Goal: Task Accomplishment & Management: Use online tool/utility

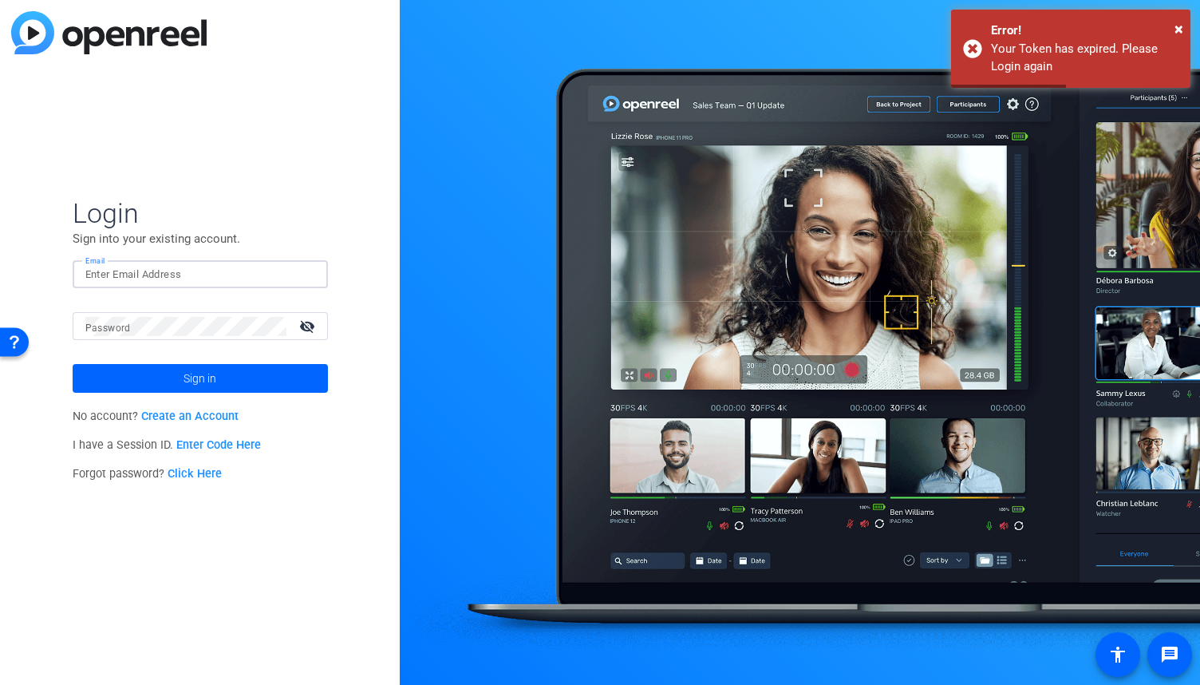
click at [190, 272] on input "Email" at bounding box center [200, 274] width 230 height 19
type input "[PERSON_NAME][EMAIL_ADDRESS][PERSON_NAME][DOMAIN_NAME]"
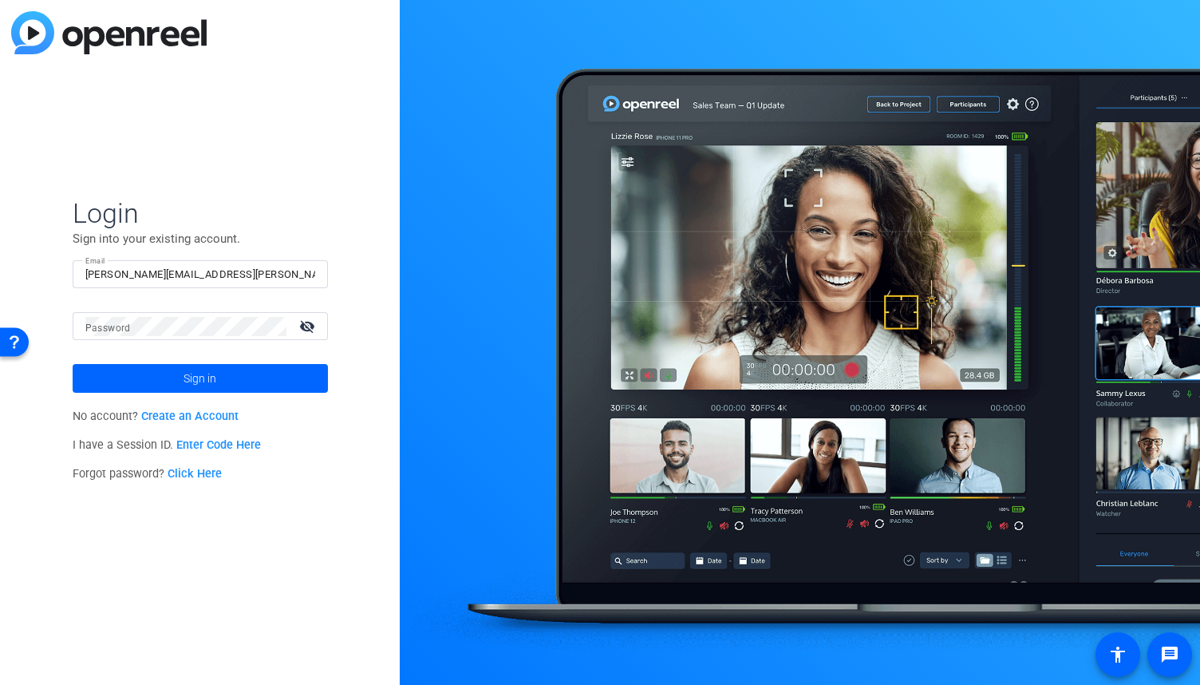
click at [204, 337] on div at bounding box center [185, 326] width 201 height 28
click at [73, 364] on button "Sign in" at bounding box center [200, 378] width 255 height 29
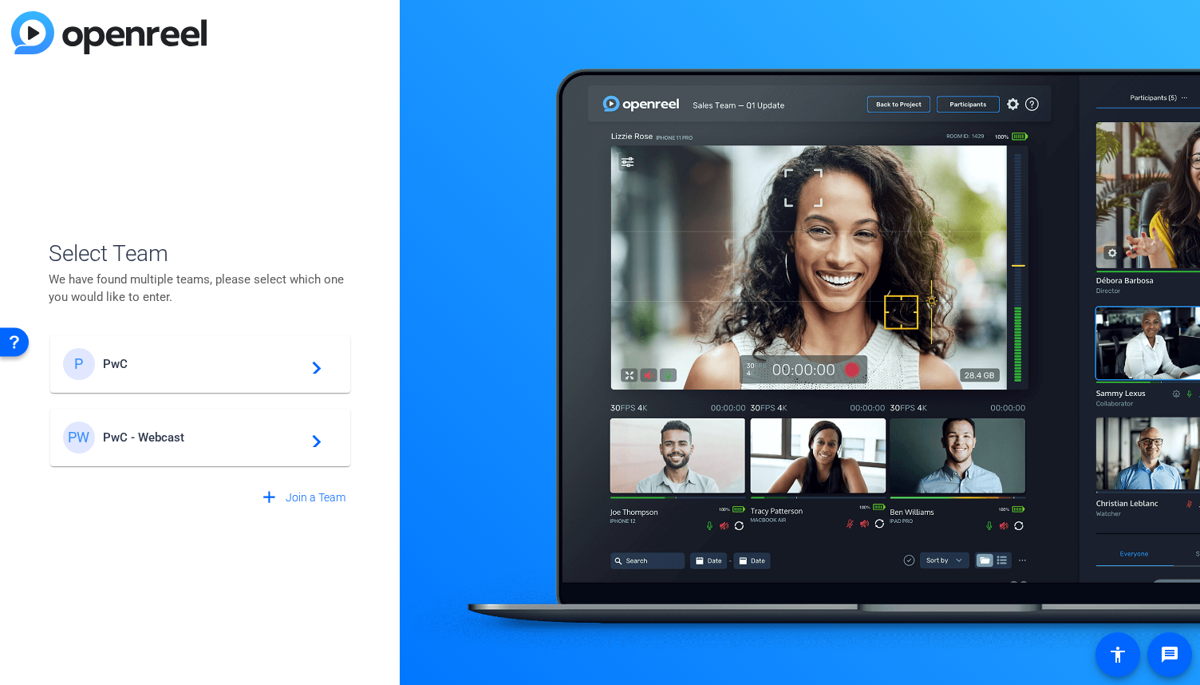
click at [214, 424] on div "PW PwC - Webcast navigate_next" at bounding box center [200, 437] width 275 height 32
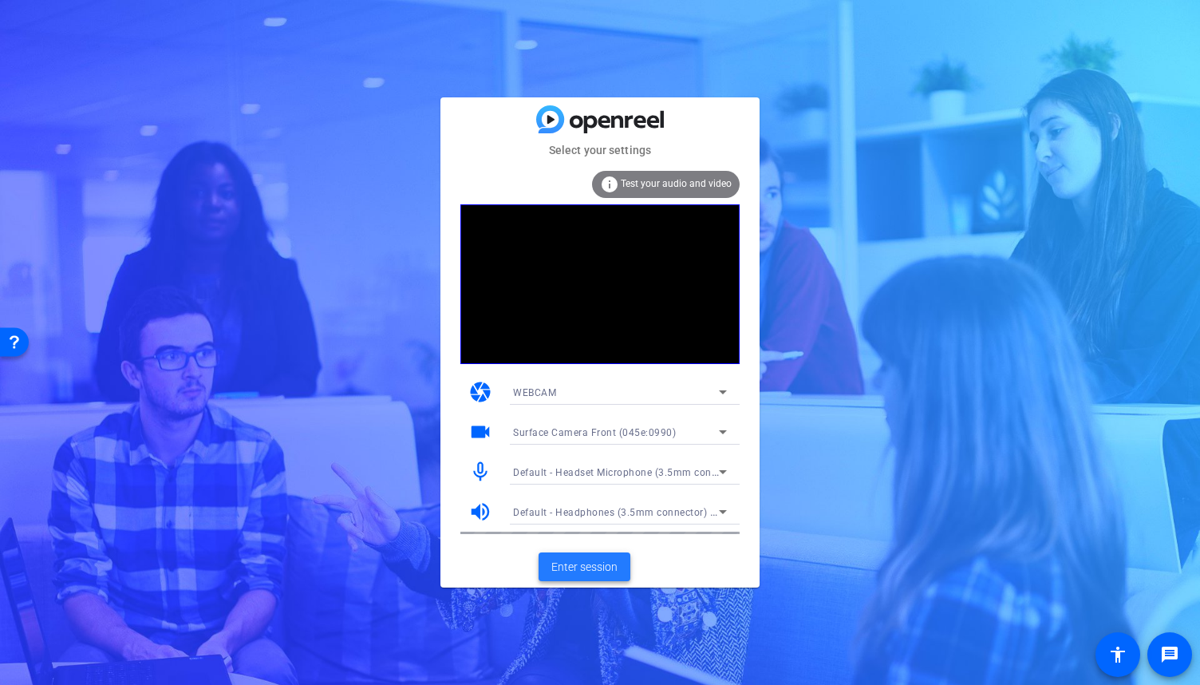
click at [591, 571] on span "Enter session" at bounding box center [585, 567] width 66 height 17
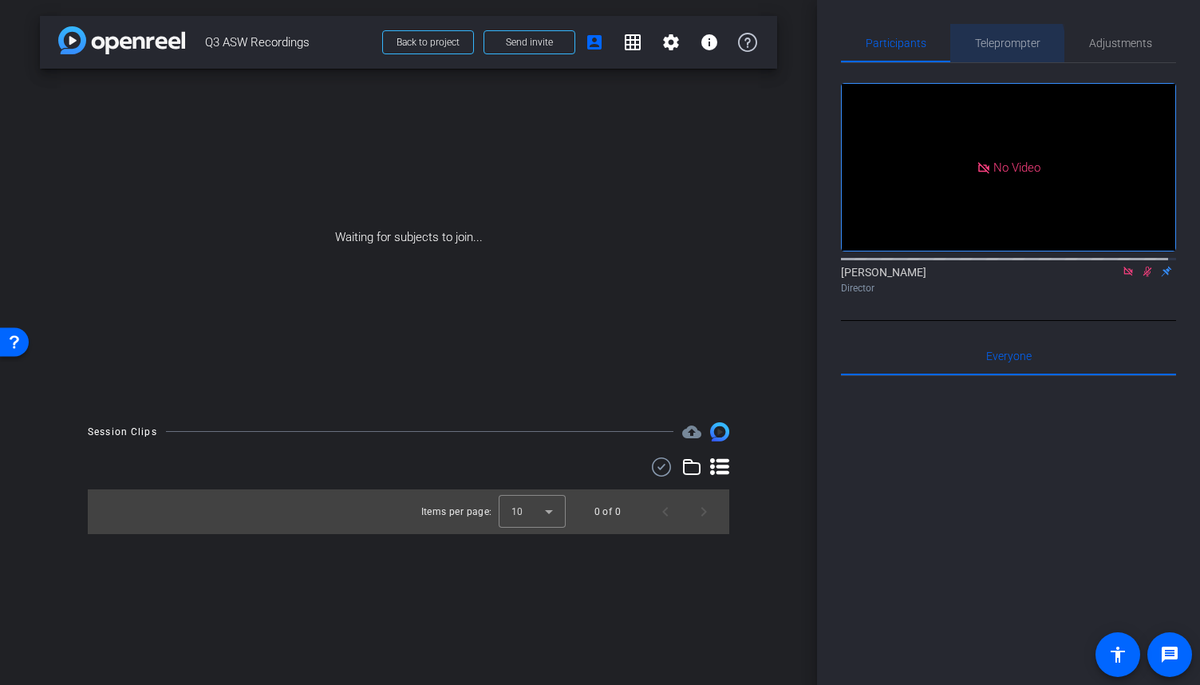
click at [985, 47] on span "Teleprompter" at bounding box center [1007, 43] width 65 height 11
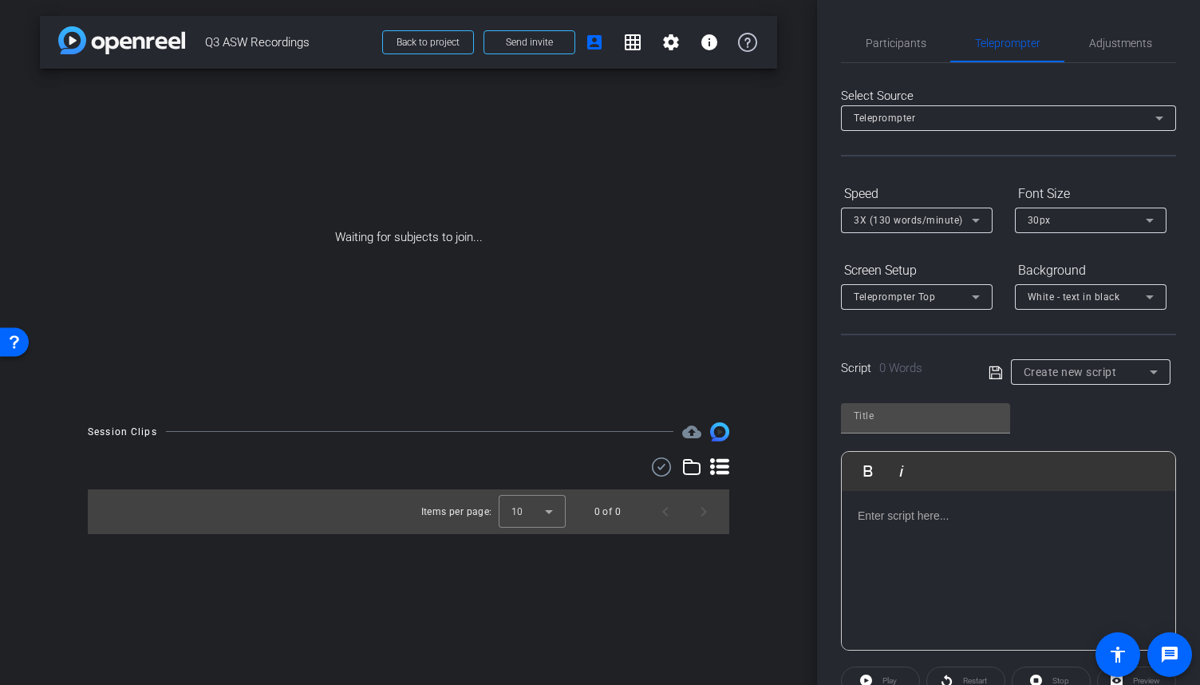
click at [914, 513] on p at bounding box center [1009, 516] width 302 height 18
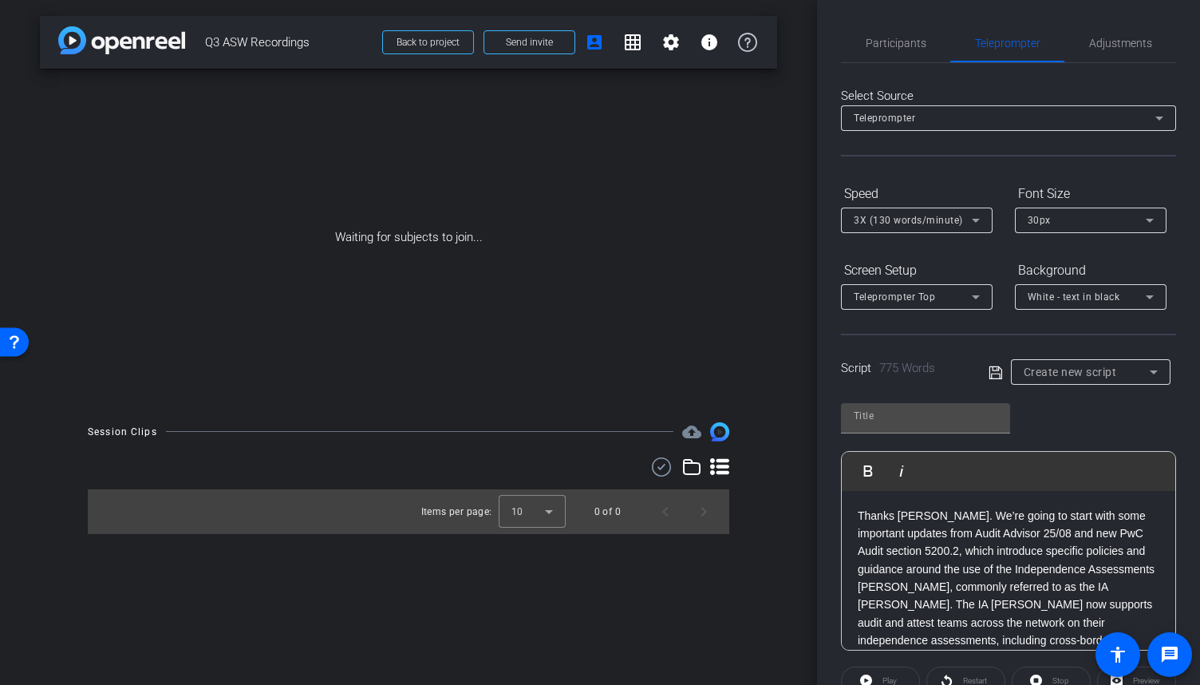
scroll to position [1751, 0]
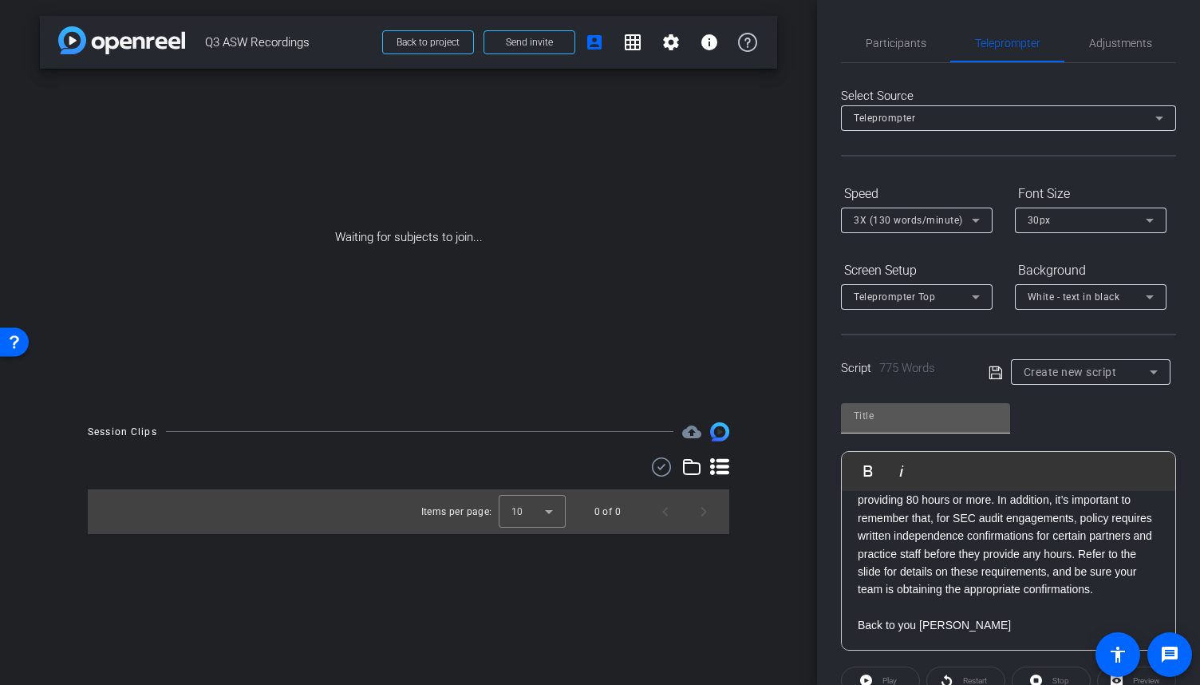
click at [896, 408] on input "text" at bounding box center [926, 415] width 144 height 19
click at [989, 376] on icon at bounding box center [995, 372] width 13 height 13
click at [893, 49] on span "Participants" at bounding box center [896, 43] width 61 height 38
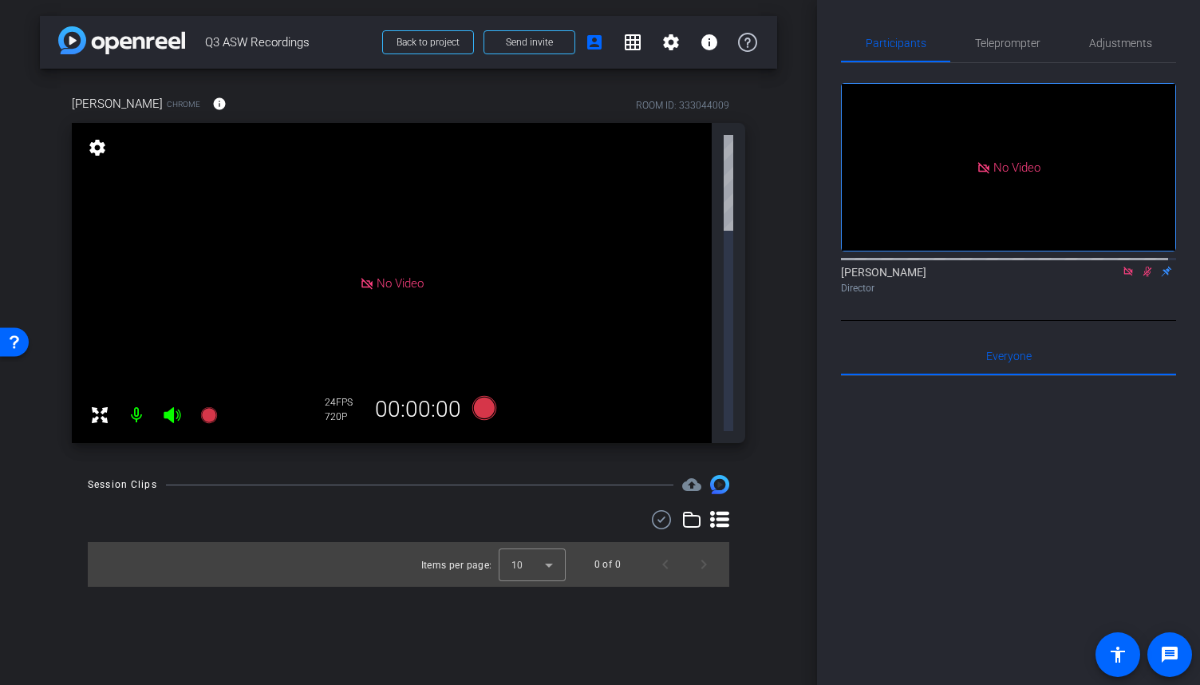
click at [1124, 266] on icon at bounding box center [1128, 271] width 13 height 11
click at [1125, 277] on icon at bounding box center [1129, 272] width 9 height 10
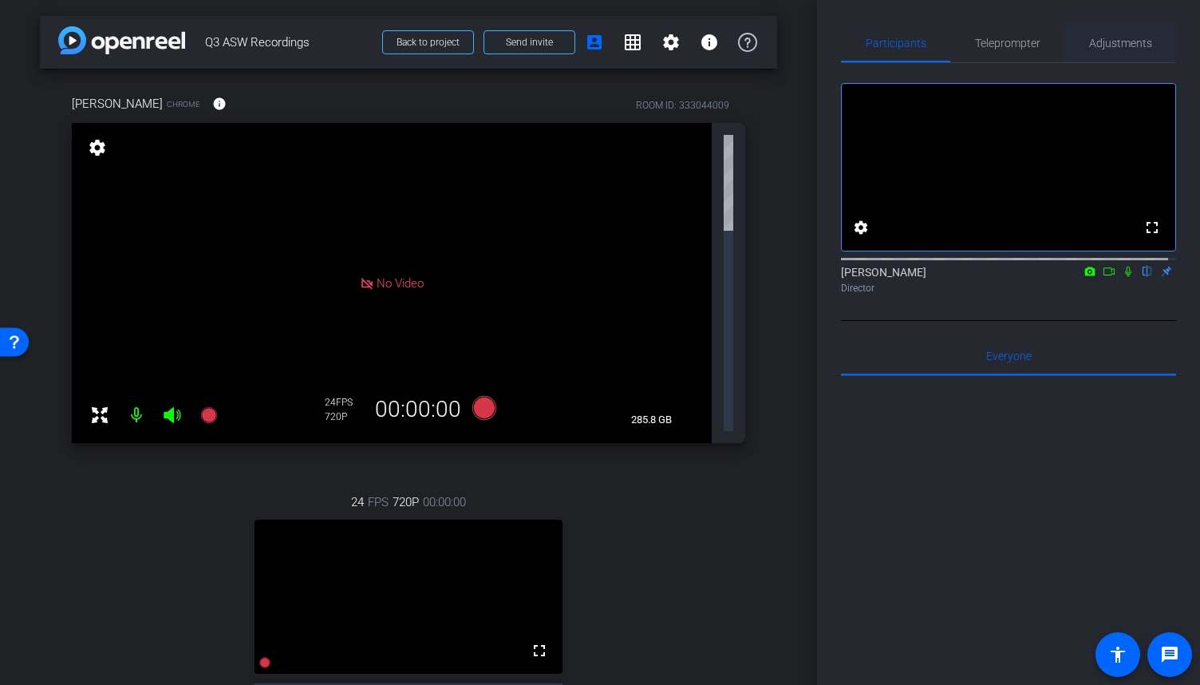
click at [1137, 47] on span "Adjustments" at bounding box center [1121, 43] width 63 height 11
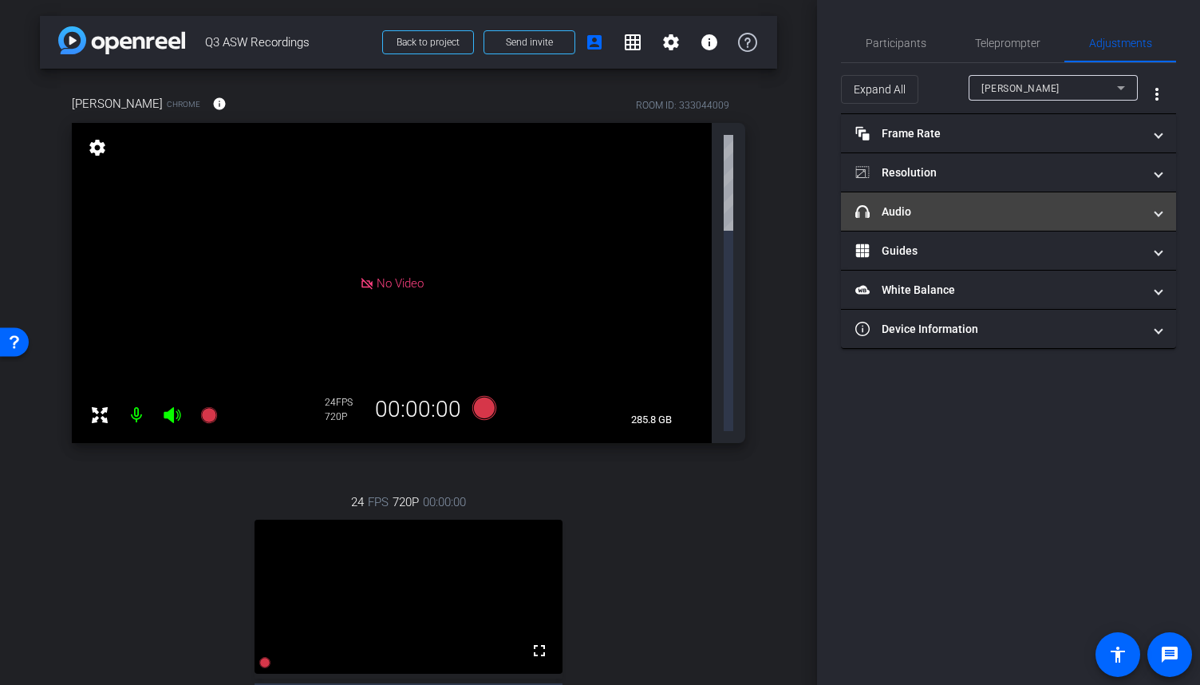
click at [1058, 212] on mat-panel-title "headphone icon Audio" at bounding box center [999, 212] width 287 height 17
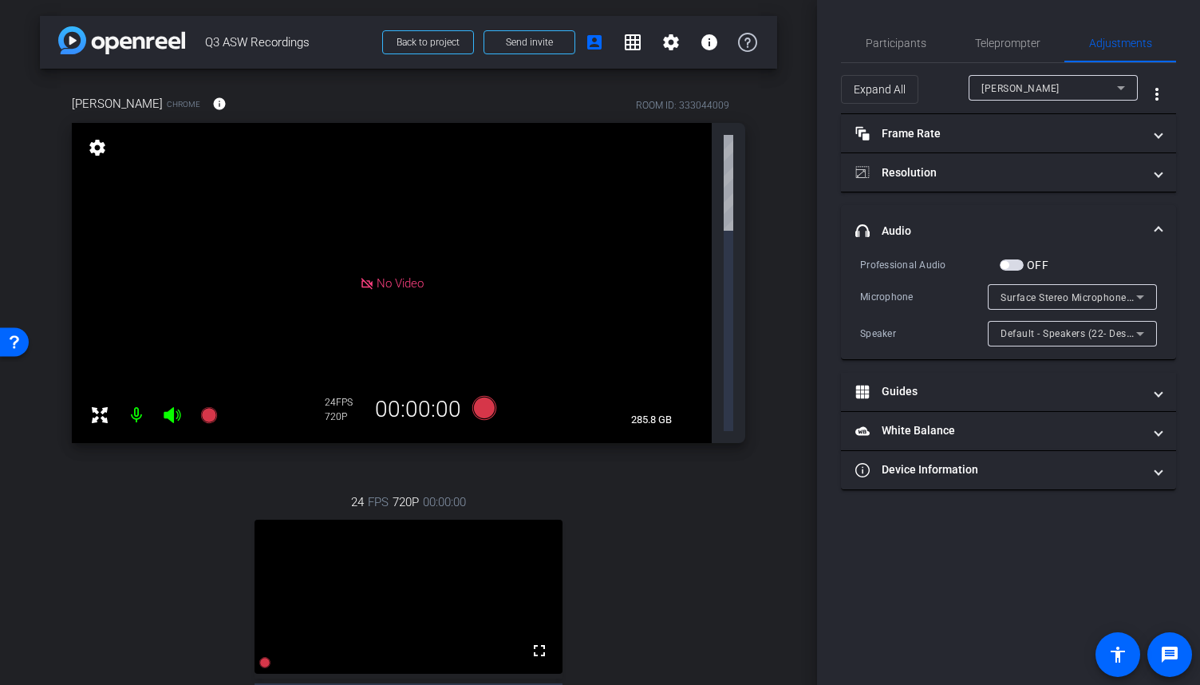
click at [1150, 328] on div "Default - Speakers (22- Desk Pro Web Camera) (05a6:0b04)" at bounding box center [1072, 334] width 169 height 26
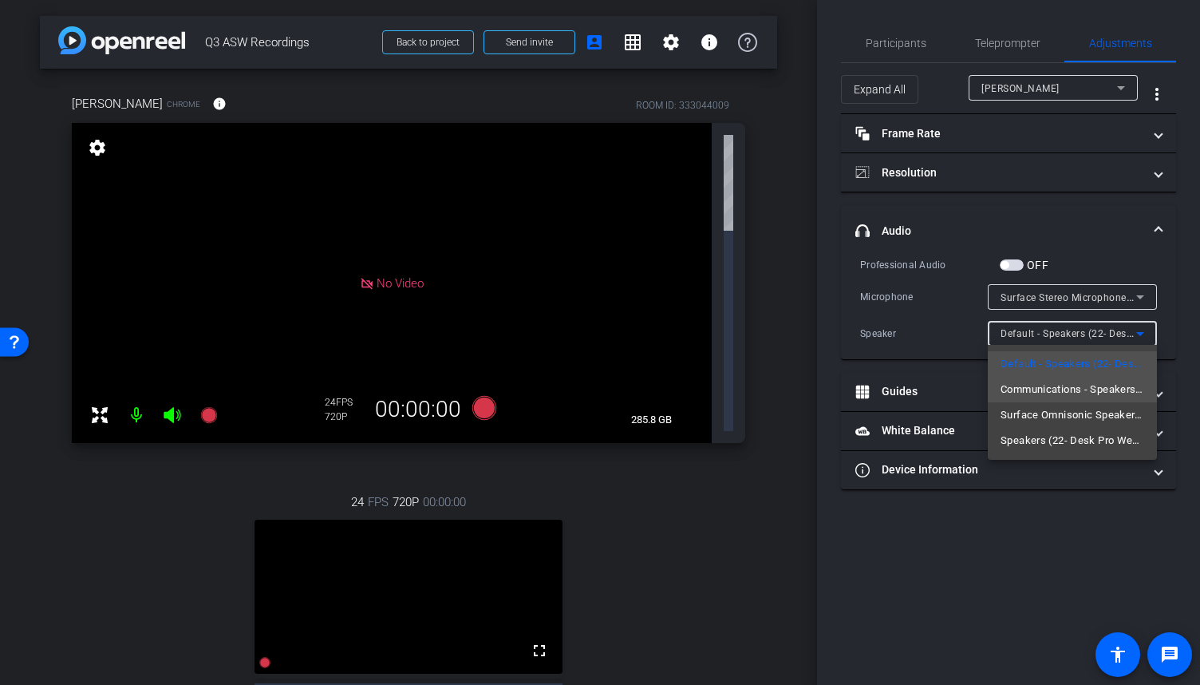
click at [1109, 383] on span "Communications - Speakers (22- Desk Pro Web Camera) (05a6:0b04)" at bounding box center [1073, 389] width 144 height 19
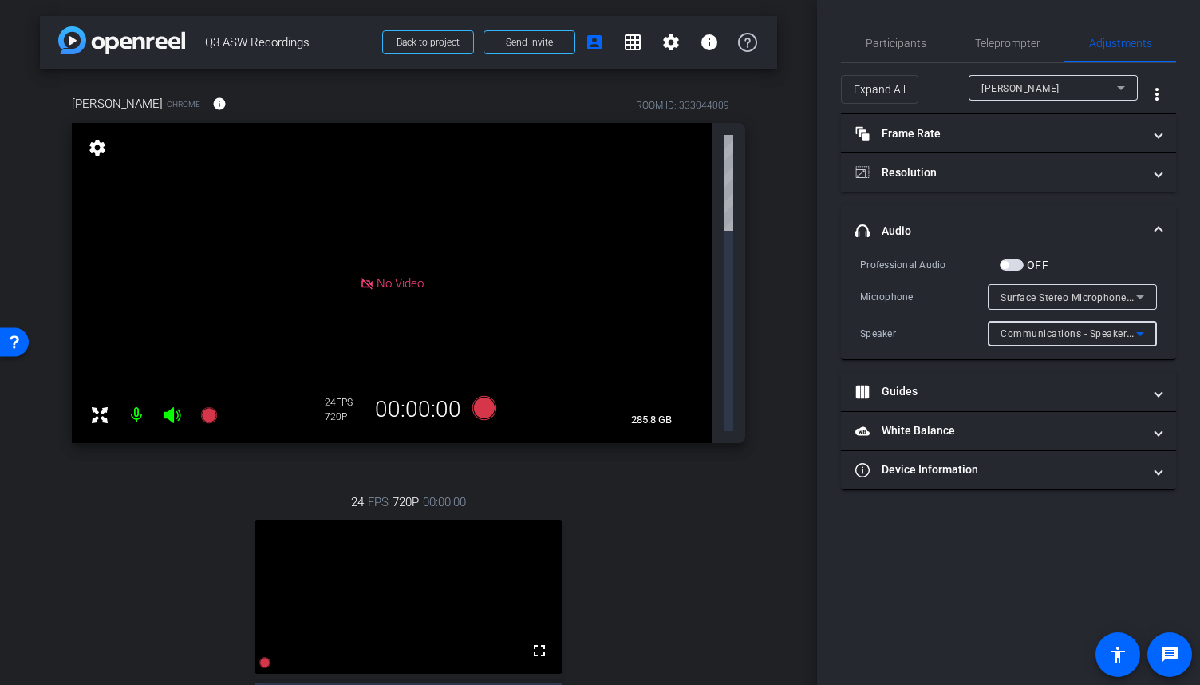
click at [1141, 334] on icon at bounding box center [1141, 334] width 8 height 4
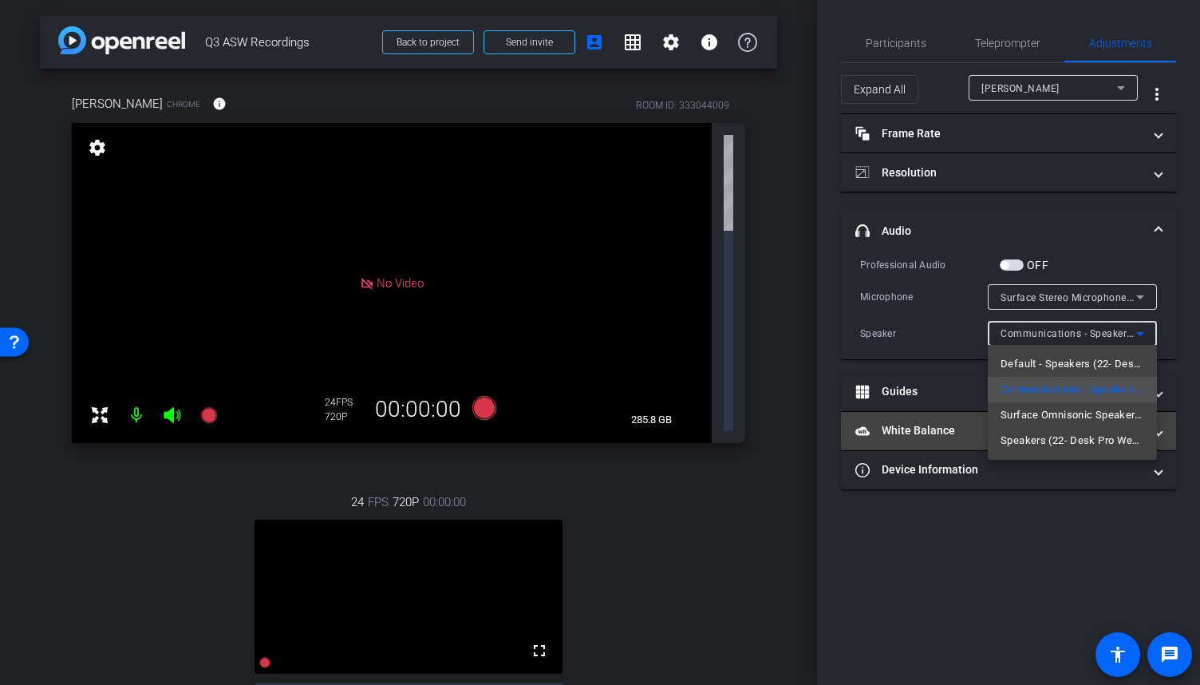
click at [1094, 413] on span "Surface Omnisonic Speakers (Surface High Definition Audio)" at bounding box center [1073, 414] width 144 height 19
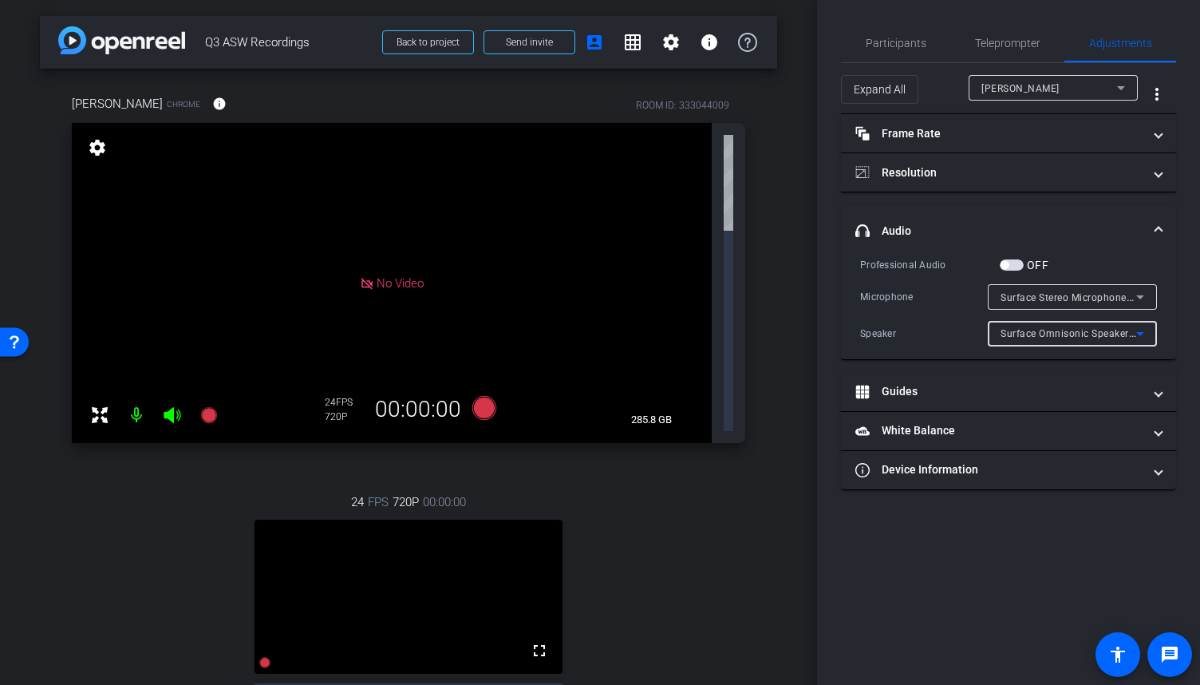
click at [1138, 335] on icon at bounding box center [1140, 333] width 19 height 19
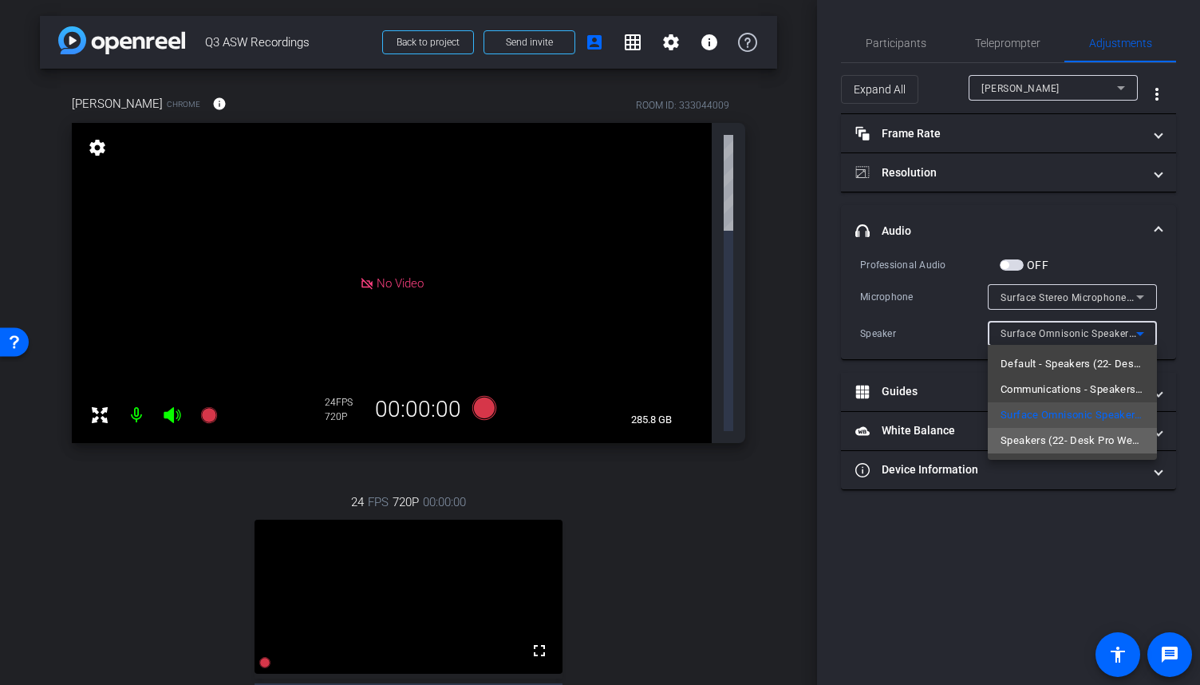
click at [1069, 437] on span "Speakers (22- Desk Pro Web Camera) (05a6:0b04)" at bounding box center [1073, 440] width 144 height 19
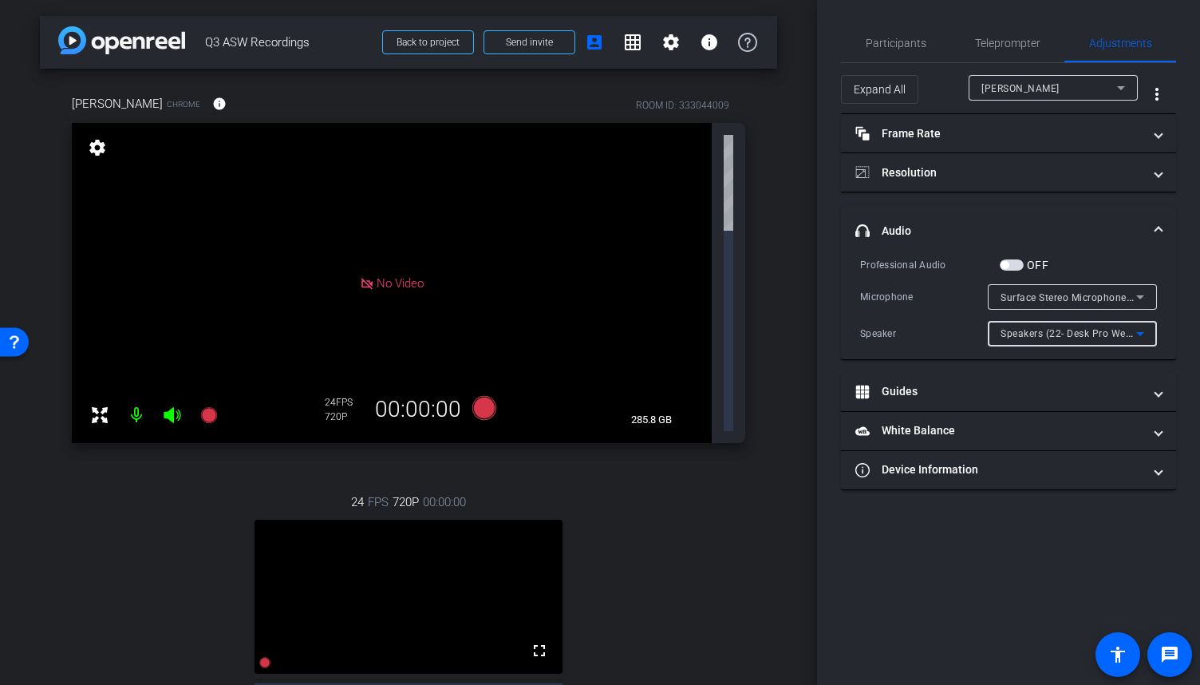
click at [1138, 334] on icon at bounding box center [1140, 333] width 19 height 19
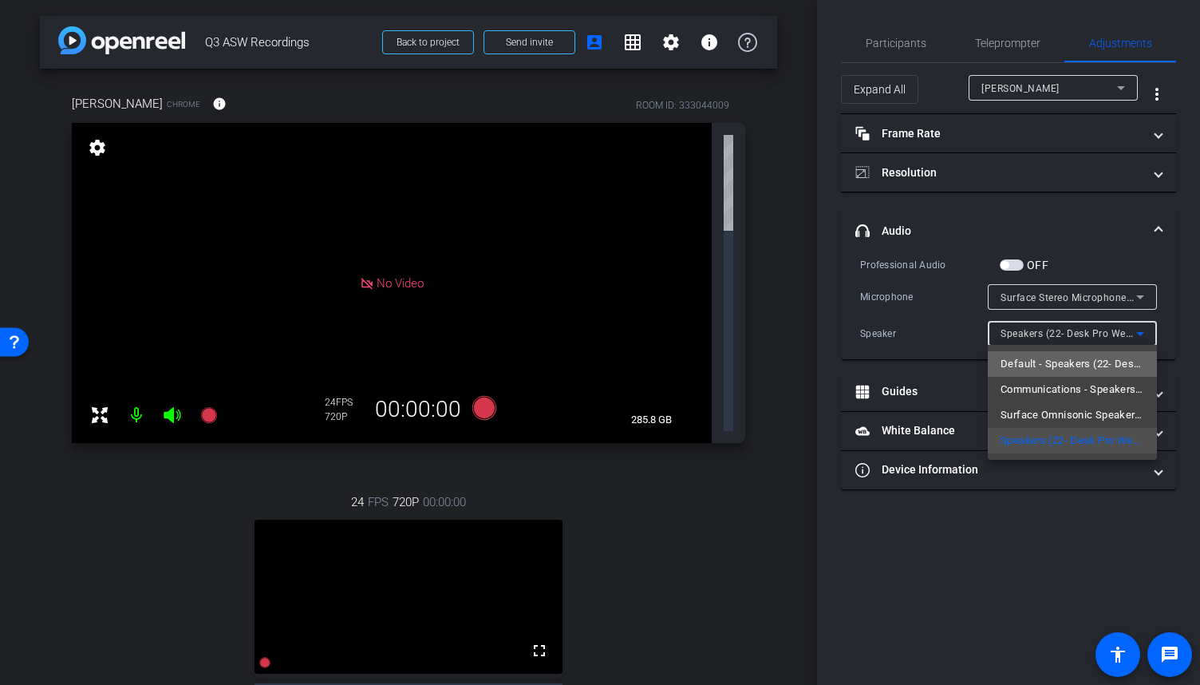
click at [1082, 366] on span "Default - Speakers (22- Desk Pro Web Camera) (05a6:0b04)" at bounding box center [1073, 363] width 144 height 19
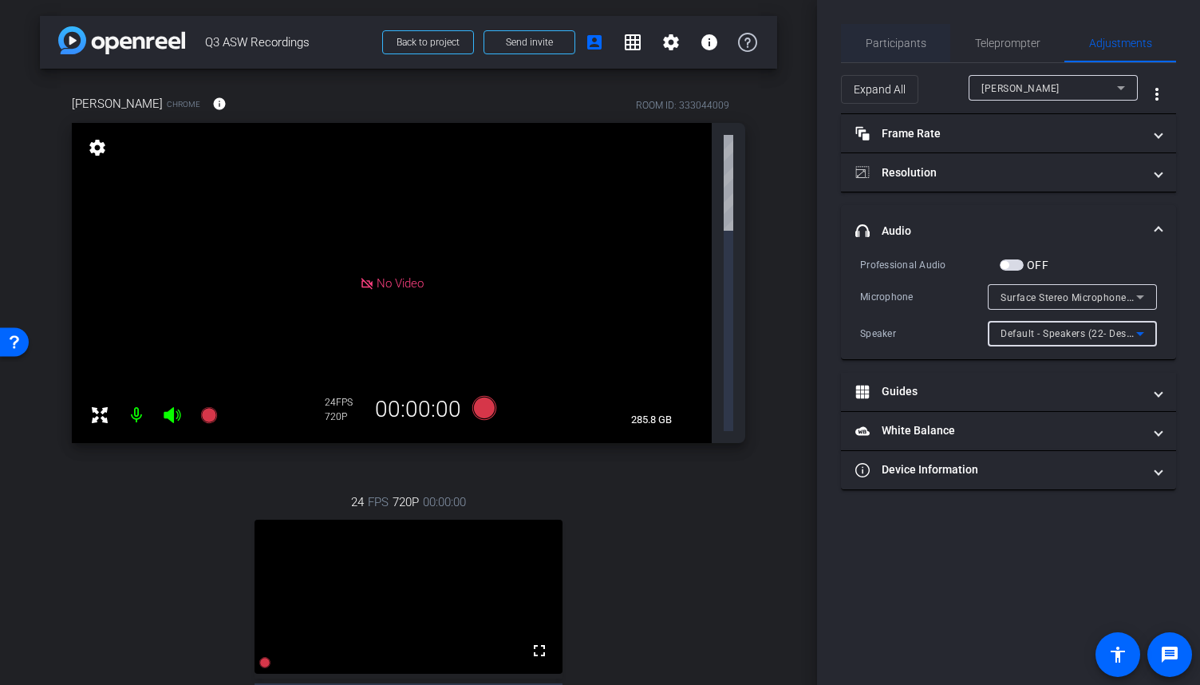
click at [908, 39] on span "Participants" at bounding box center [896, 43] width 61 height 11
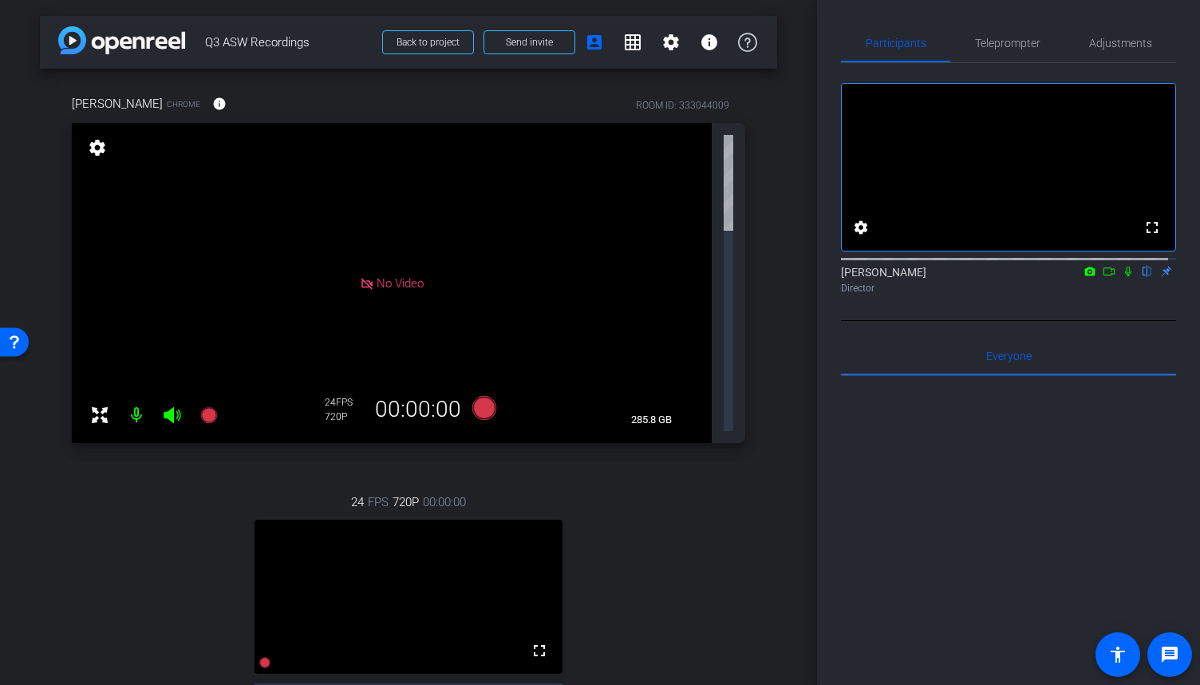
click at [177, 405] on icon at bounding box center [172, 414] width 19 height 19
click at [171, 407] on icon at bounding box center [172, 415] width 17 height 16
click at [1135, 38] on span "Adjustments" at bounding box center [1121, 43] width 63 height 11
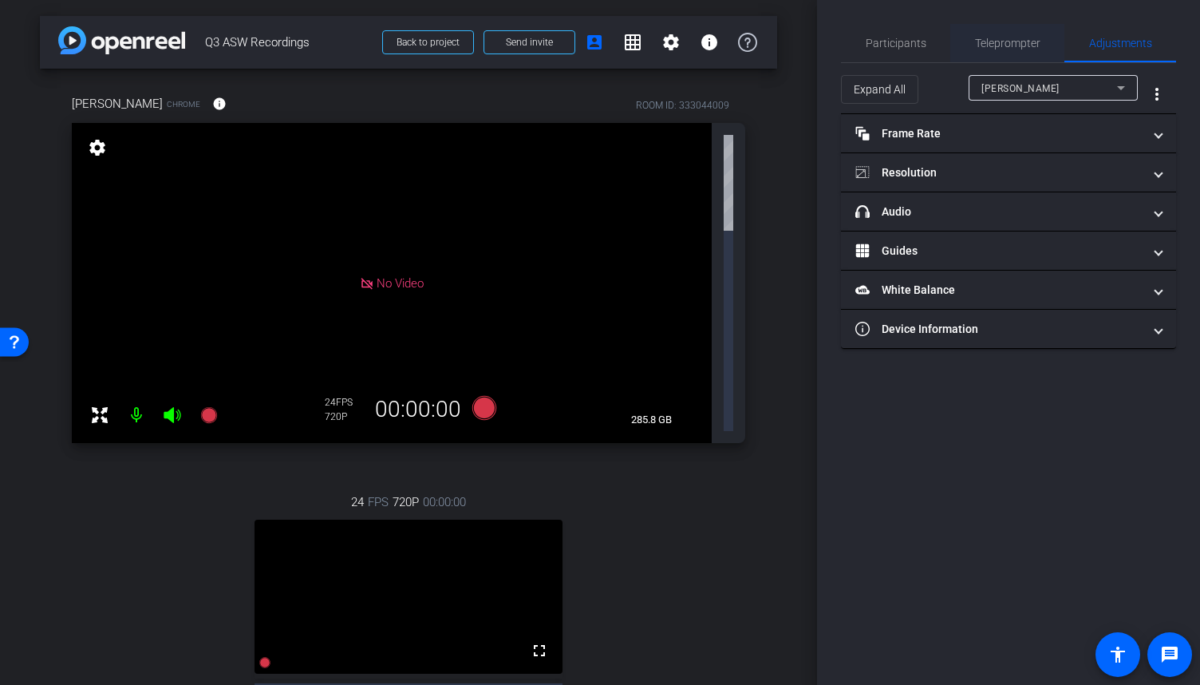
click at [995, 44] on span "Teleprompter" at bounding box center [1007, 43] width 65 height 11
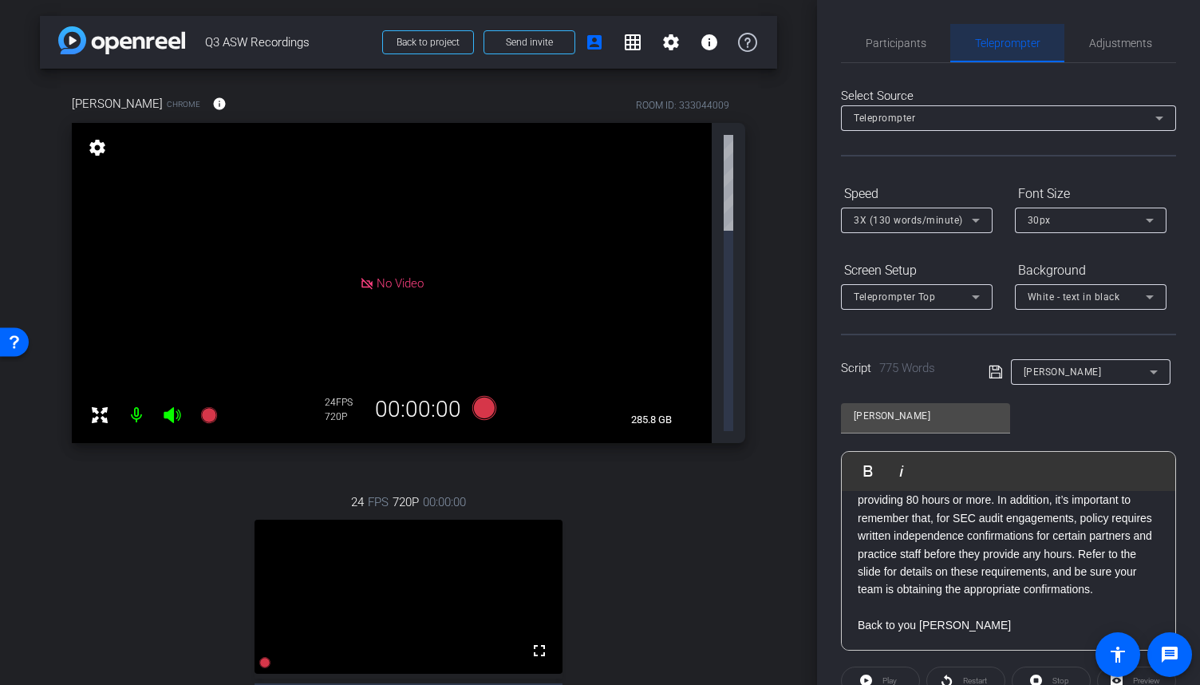
scroll to position [1767, 0]
click at [1088, 370] on div "Trish" at bounding box center [1087, 372] width 126 height 20
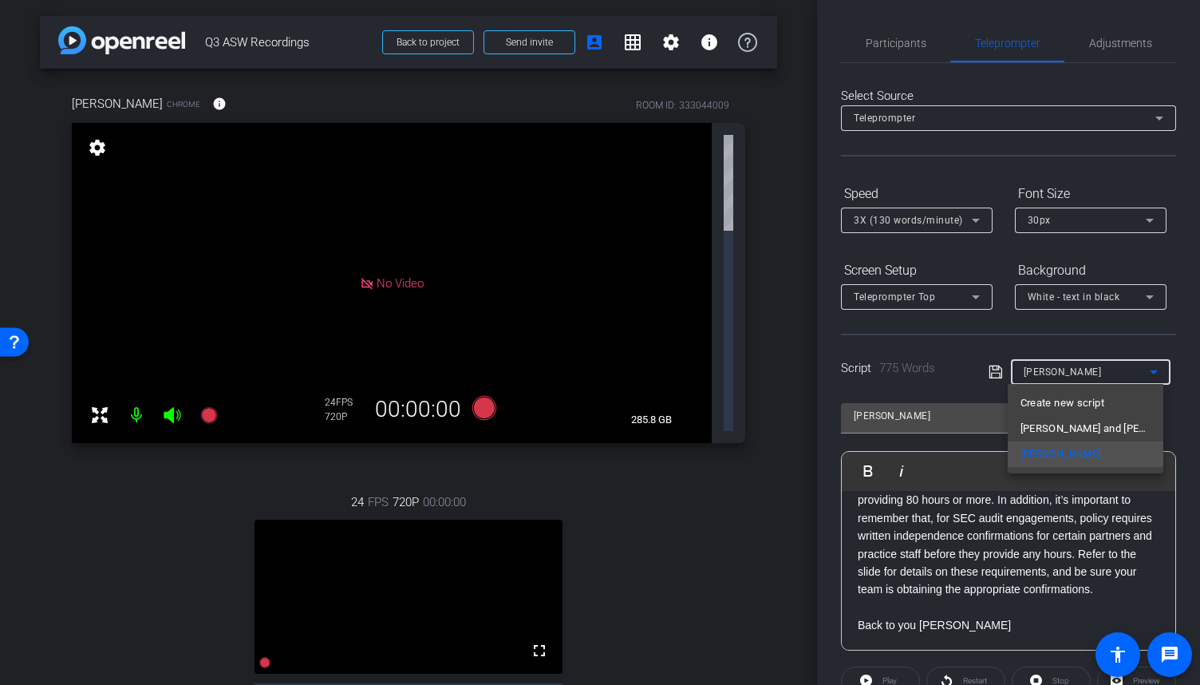
click at [928, 343] on div at bounding box center [600, 342] width 1200 height 685
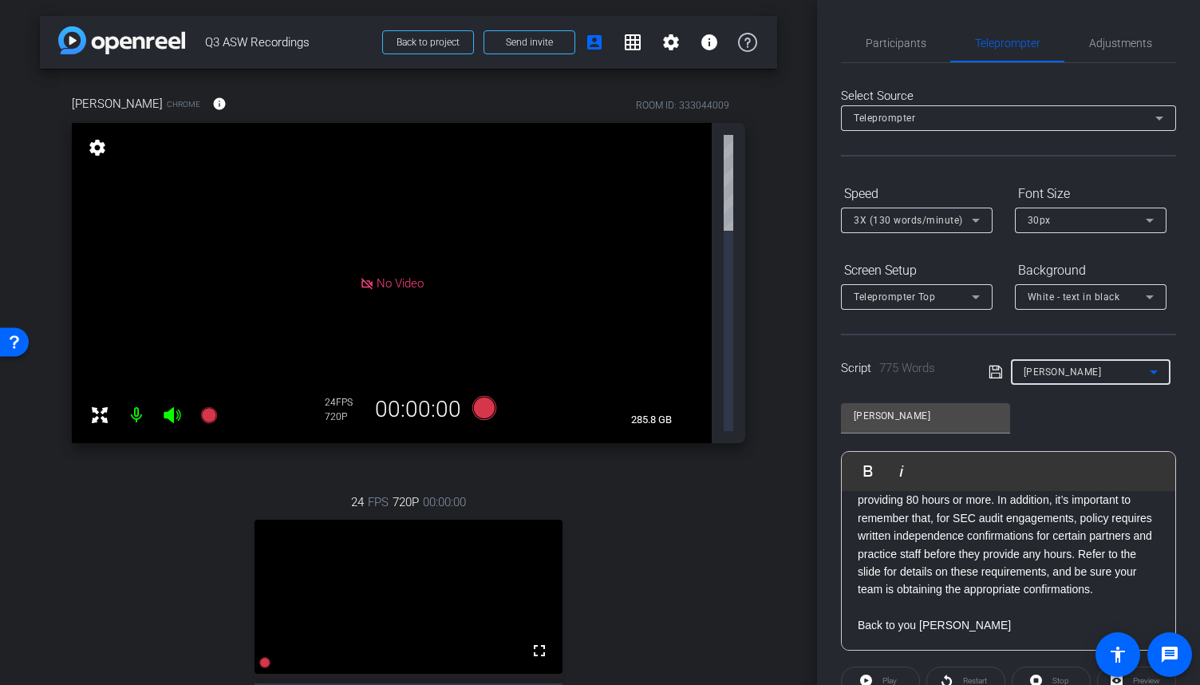
click at [1050, 370] on div "Trish" at bounding box center [1087, 372] width 126 height 20
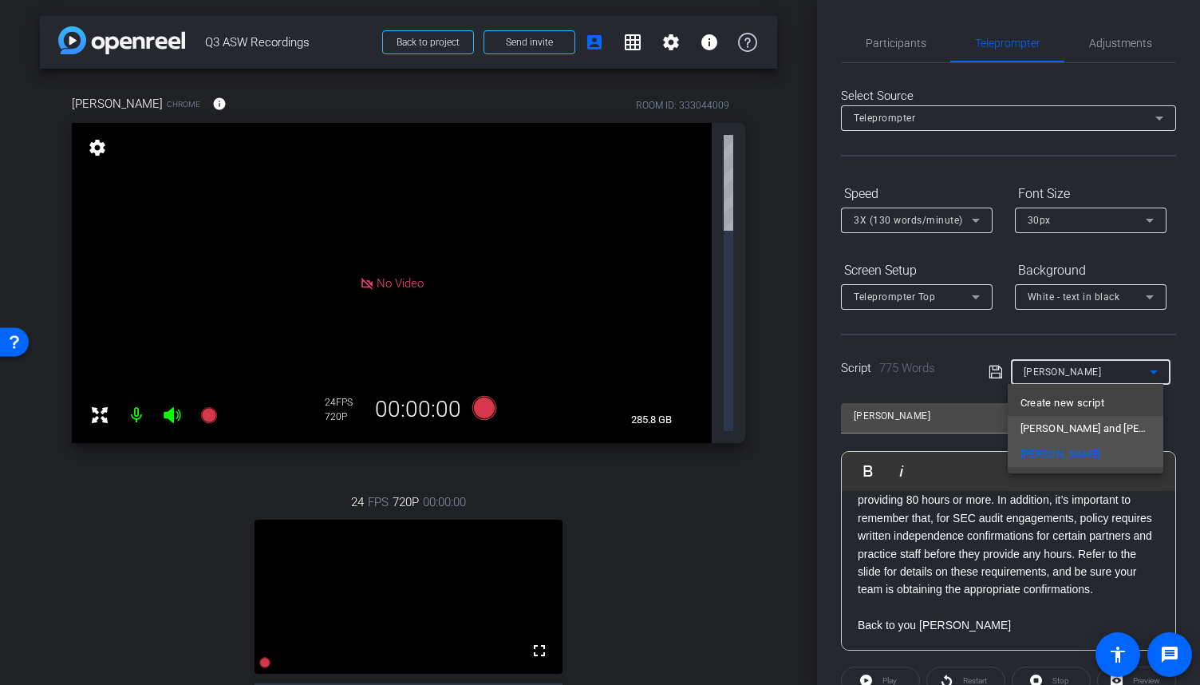
click at [1065, 429] on span "Ryan and Grace" at bounding box center [1086, 428] width 130 height 19
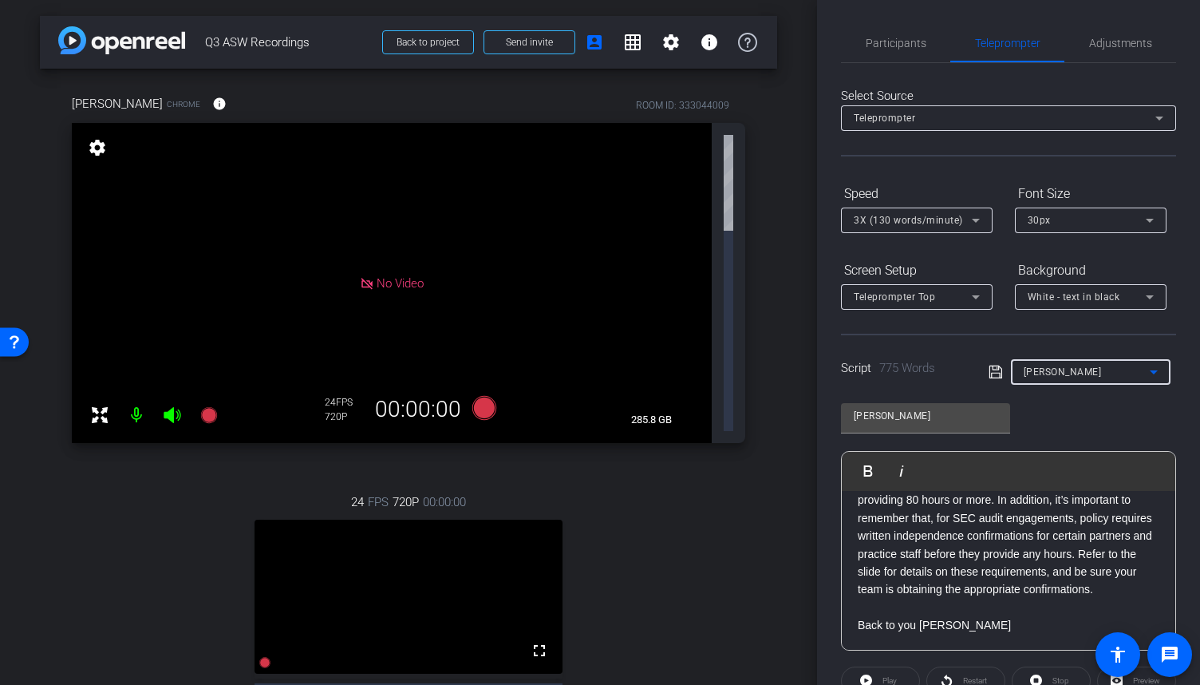
type input "Ryan and Grace"
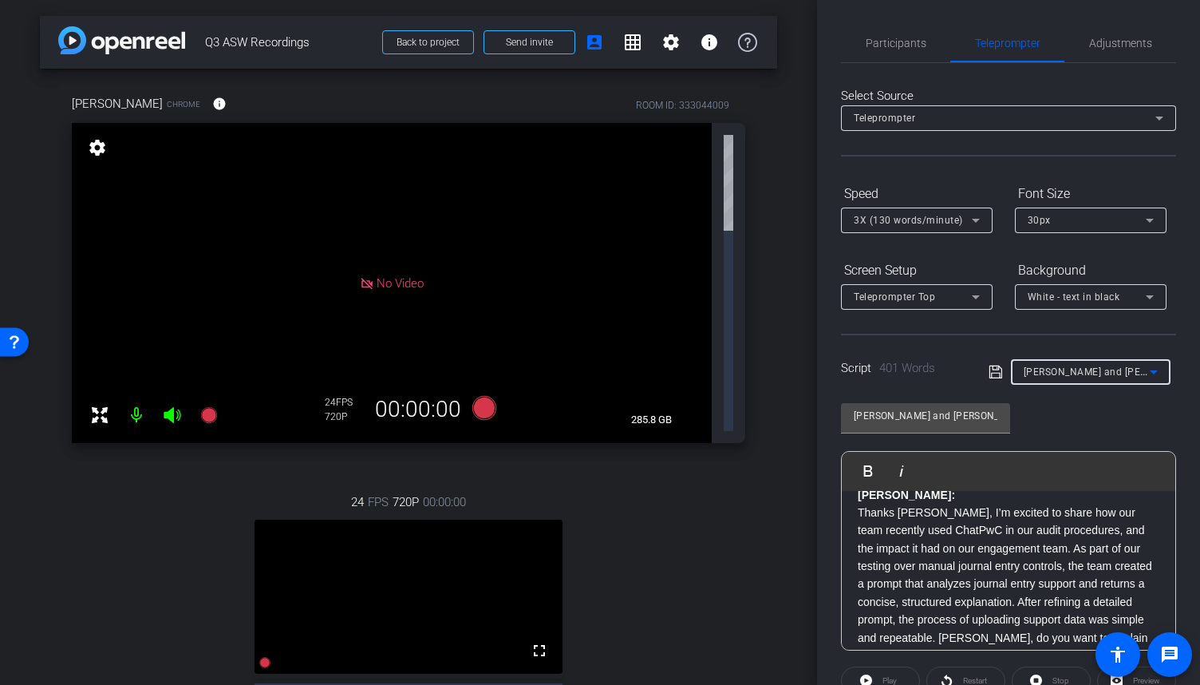
scroll to position [0, 0]
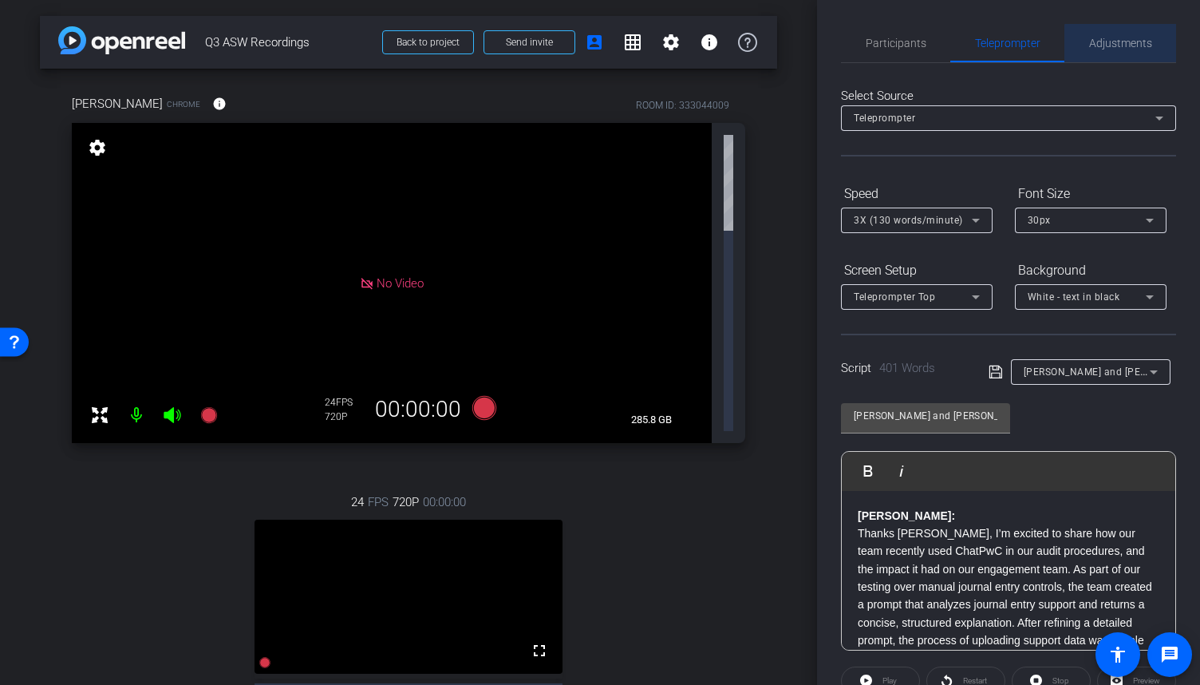
click at [1127, 49] on span "Adjustments" at bounding box center [1121, 43] width 63 height 11
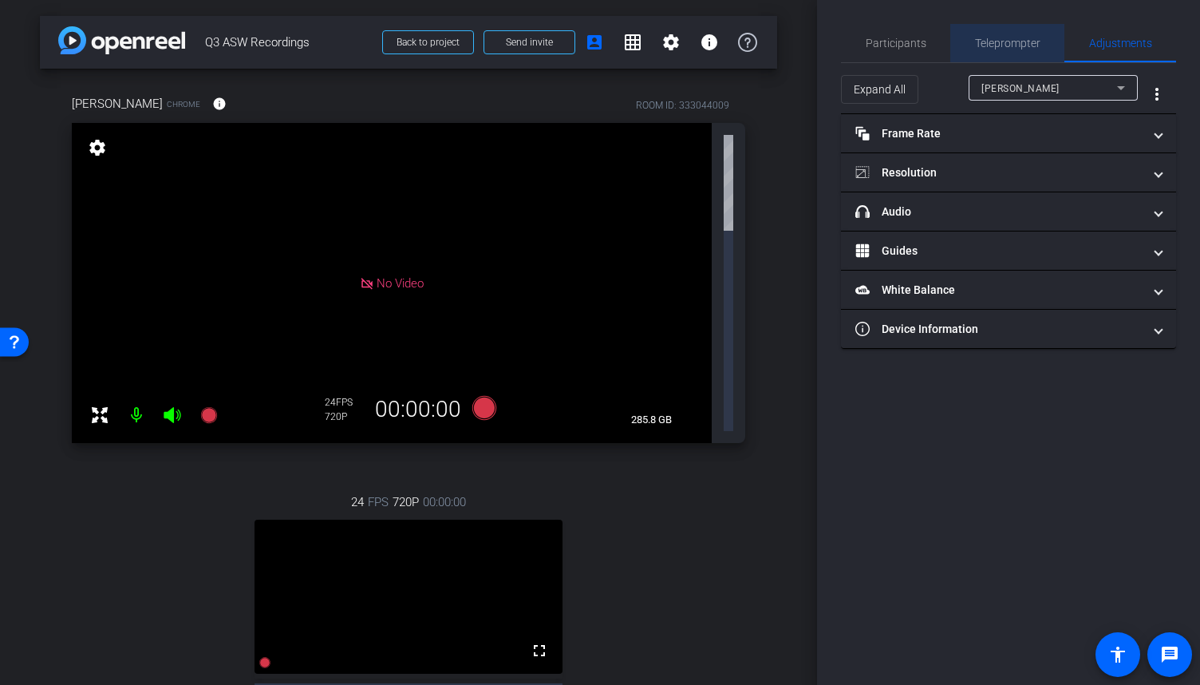
click at [1026, 42] on span "Teleprompter" at bounding box center [1007, 43] width 65 height 11
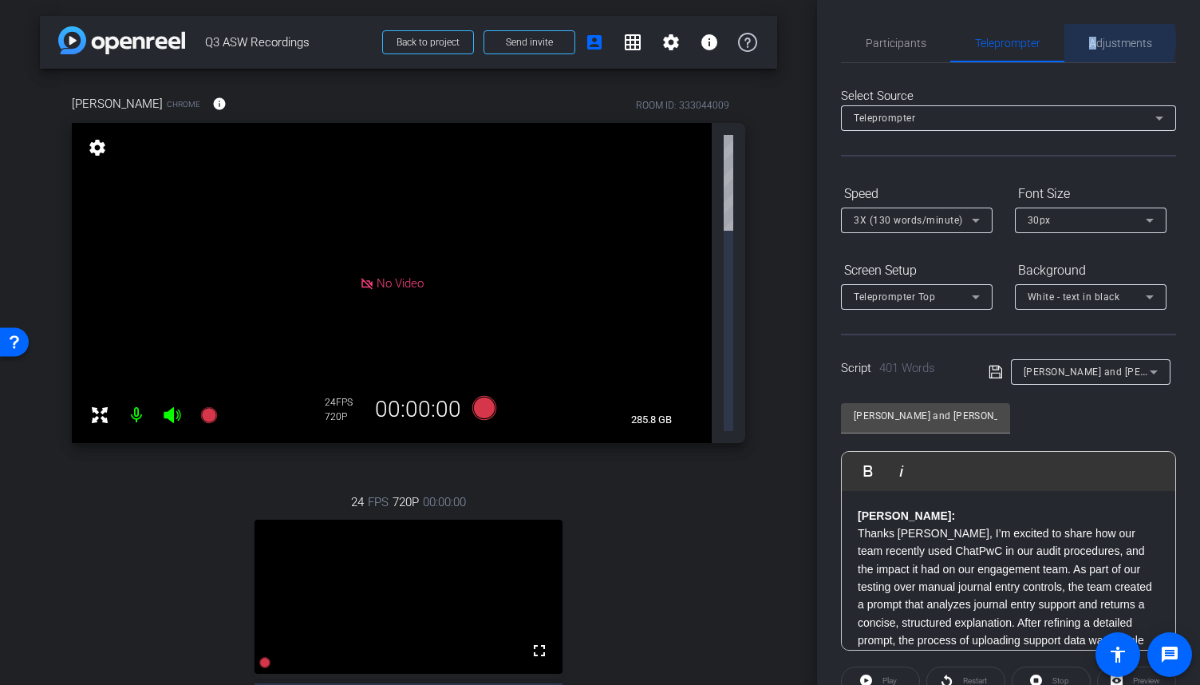
click at [1090, 41] on span "Adjustments" at bounding box center [1121, 43] width 63 height 11
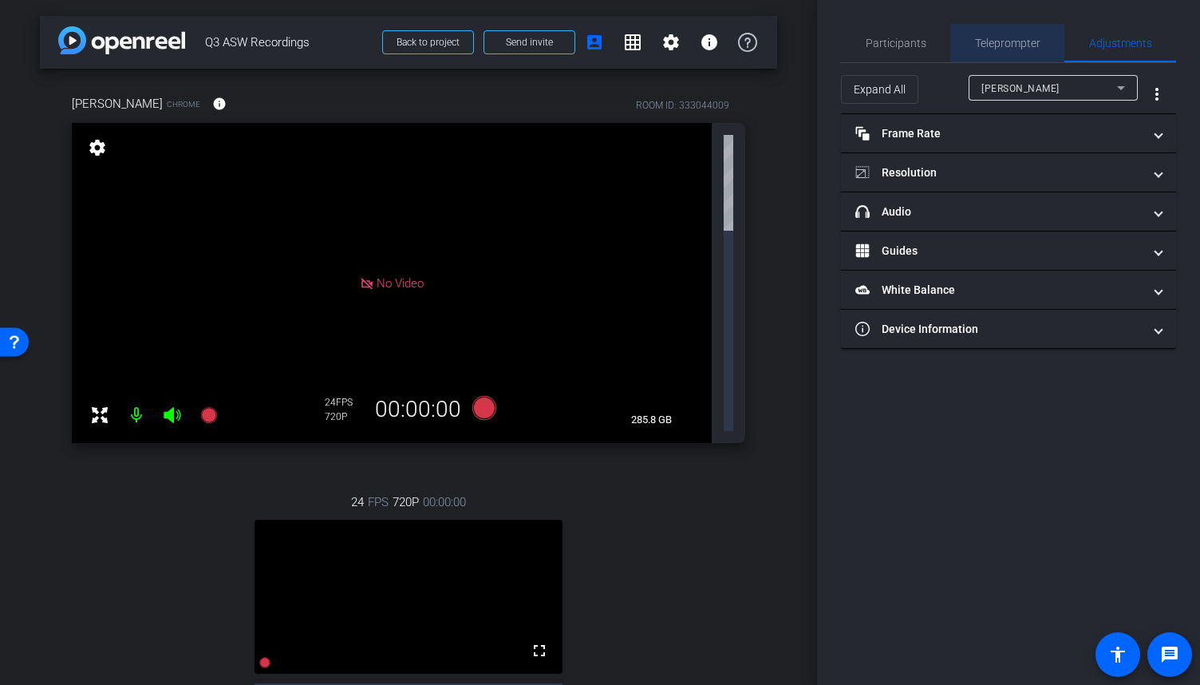
click at [1034, 39] on span "Teleprompter" at bounding box center [1007, 43] width 65 height 11
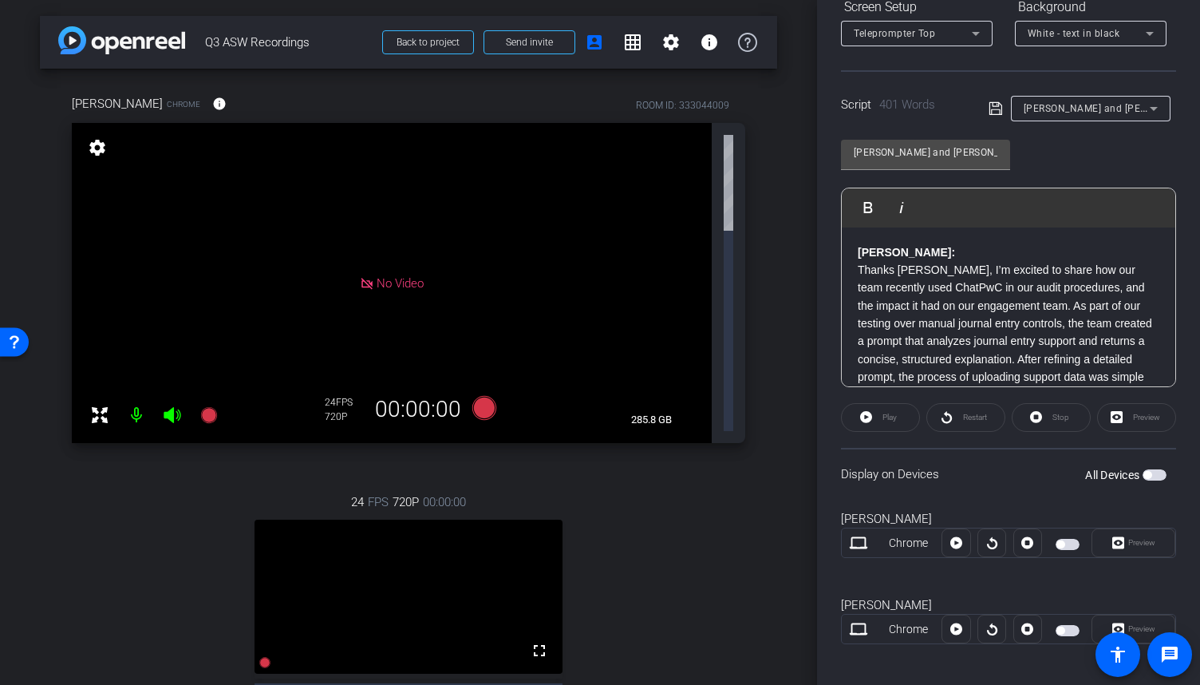
scroll to position [271, 0]
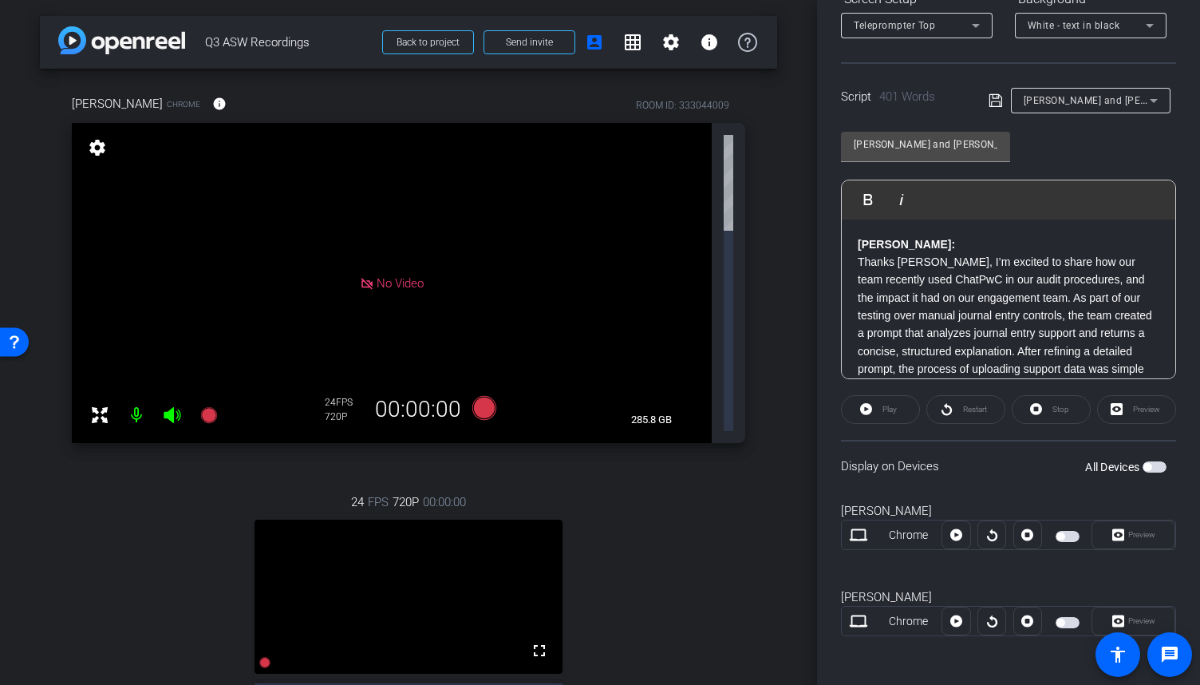
click at [1062, 618] on span "button" at bounding box center [1068, 622] width 24 height 11
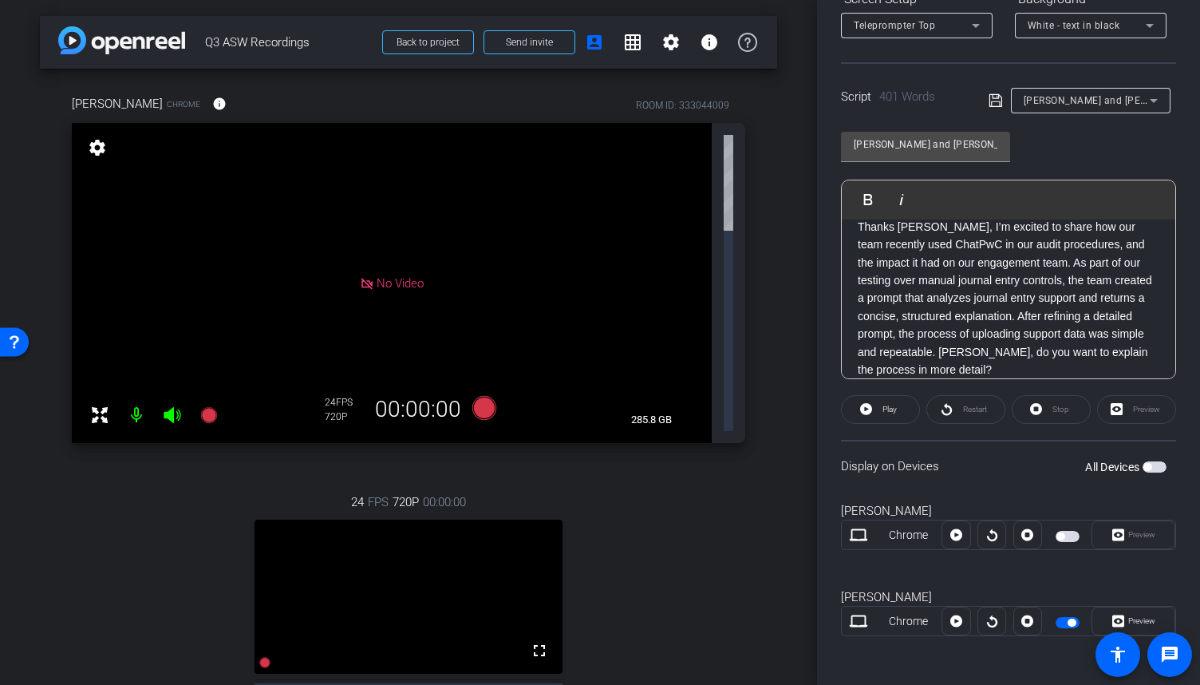
scroll to position [0, 0]
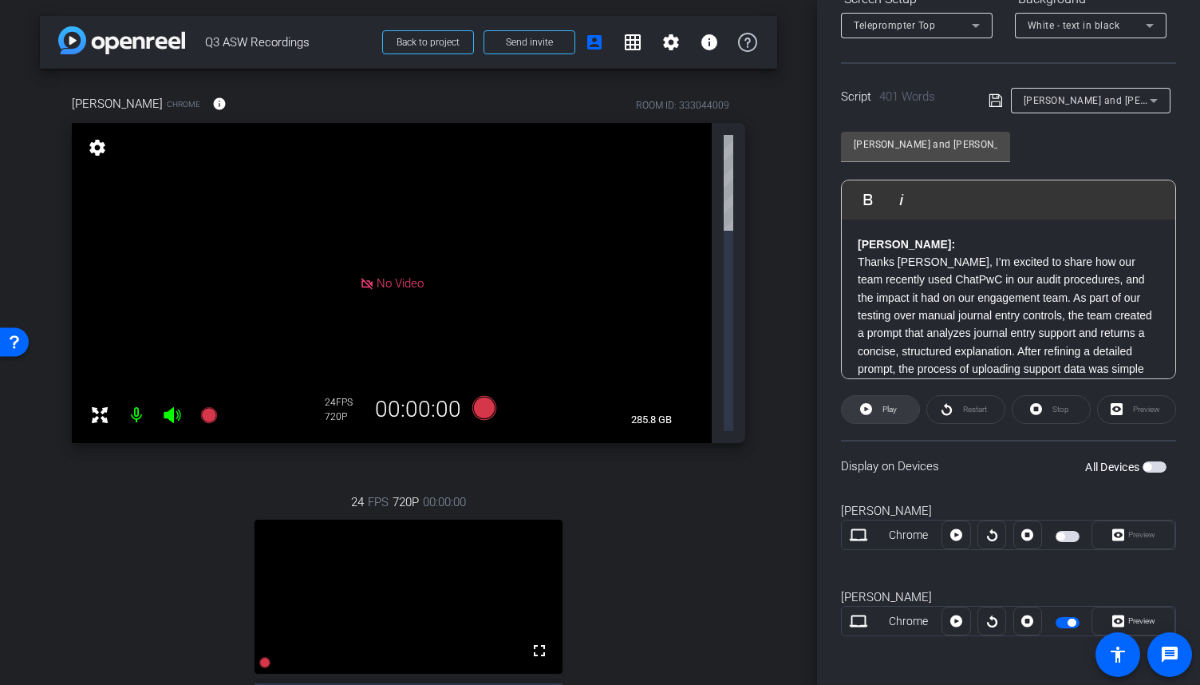
click at [883, 411] on span "Play" at bounding box center [890, 409] width 14 height 9
click at [1134, 616] on span "Preview" at bounding box center [1142, 620] width 27 height 9
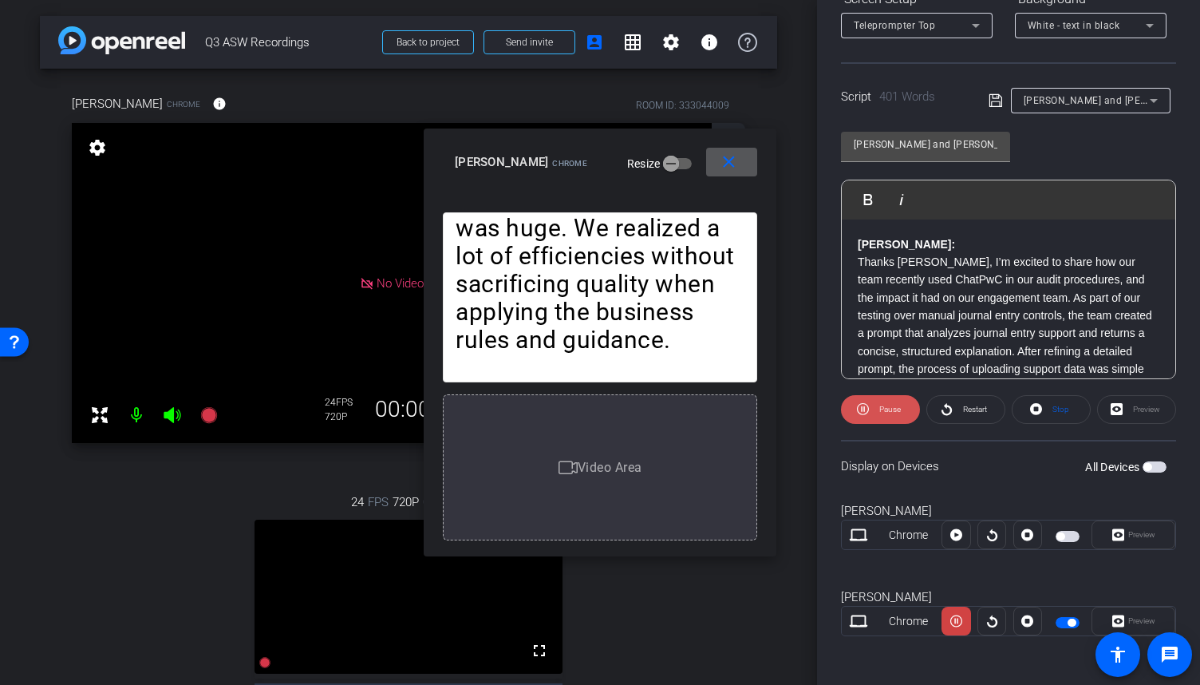
click at [892, 409] on span "Pause" at bounding box center [891, 409] width 22 height 9
click at [737, 170] on mat-icon "close" at bounding box center [729, 162] width 20 height 20
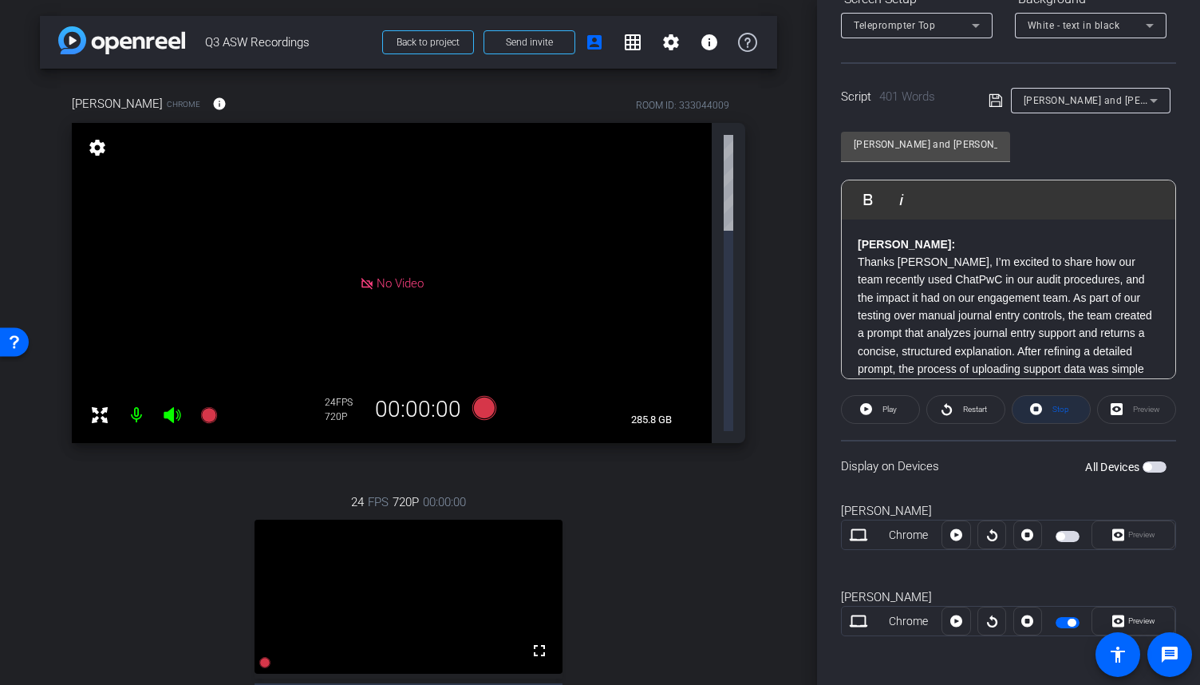
click at [1049, 416] on span "Stop" at bounding box center [1059, 409] width 21 height 22
click at [1041, 409] on div "Stop" at bounding box center [1051, 409] width 79 height 29
click at [884, 409] on span "Play" at bounding box center [890, 409] width 14 height 9
click at [1129, 617] on span "Preview" at bounding box center [1142, 620] width 27 height 9
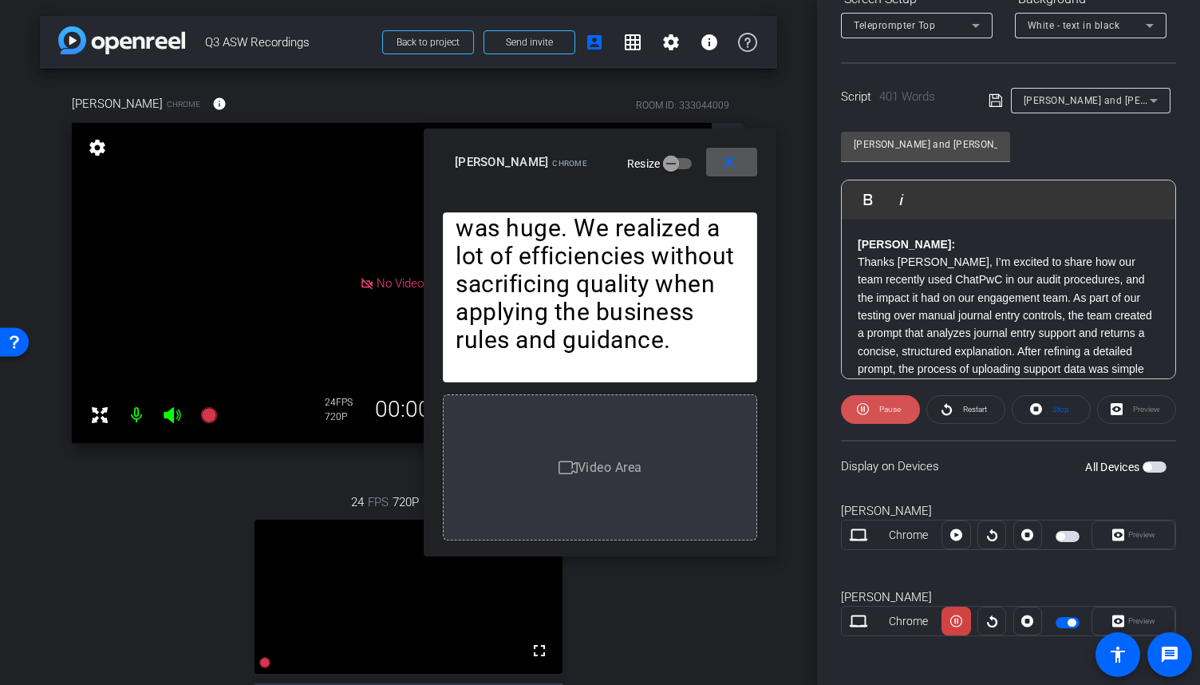
click at [883, 414] on span "Pause" at bounding box center [889, 409] width 26 height 22
click at [732, 165] on mat-icon "close" at bounding box center [729, 162] width 20 height 20
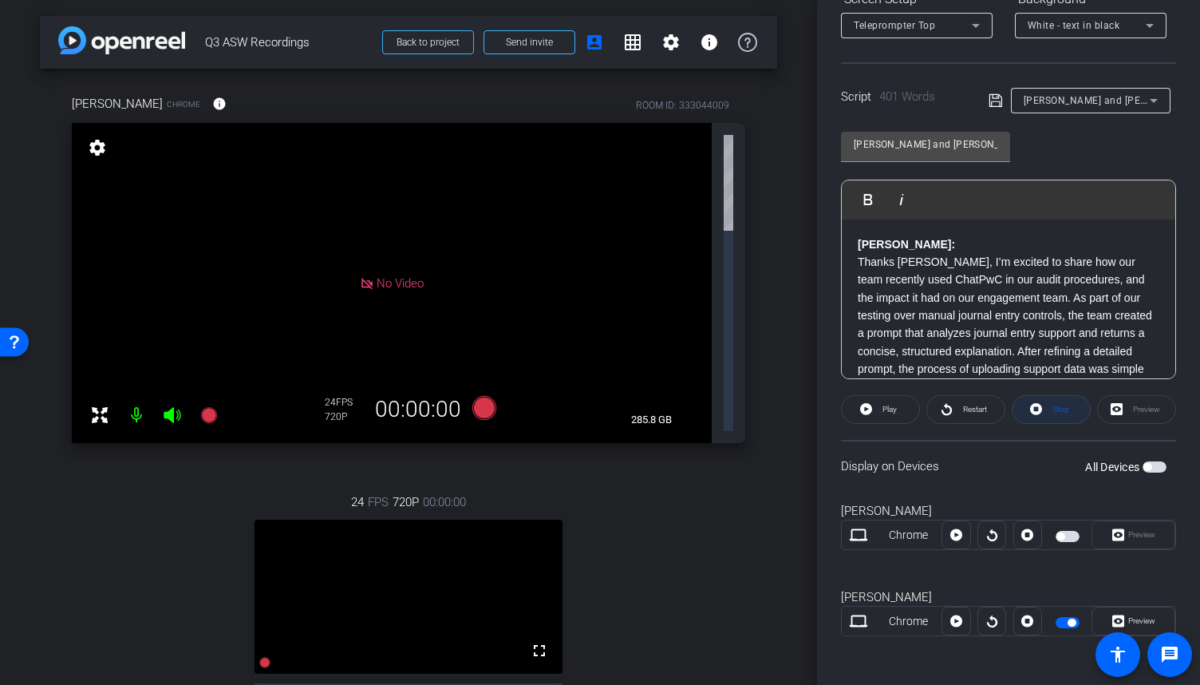
click at [1030, 411] on icon at bounding box center [1036, 409] width 12 height 12
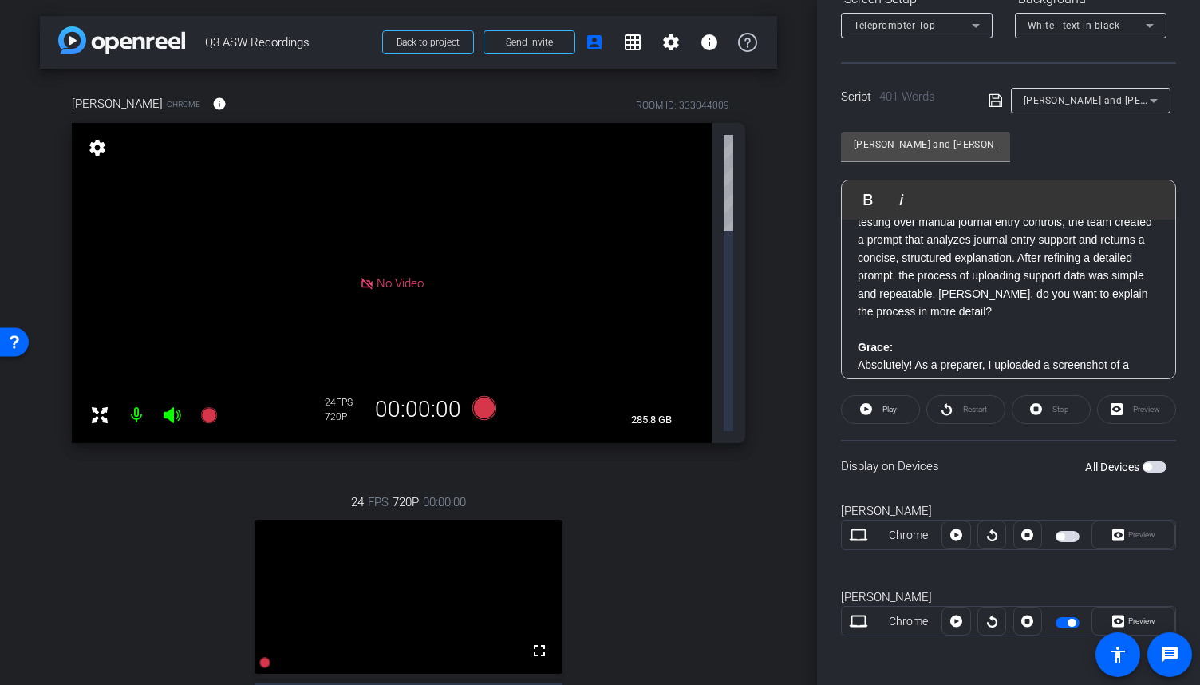
scroll to position [21, 0]
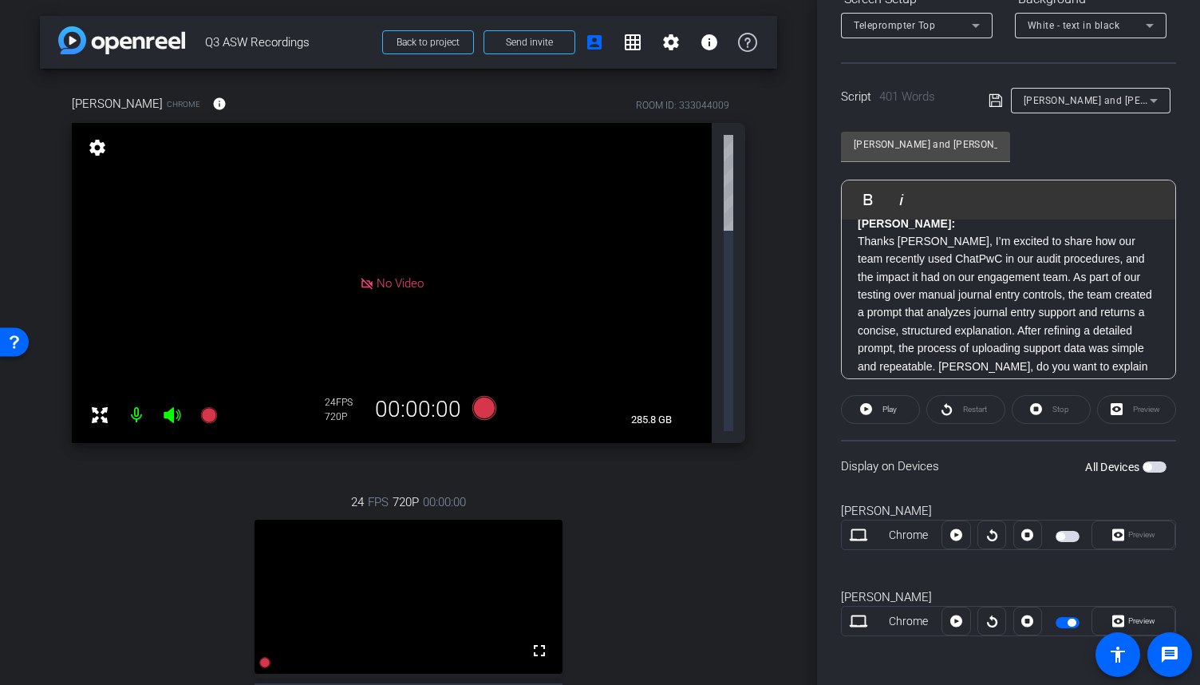
click at [1068, 619] on span "button" at bounding box center [1072, 623] width 8 height 8
click at [1066, 617] on span "button" at bounding box center [1068, 622] width 24 height 11
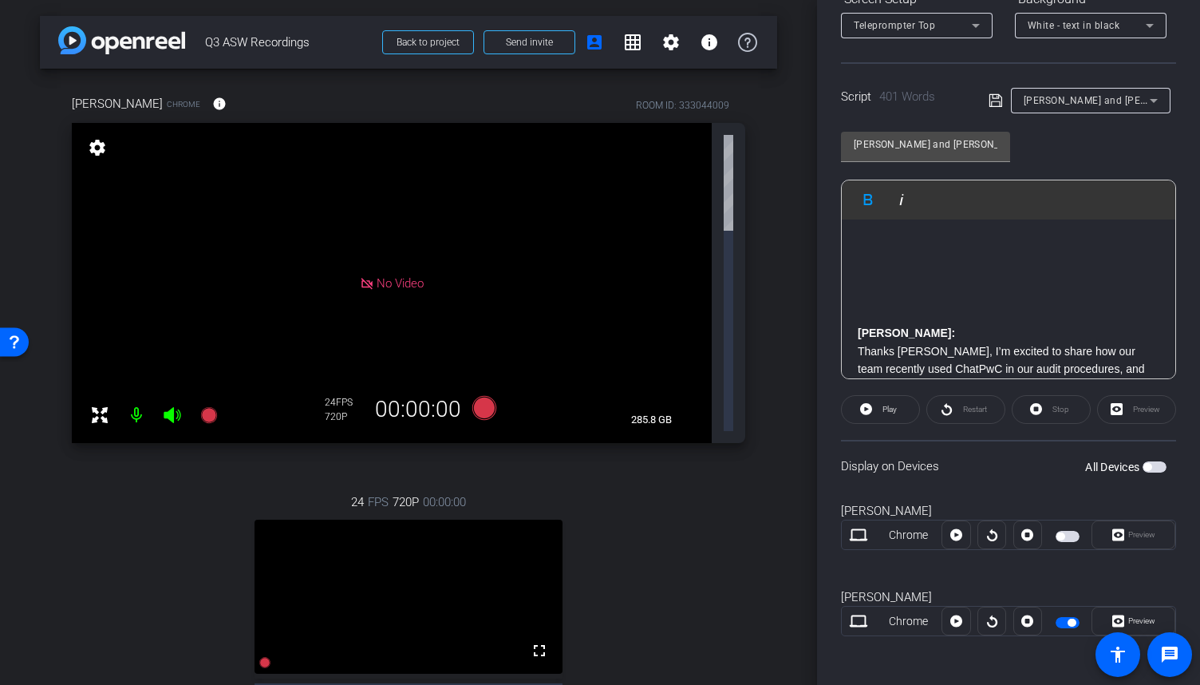
click at [958, 245] on p at bounding box center [1009, 244] width 302 height 18
click at [1062, 623] on span "button" at bounding box center [1068, 622] width 24 height 11
click at [262, 657] on icon at bounding box center [264, 662] width 11 height 11
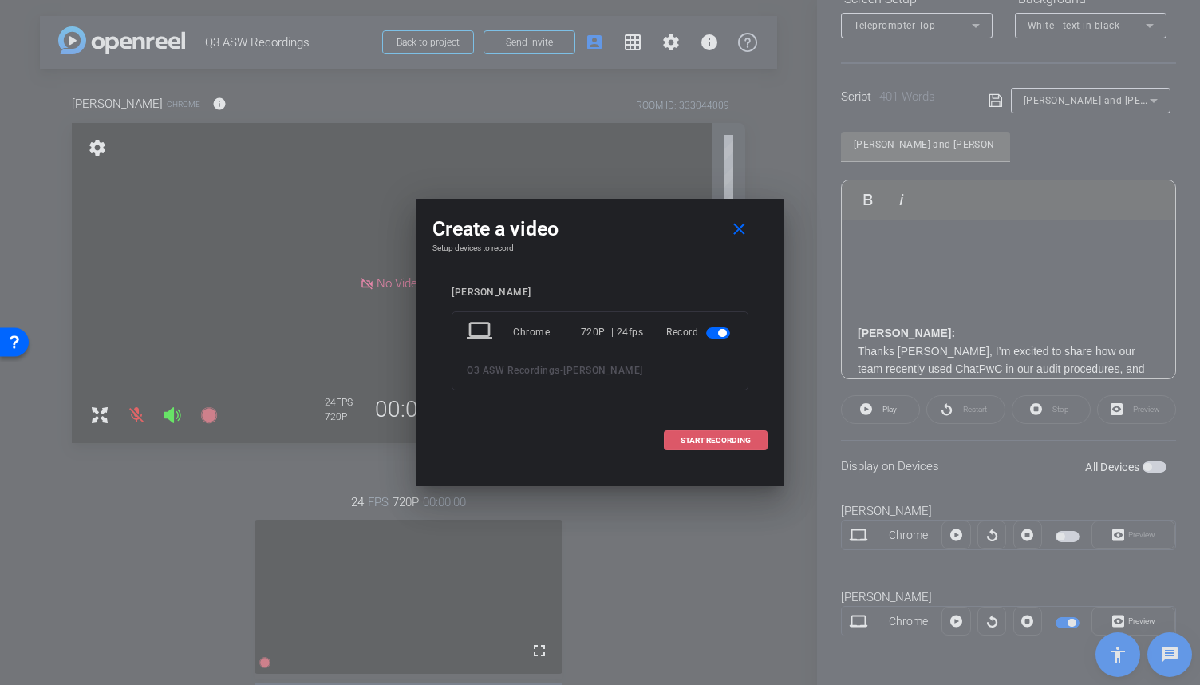
click at [721, 444] on span "START RECORDING" at bounding box center [716, 441] width 70 height 8
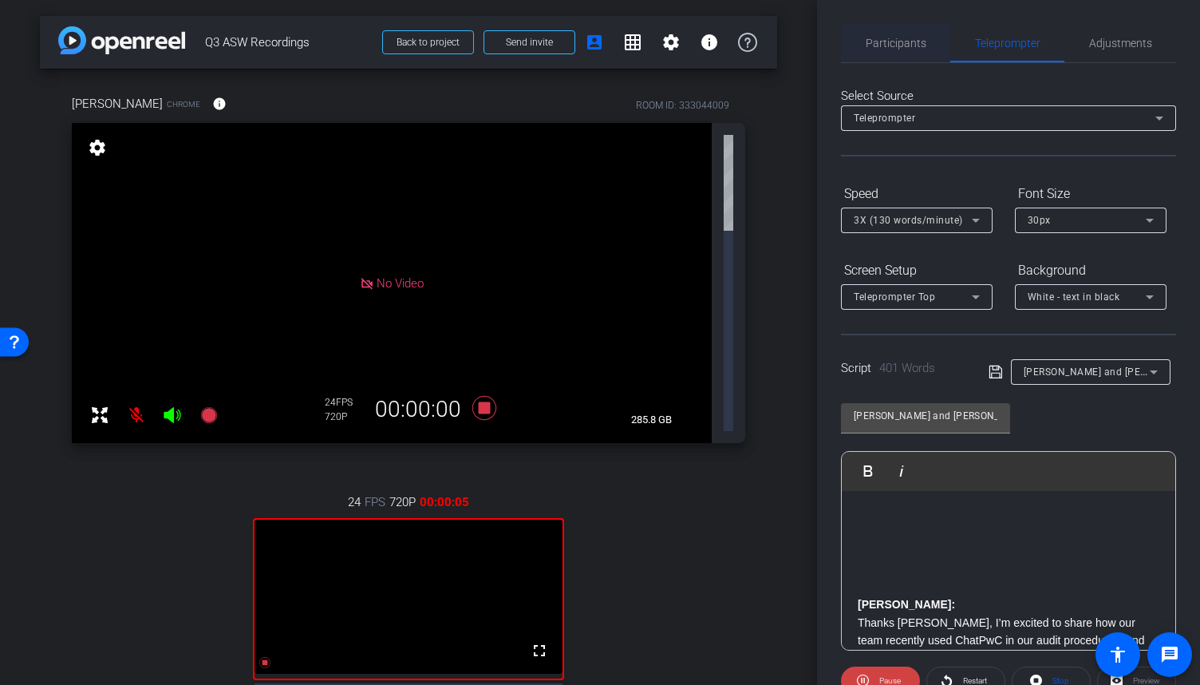
click at [925, 44] on div "Participants" at bounding box center [895, 43] width 109 height 38
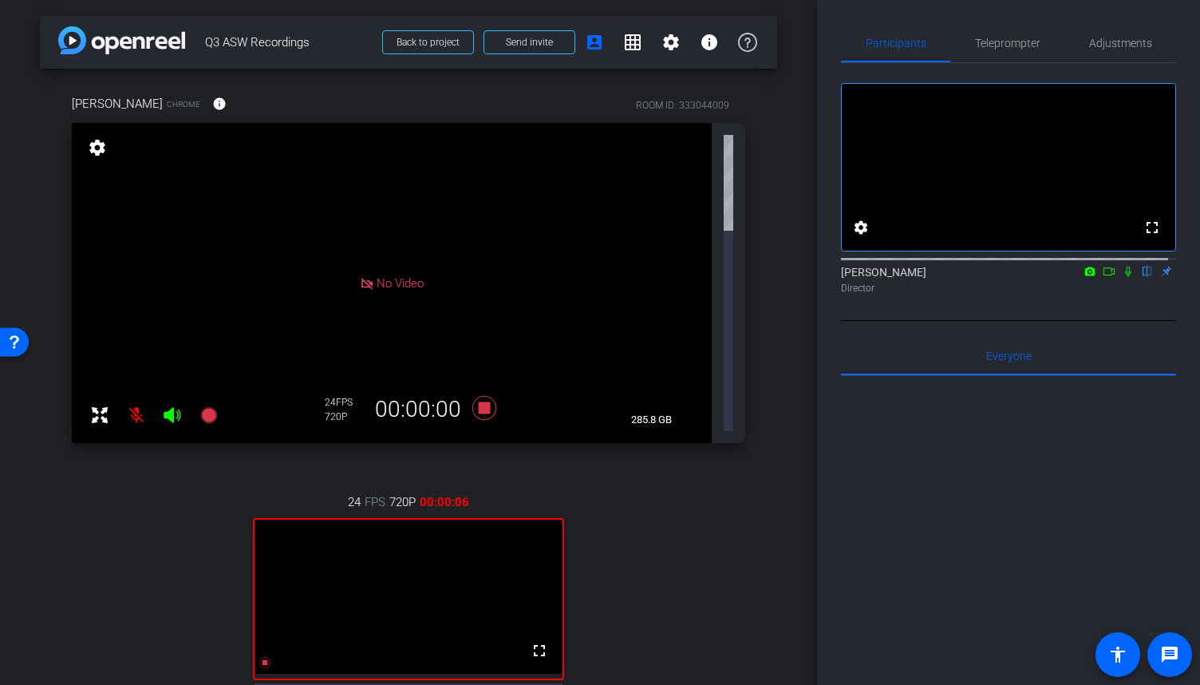
click at [1108, 279] on mat-icon at bounding box center [1109, 271] width 19 height 14
click at [1145, 277] on icon at bounding box center [1148, 272] width 6 height 10
click at [985, 41] on span "Teleprompter" at bounding box center [1007, 43] width 65 height 11
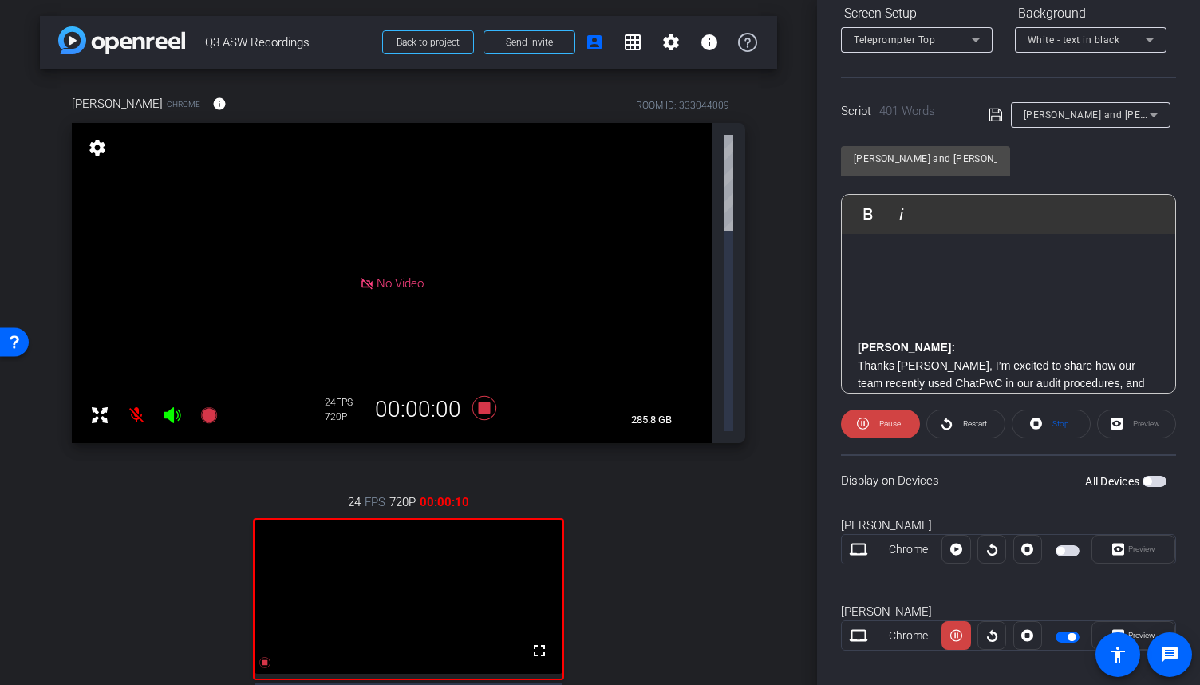
scroll to position [271, 0]
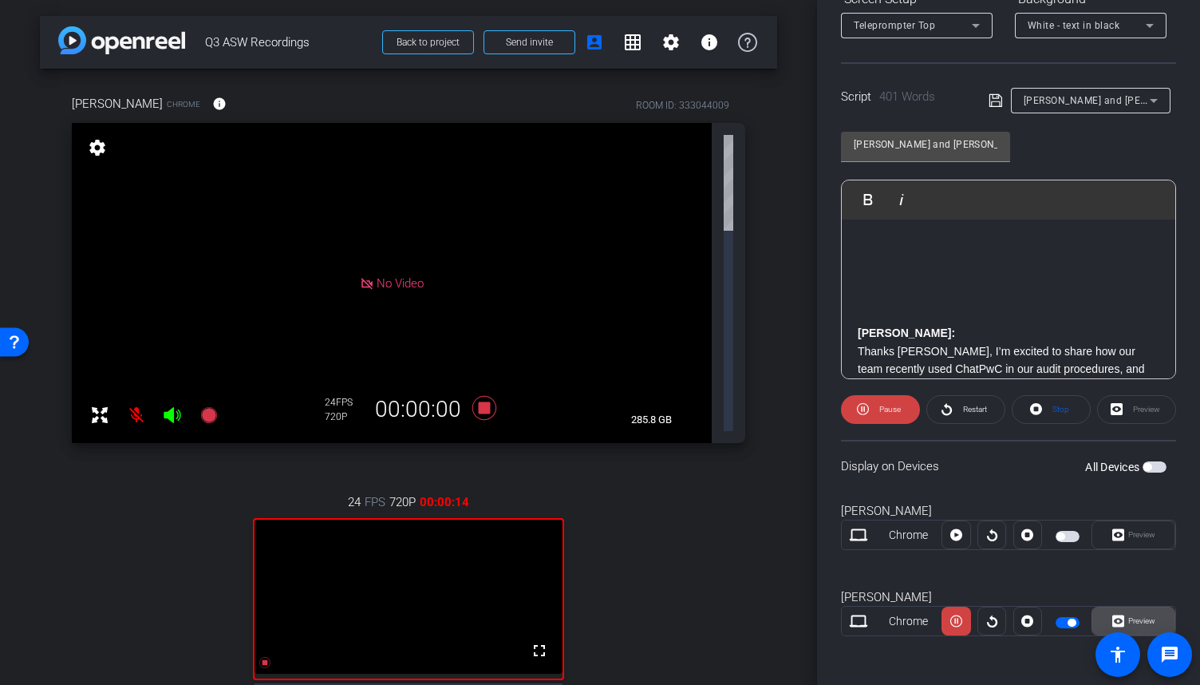
click at [1137, 616] on span "Preview" at bounding box center [1142, 620] width 27 height 9
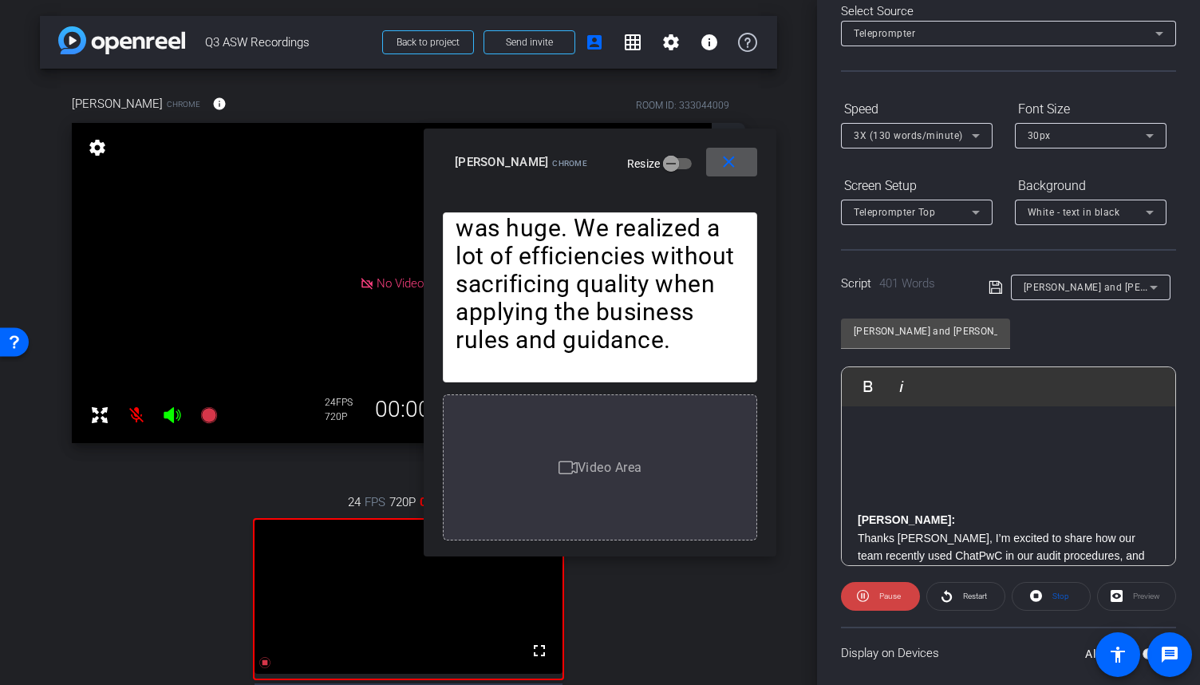
scroll to position [0, 0]
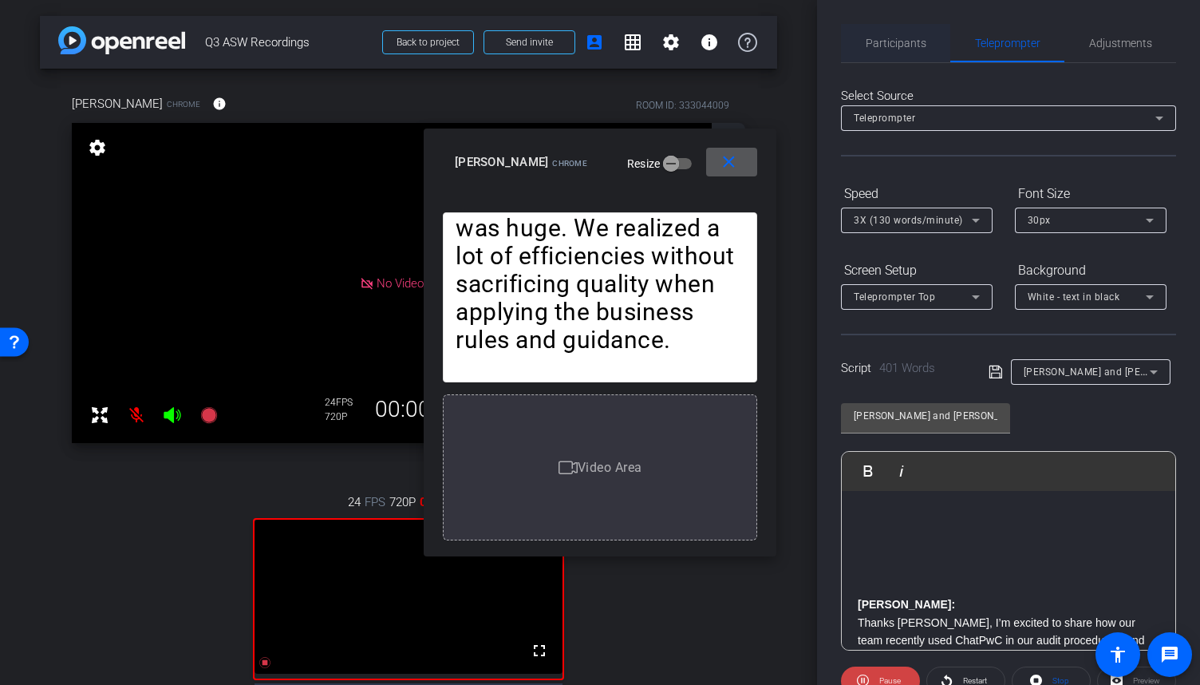
click at [916, 42] on span "Participants" at bounding box center [896, 43] width 61 height 11
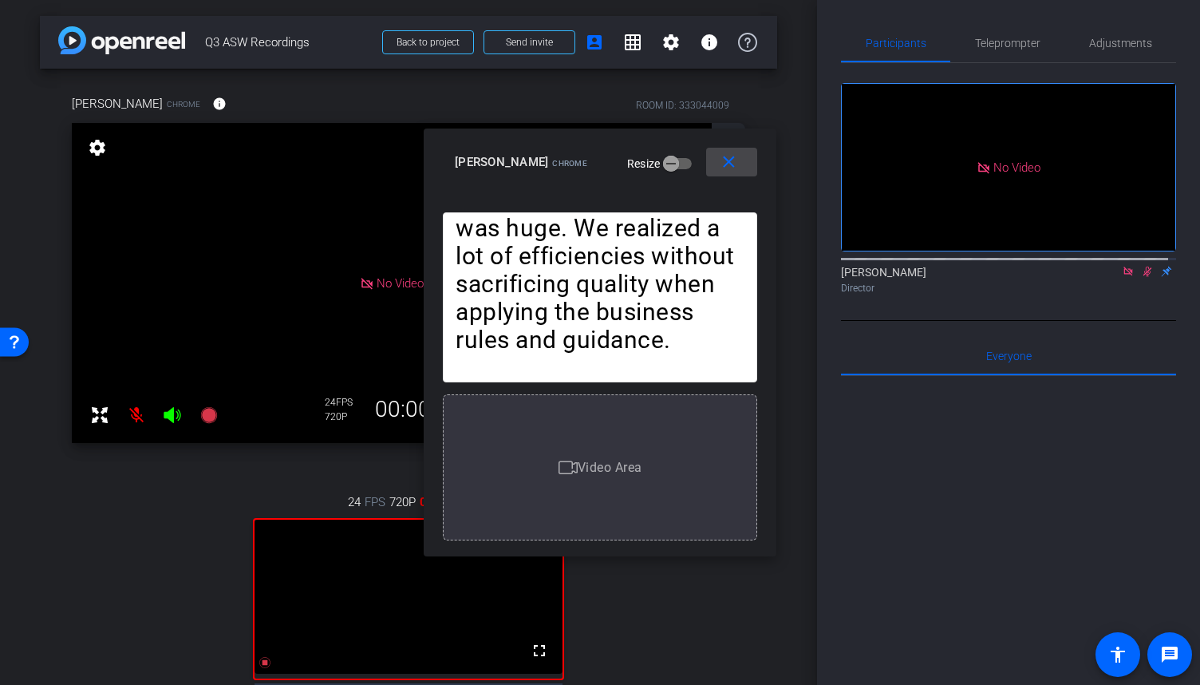
click at [740, 163] on span at bounding box center [731, 162] width 51 height 38
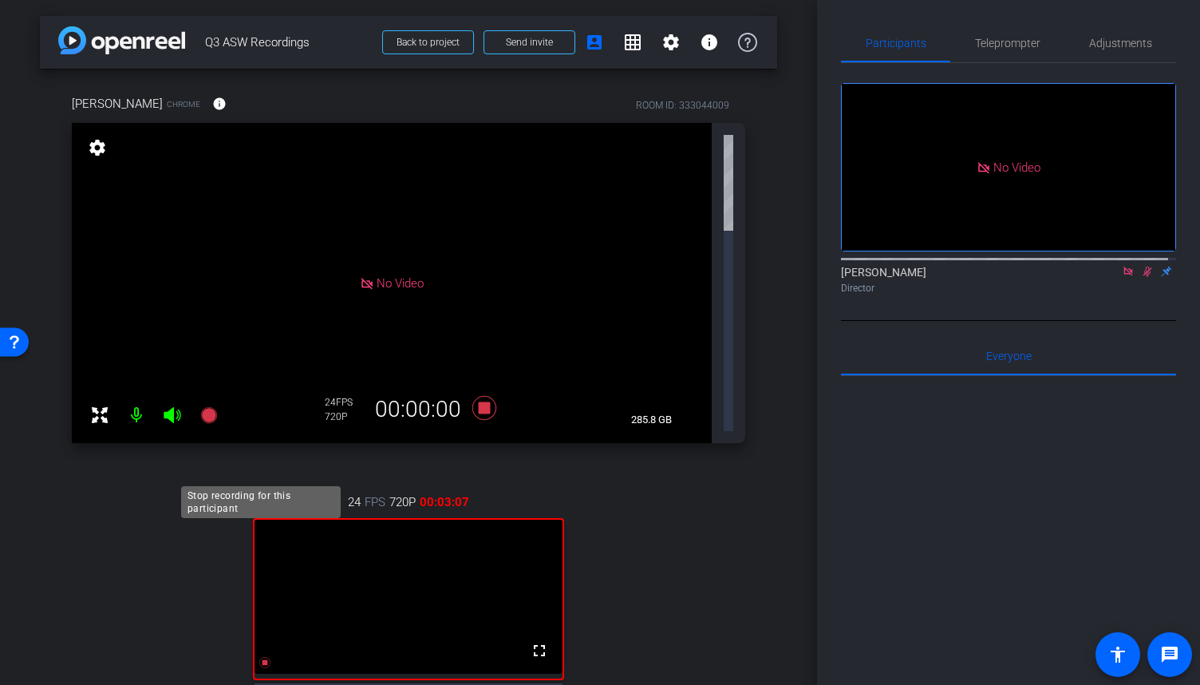
click at [261, 657] on icon at bounding box center [264, 662] width 11 height 11
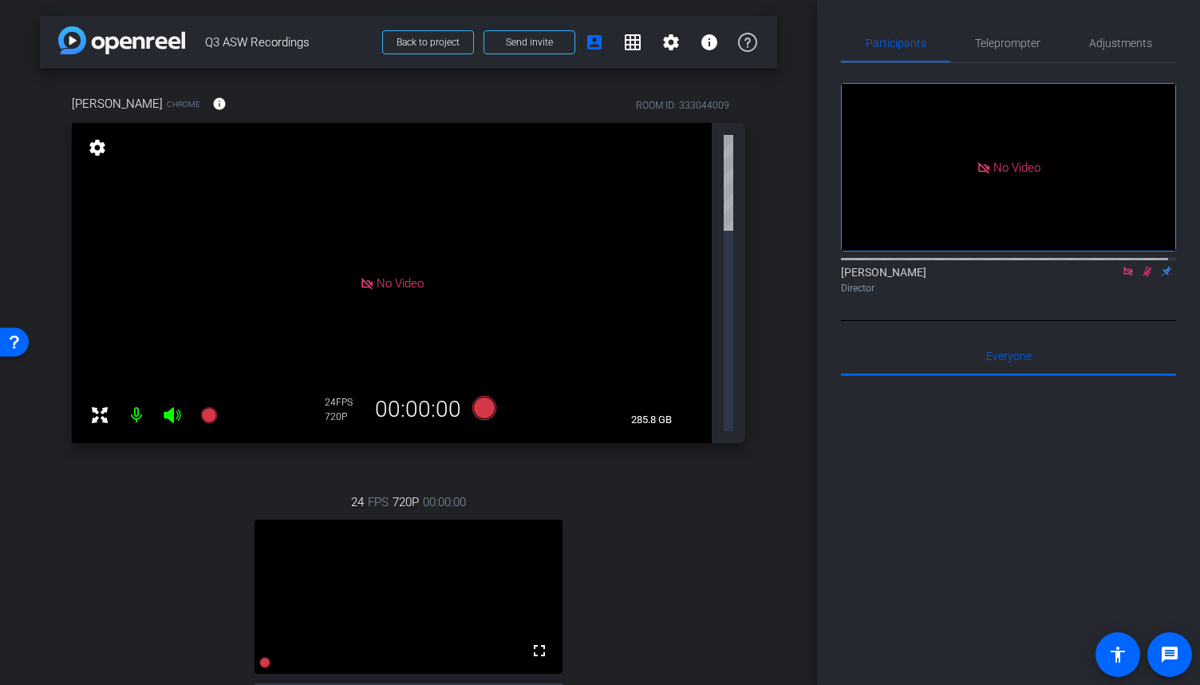
click at [1122, 266] on icon at bounding box center [1128, 271] width 13 height 11
click at [1123, 277] on icon at bounding box center [1128, 271] width 13 height 11
click at [1020, 42] on span "Teleprompter" at bounding box center [1007, 43] width 65 height 11
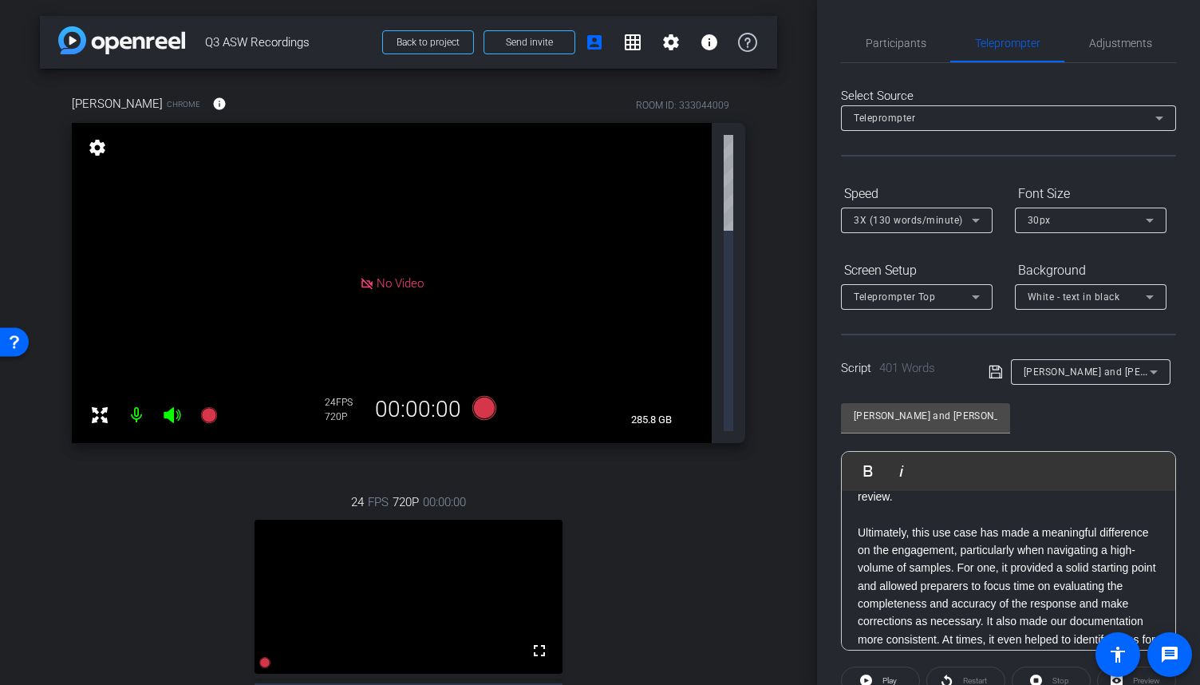
scroll to position [718, 0]
click at [934, 520] on p at bounding box center [1009, 512] width 302 height 18
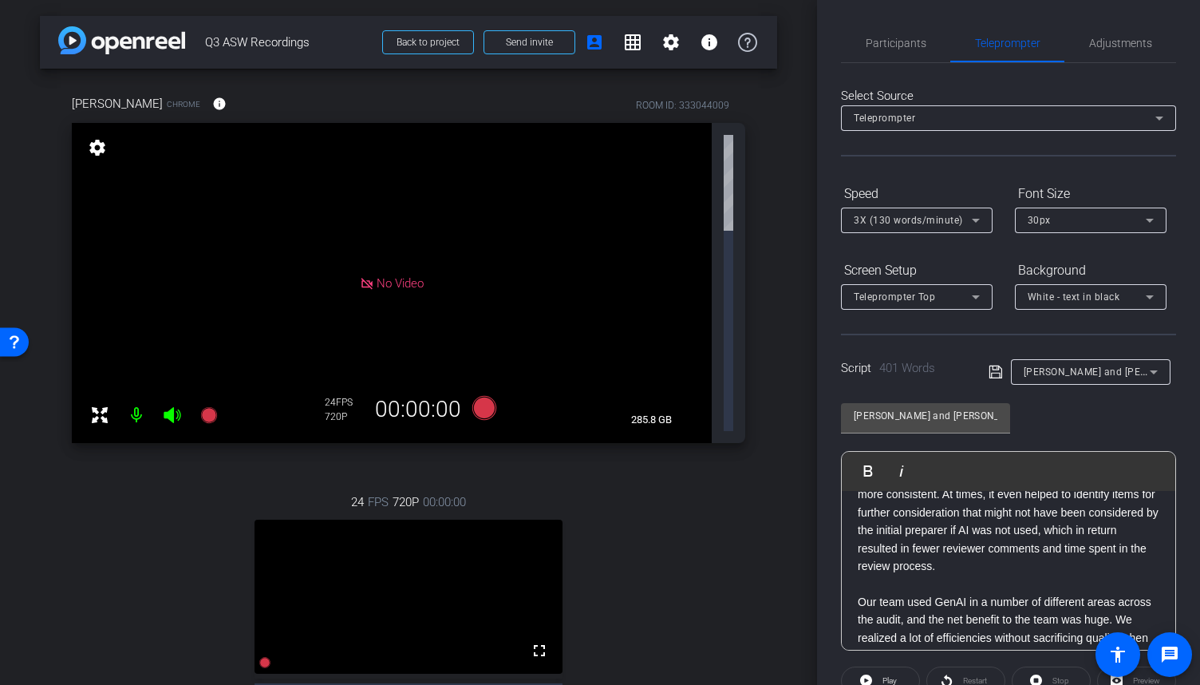
scroll to position [878, 0]
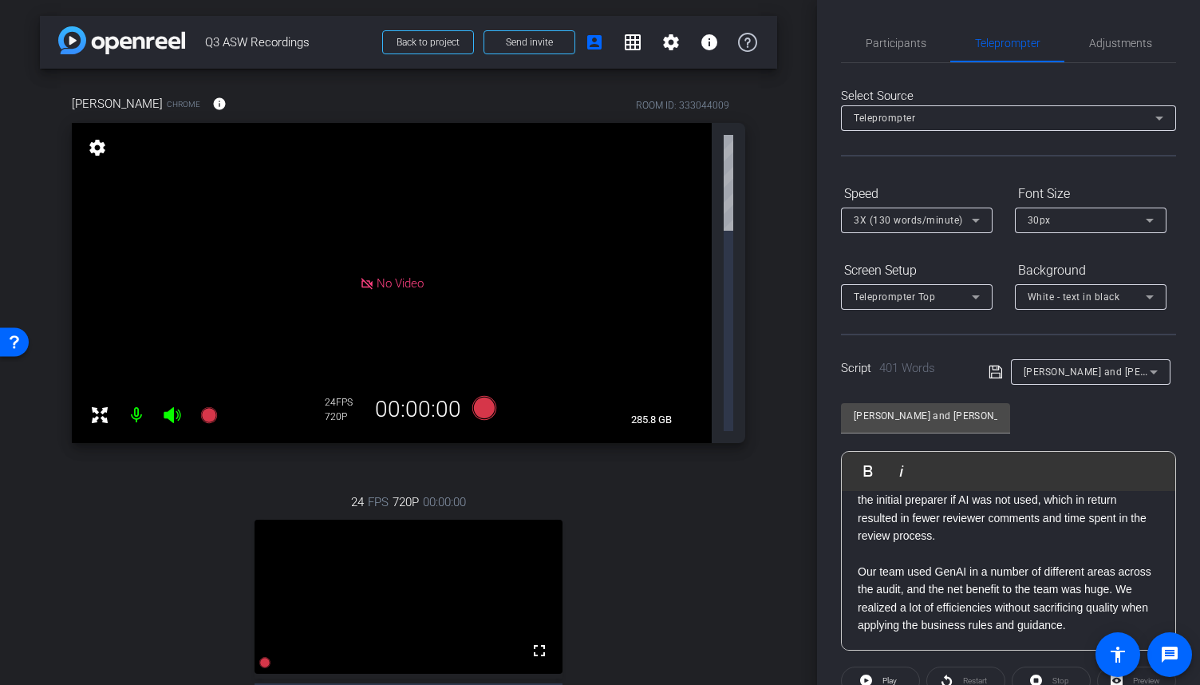
click at [931, 562] on p at bounding box center [1009, 553] width 302 height 18
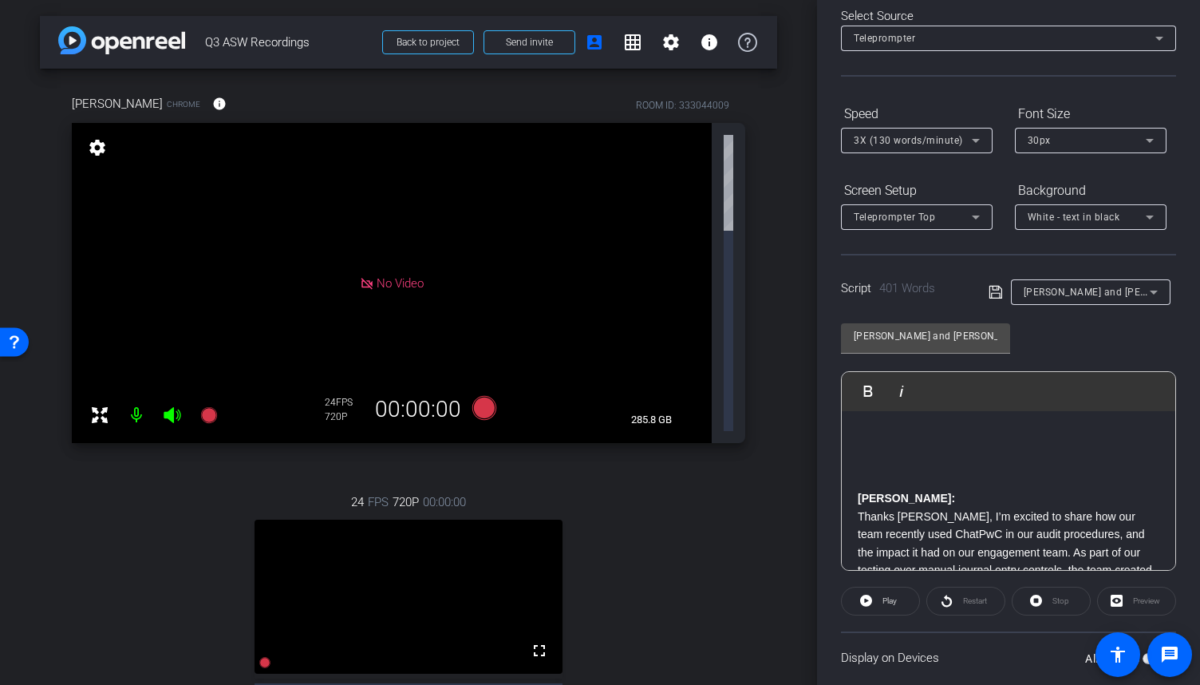
scroll to position [0, 0]
click at [860, 494] on p at bounding box center [1009, 489] width 302 height 18
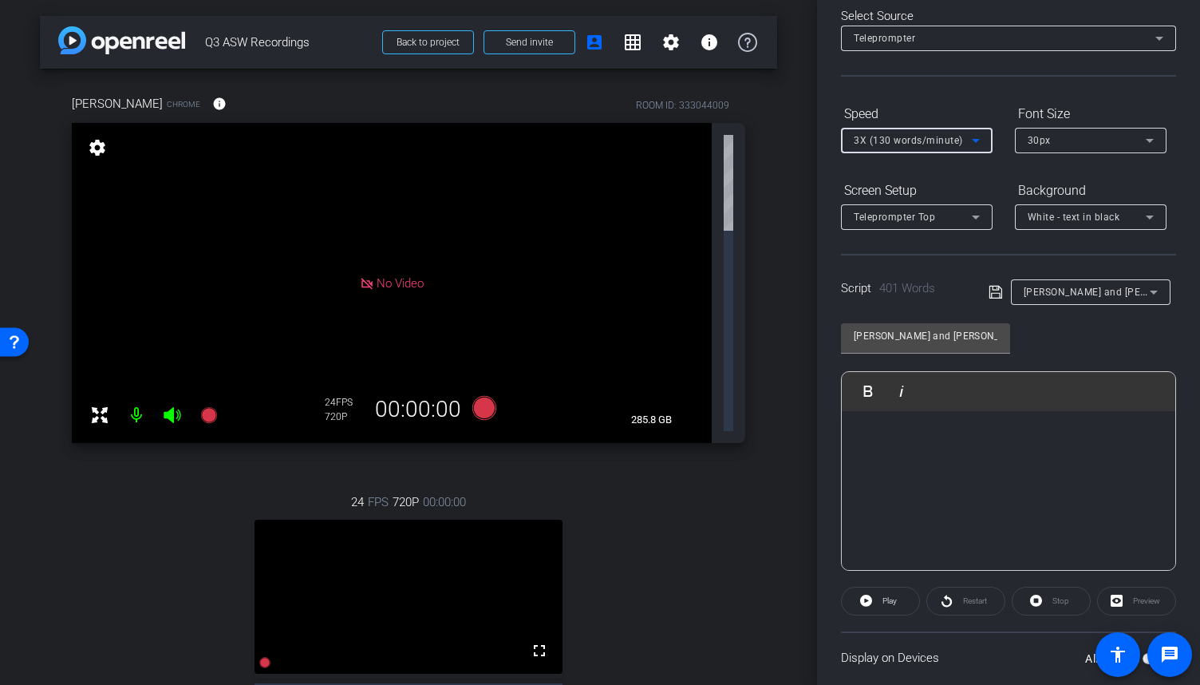
click at [980, 138] on icon at bounding box center [976, 140] width 19 height 19
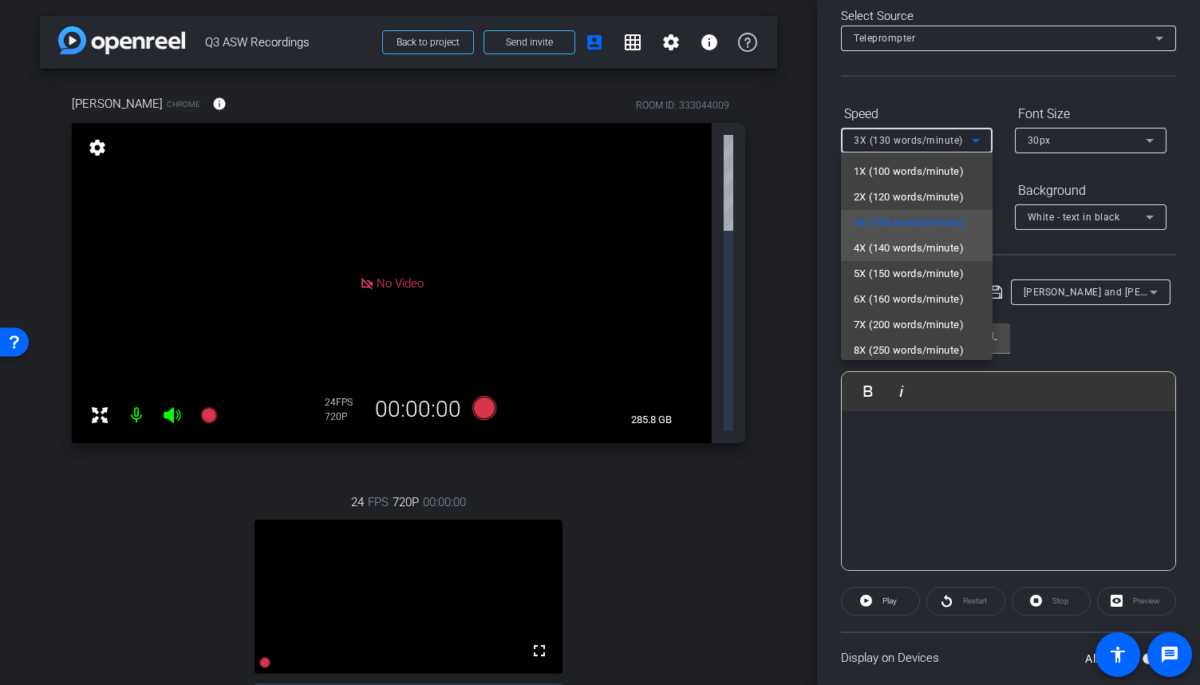
click at [901, 247] on span "4X (140 words/minute)" at bounding box center [909, 248] width 110 height 19
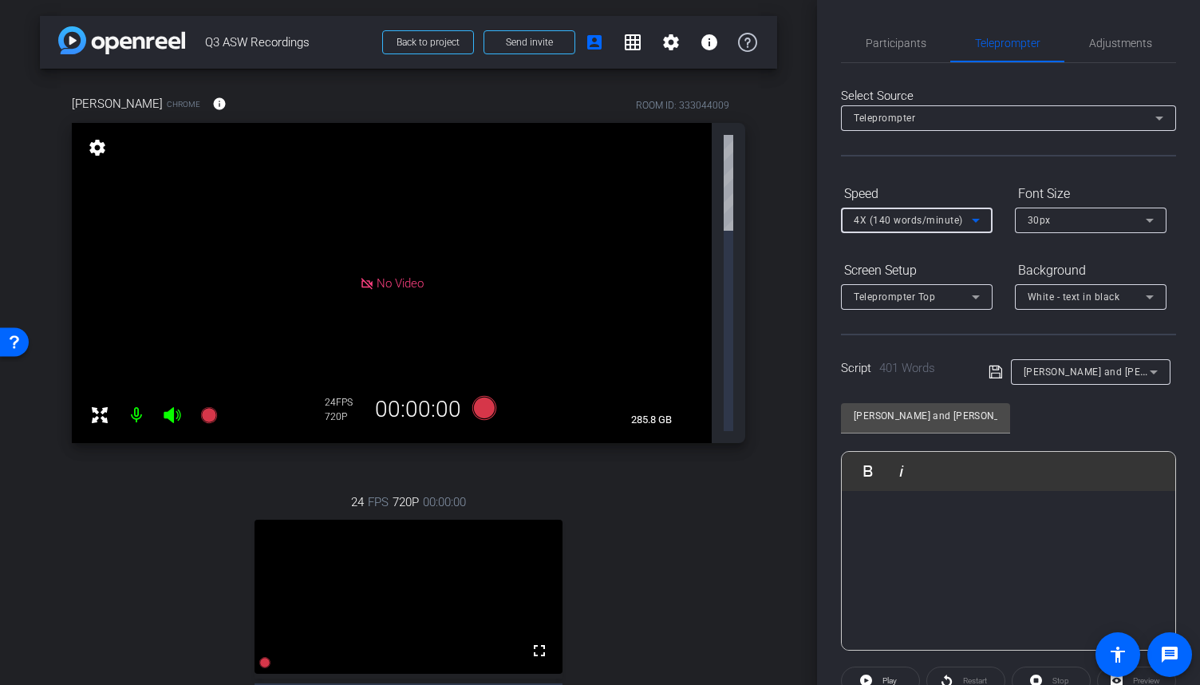
click at [870, 508] on p at bounding box center [1009, 516] width 302 height 18
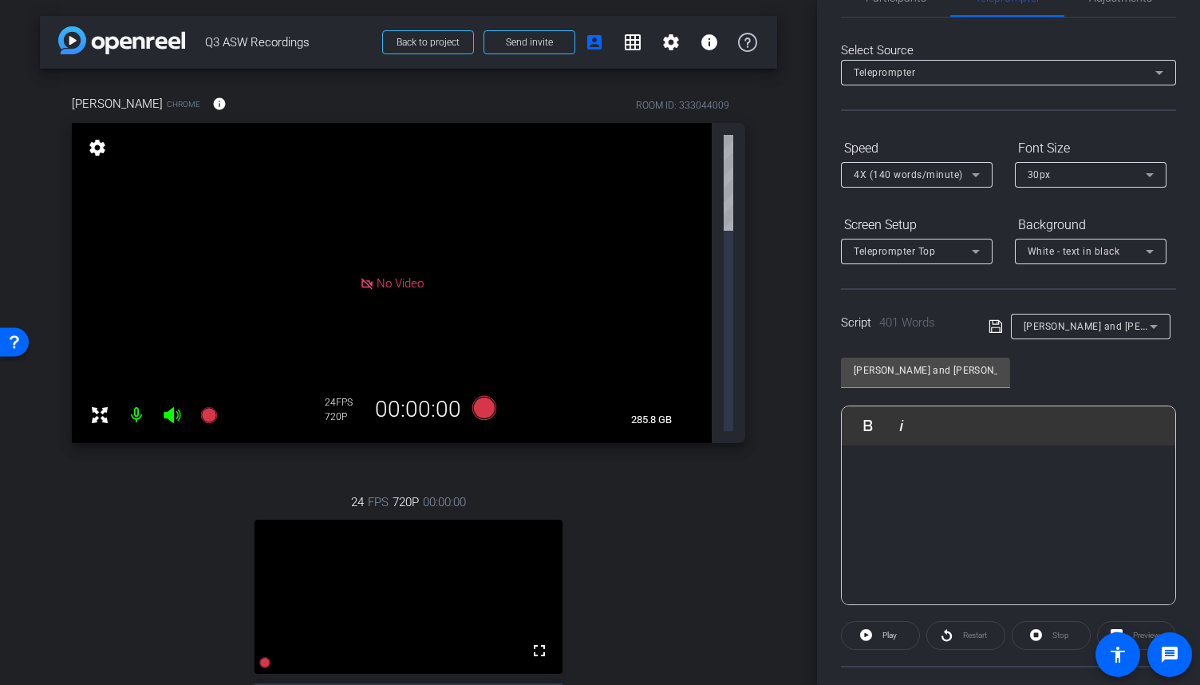
scroll to position [80, 0]
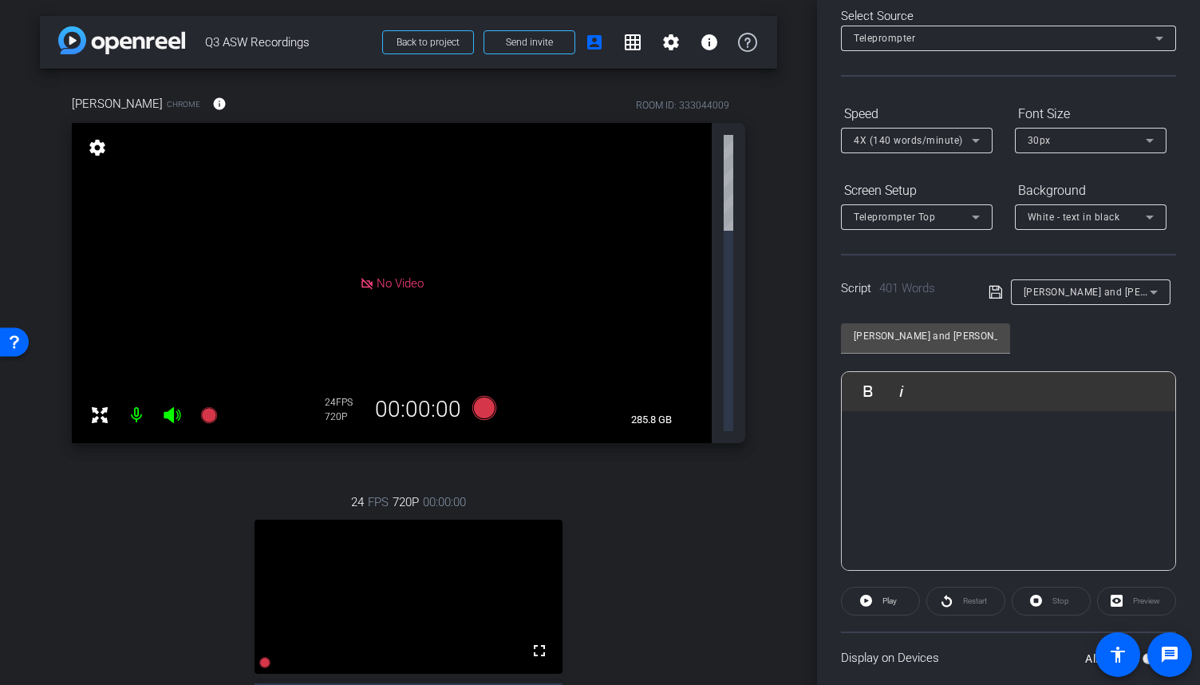
click at [1044, 596] on div "Stop" at bounding box center [1051, 601] width 79 height 29
click at [263, 657] on icon at bounding box center [264, 662] width 11 height 11
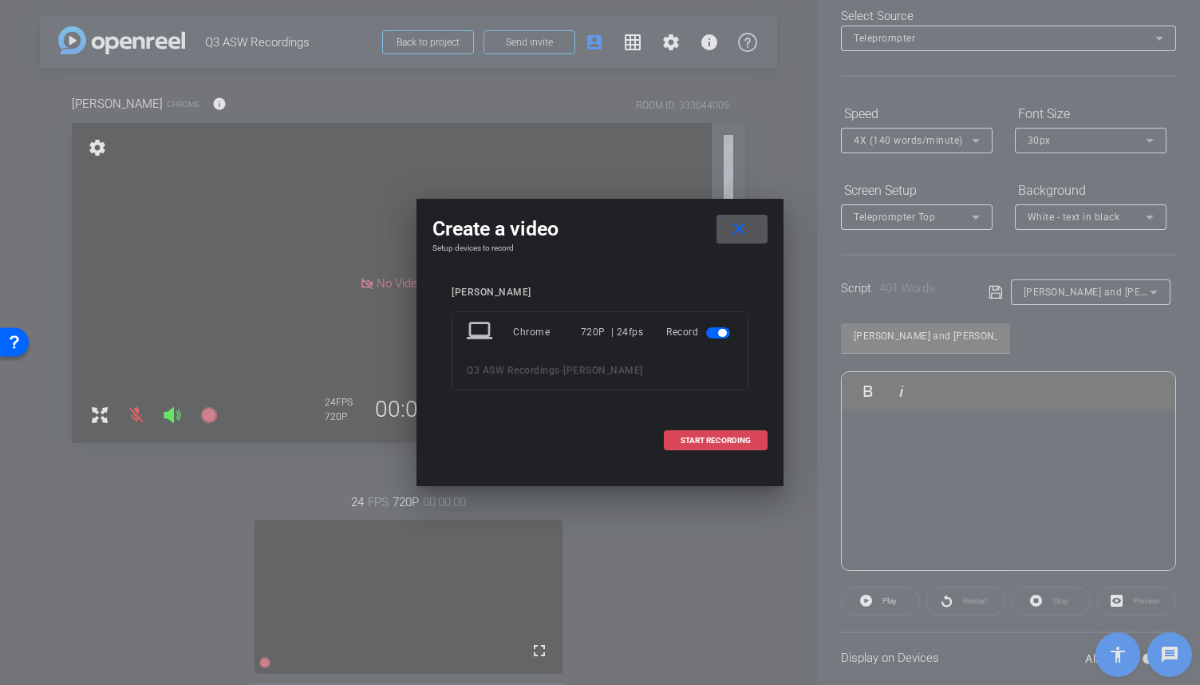
click at [705, 442] on span "START RECORDING" at bounding box center [716, 441] width 70 height 8
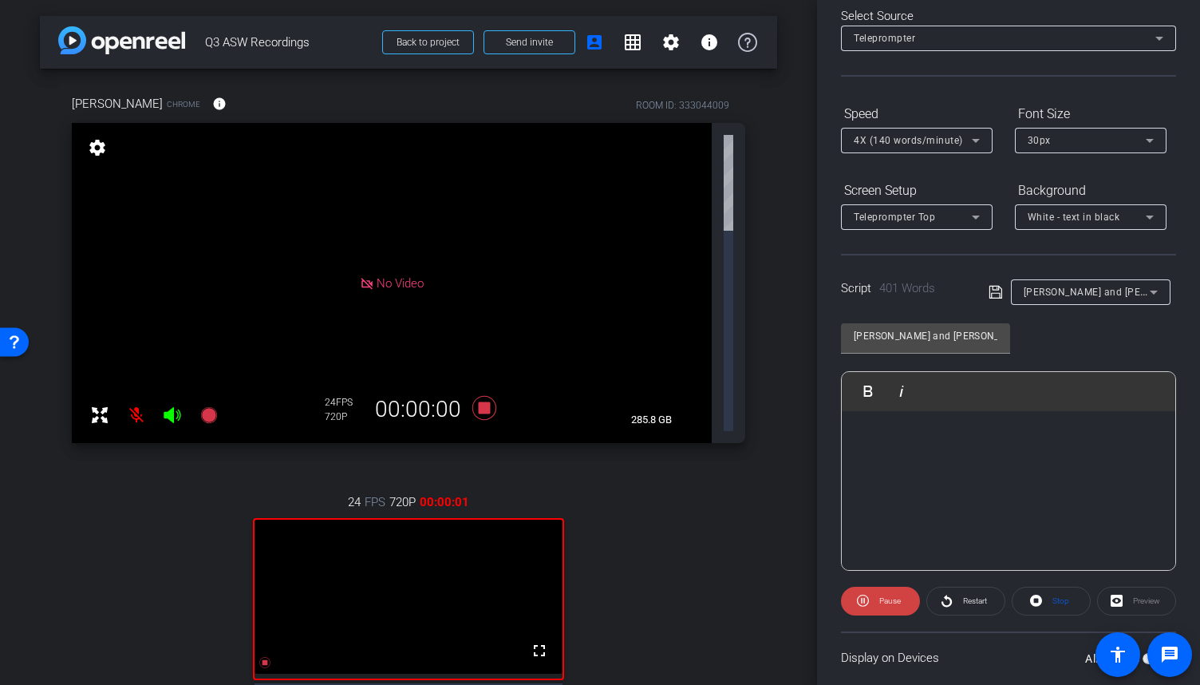
scroll to position [0, 0]
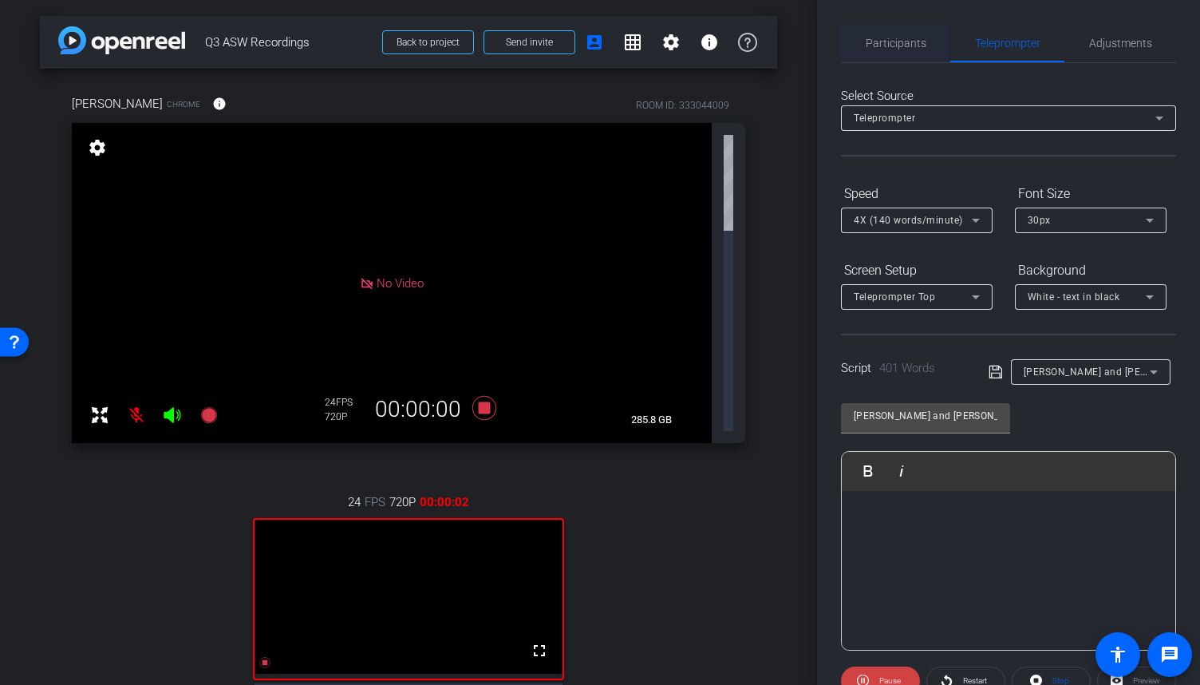
click at [920, 38] on span "Participants" at bounding box center [896, 43] width 61 height 11
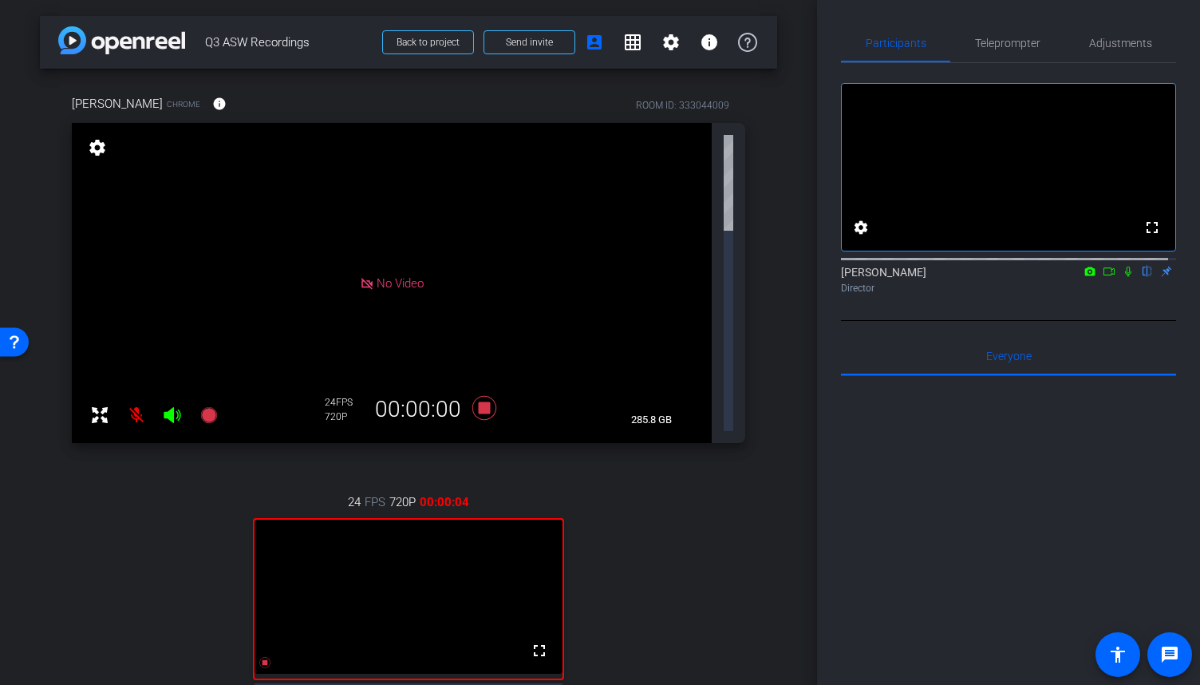
click at [1119, 279] on mat-icon at bounding box center [1128, 271] width 19 height 14
click at [1104, 275] on icon at bounding box center [1109, 271] width 11 height 8
click at [1036, 44] on div "Teleprompter" at bounding box center [1008, 43] width 114 height 38
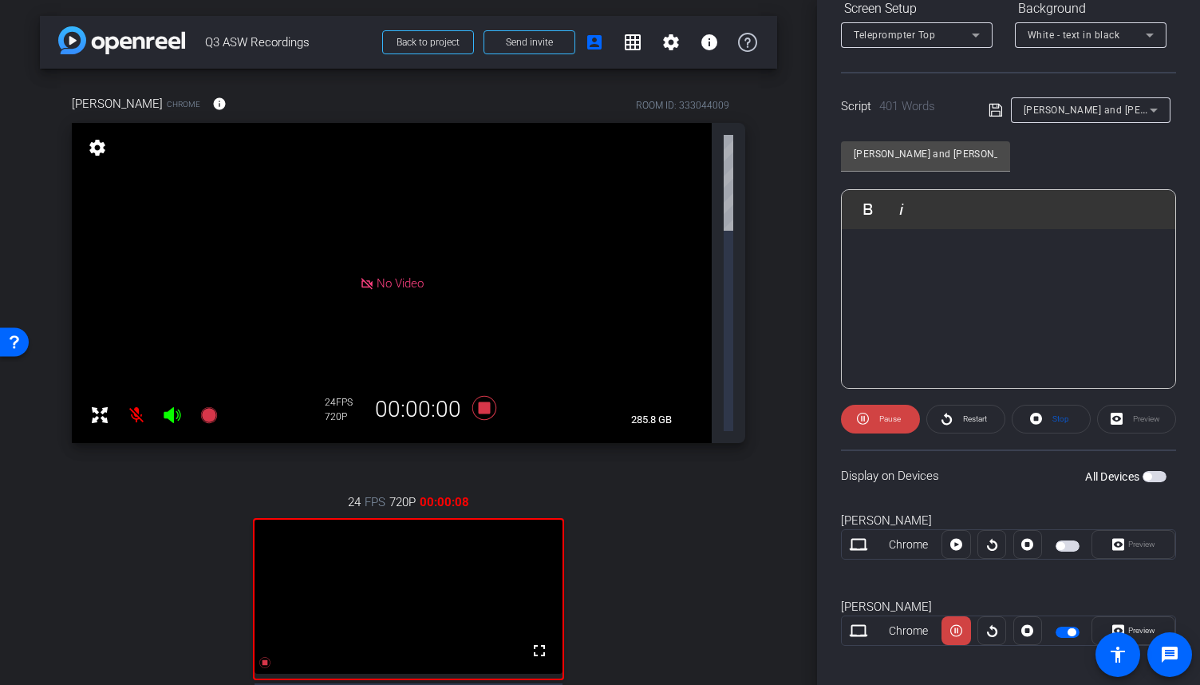
scroll to position [271, 0]
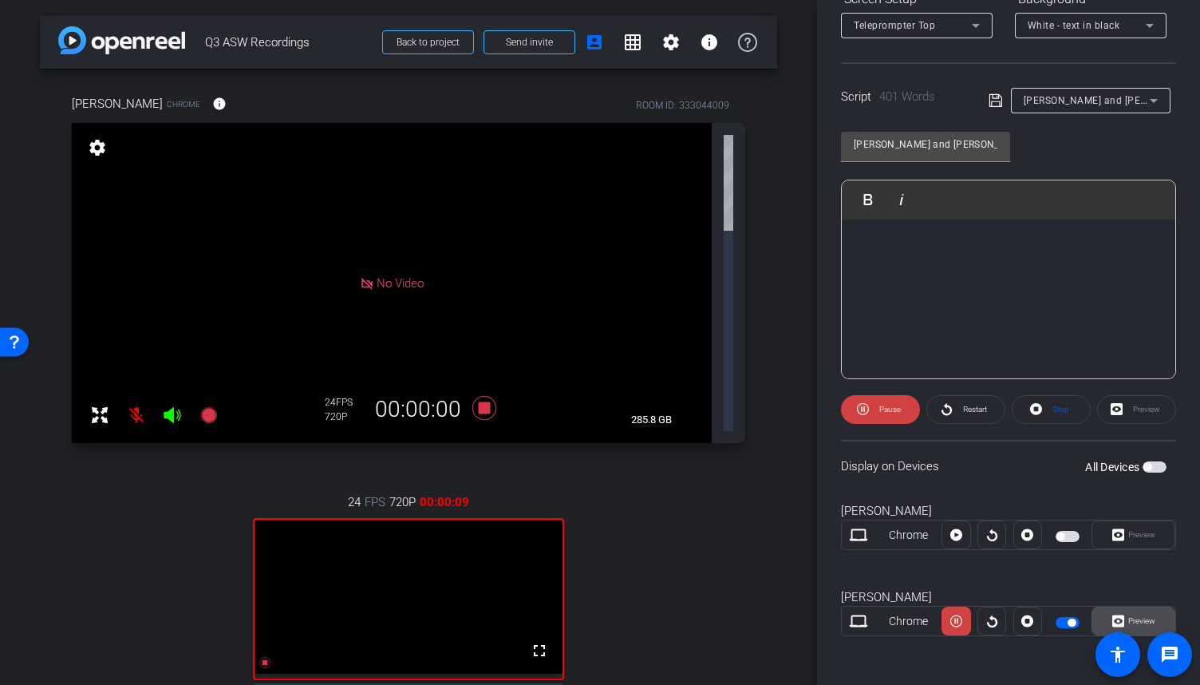
click at [1143, 616] on span "Preview" at bounding box center [1142, 620] width 27 height 9
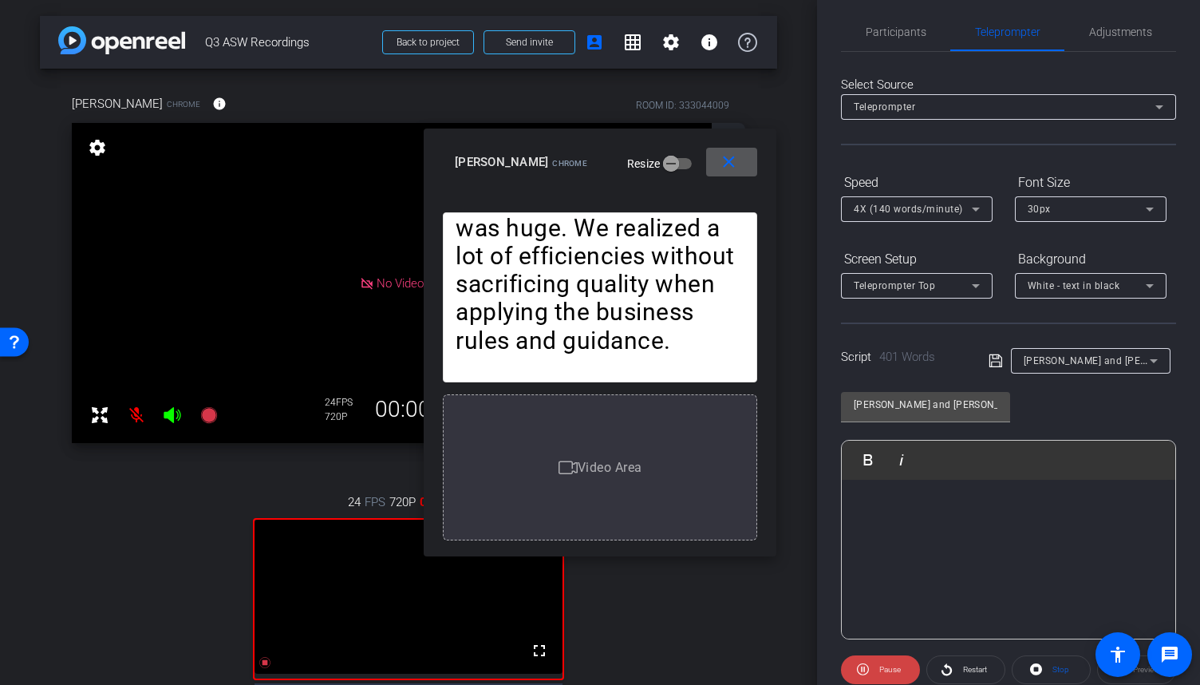
scroll to position [0, 0]
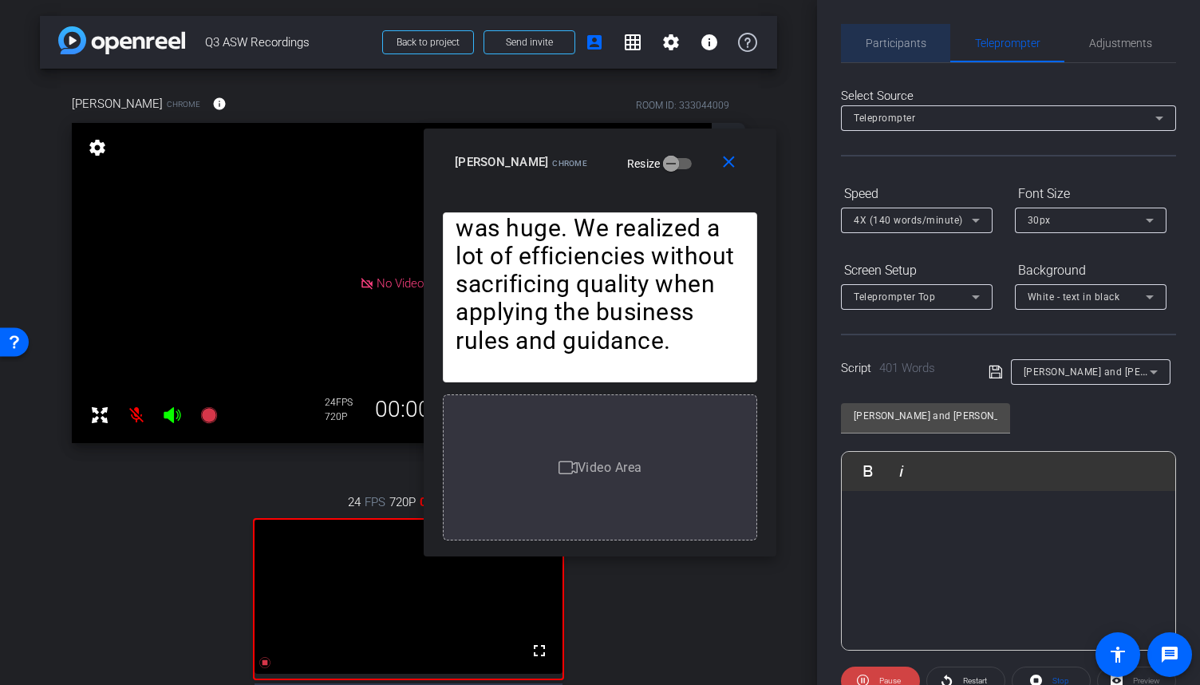
click at [904, 50] on span "Participants" at bounding box center [896, 43] width 61 height 38
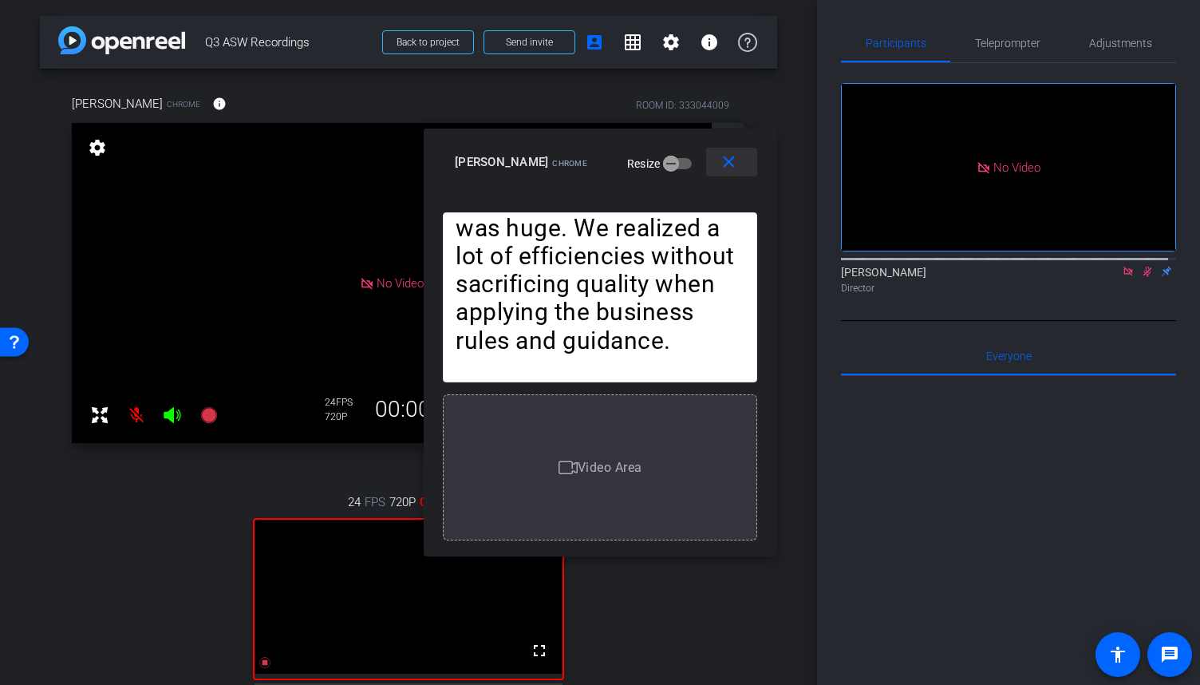
click at [729, 162] on mat-icon "close" at bounding box center [729, 162] width 20 height 20
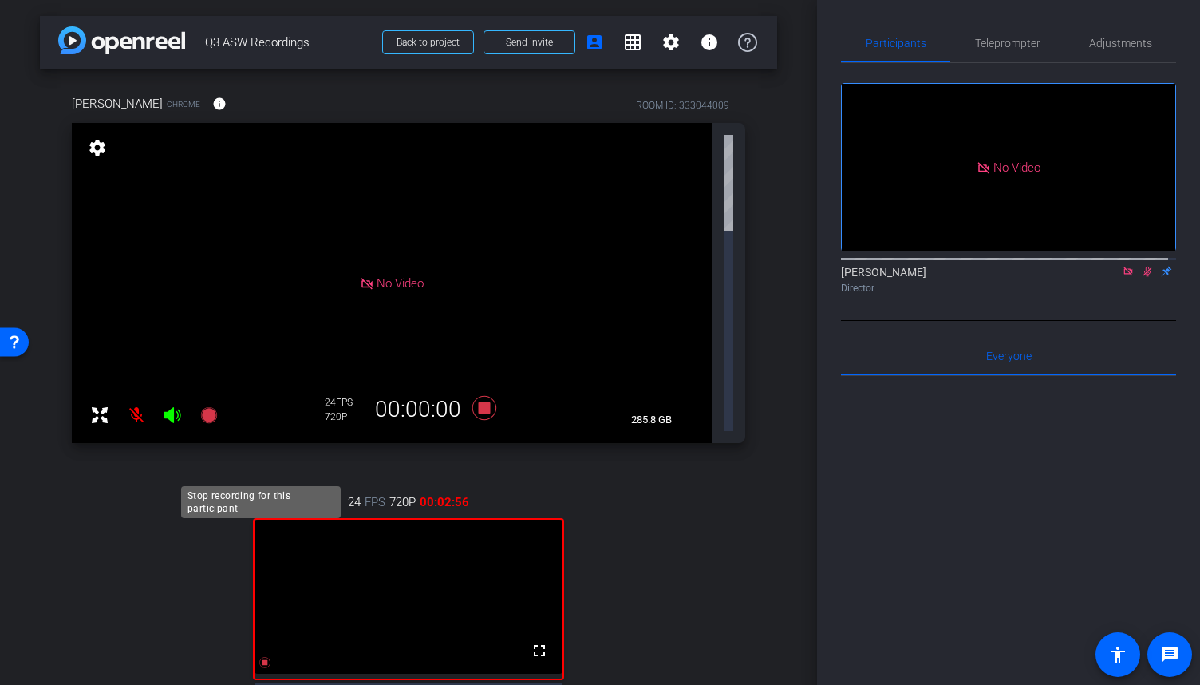
click at [266, 656] on icon at bounding box center [265, 662] width 13 height 13
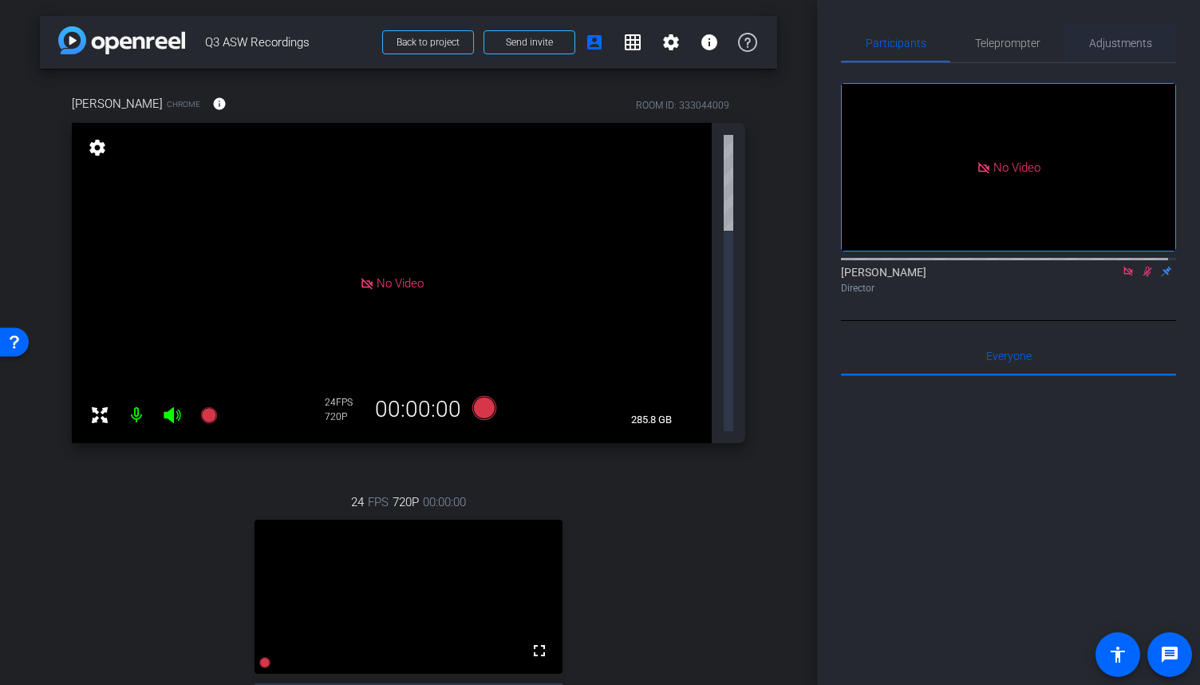
click at [1100, 49] on span "Adjustments" at bounding box center [1121, 43] width 63 height 11
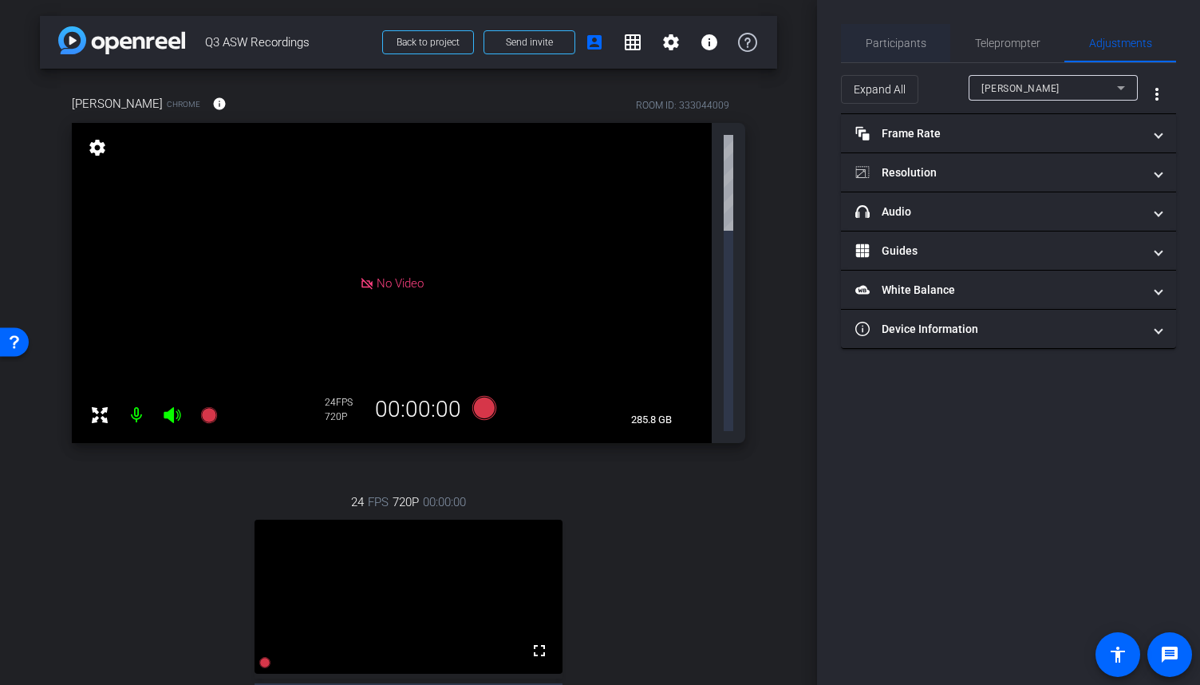
click at [924, 45] on span "Participants" at bounding box center [896, 43] width 61 height 11
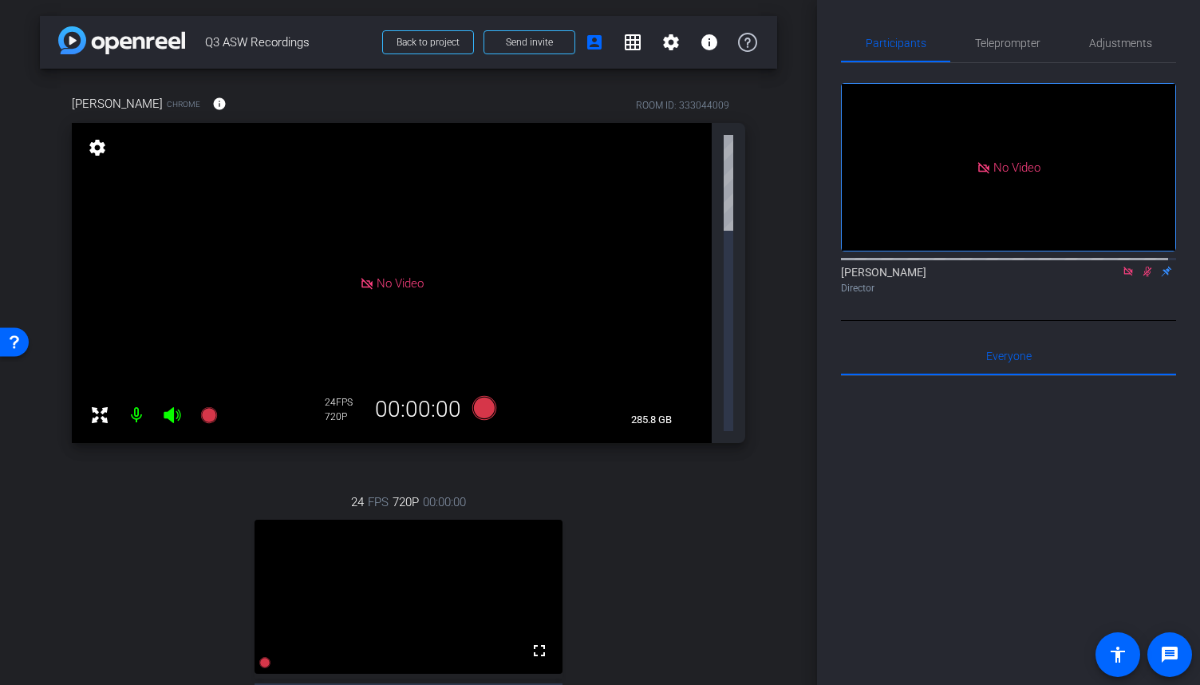
click at [1141, 266] on icon at bounding box center [1147, 271] width 13 height 11
click at [1124, 267] on icon at bounding box center [1128, 271] width 9 height 9
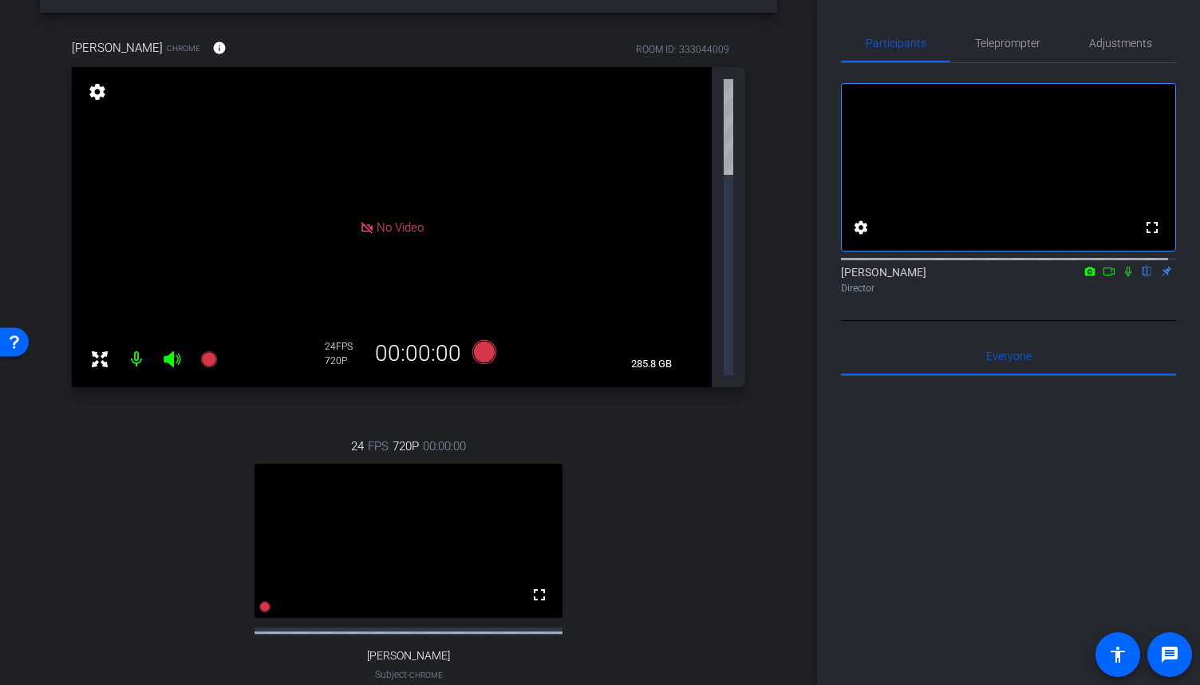
scroll to position [140, 0]
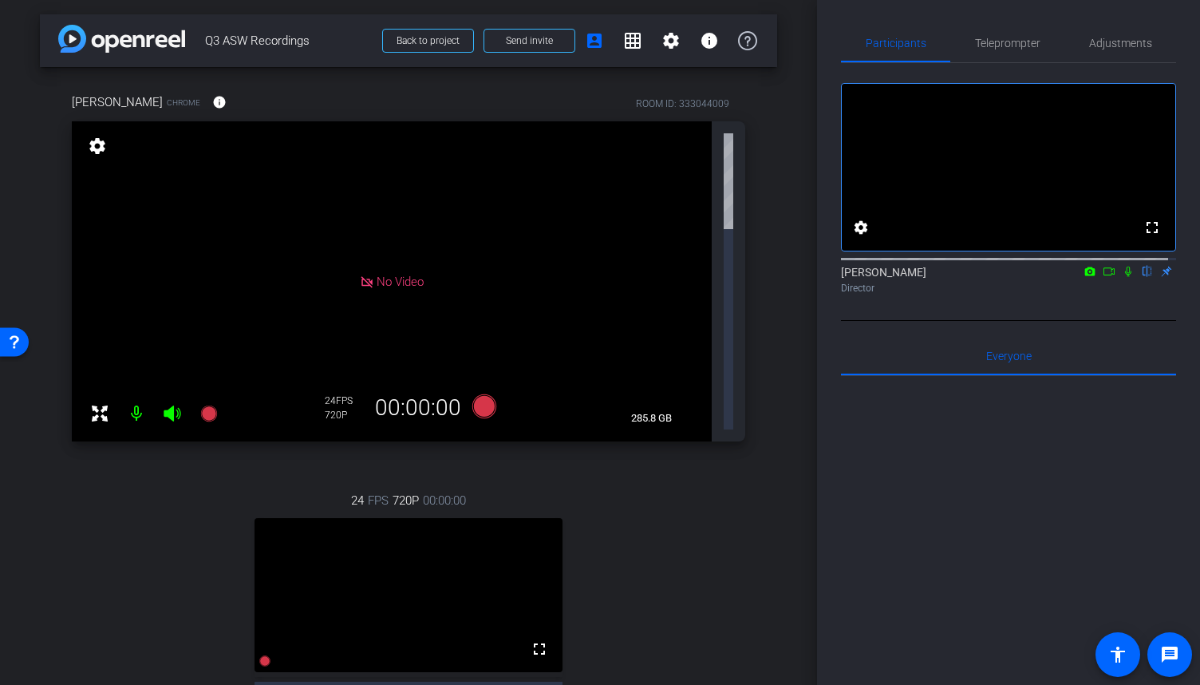
scroll to position [0, 0]
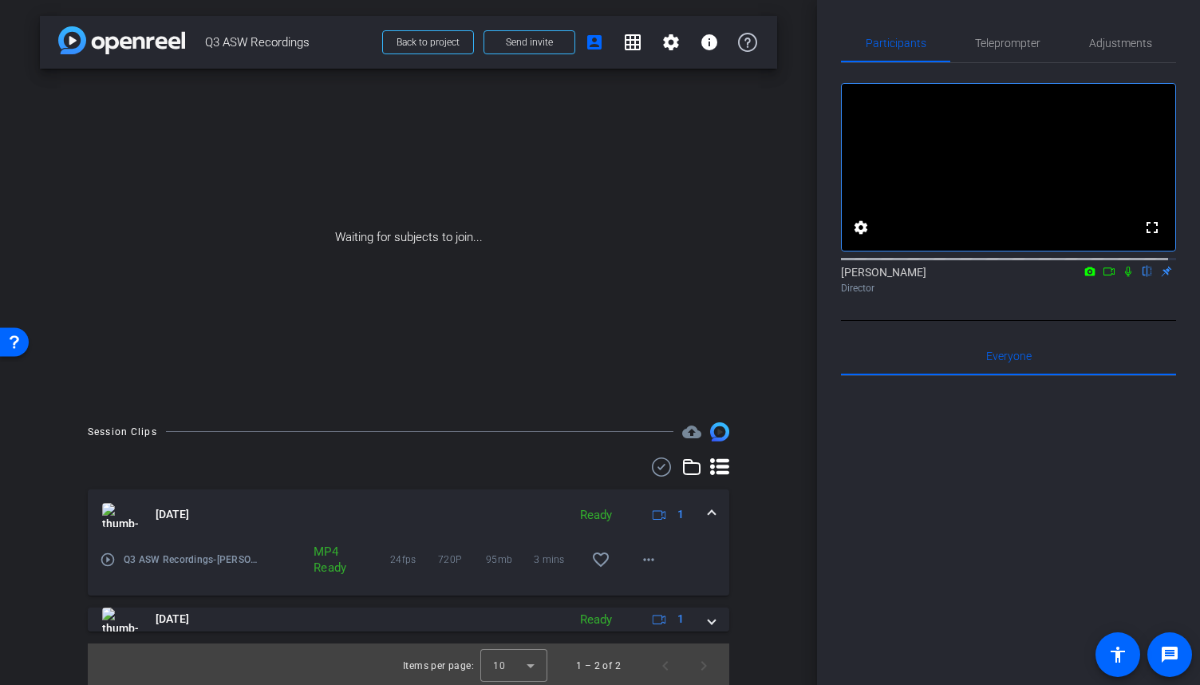
click at [1103, 277] on icon at bounding box center [1109, 271] width 13 height 11
click at [1148, 279] on mat-icon at bounding box center [1147, 271] width 19 height 14
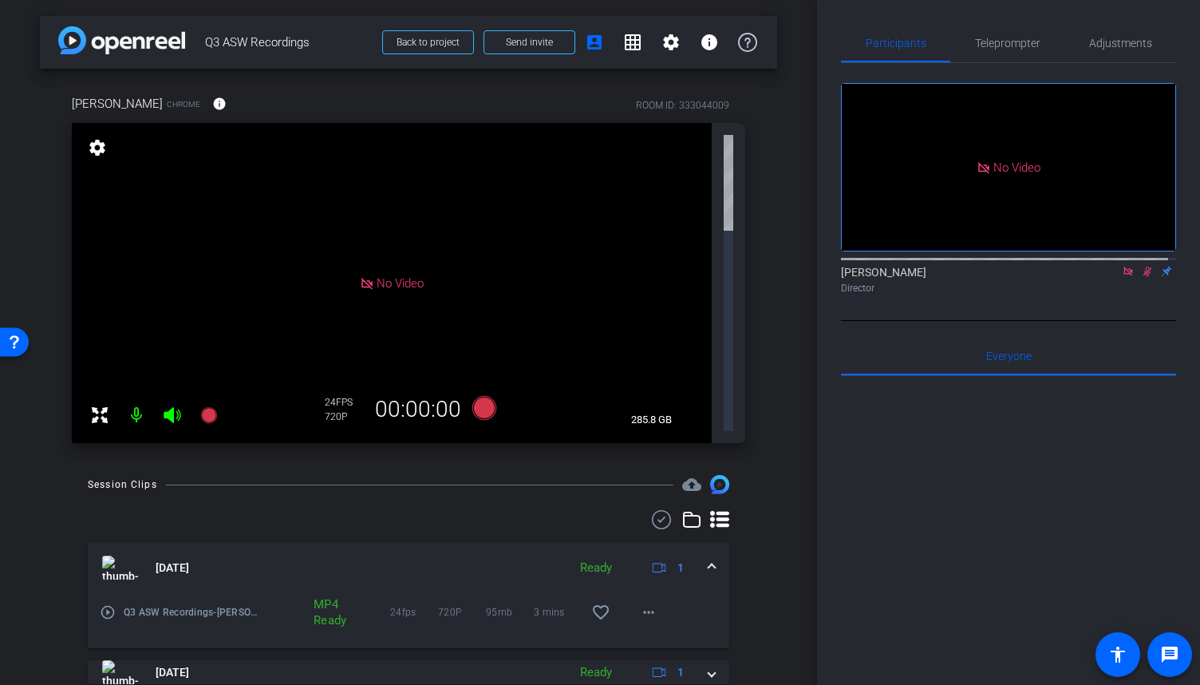
click at [1141, 277] on icon at bounding box center [1147, 271] width 13 height 11
click at [1122, 277] on icon at bounding box center [1128, 271] width 13 height 11
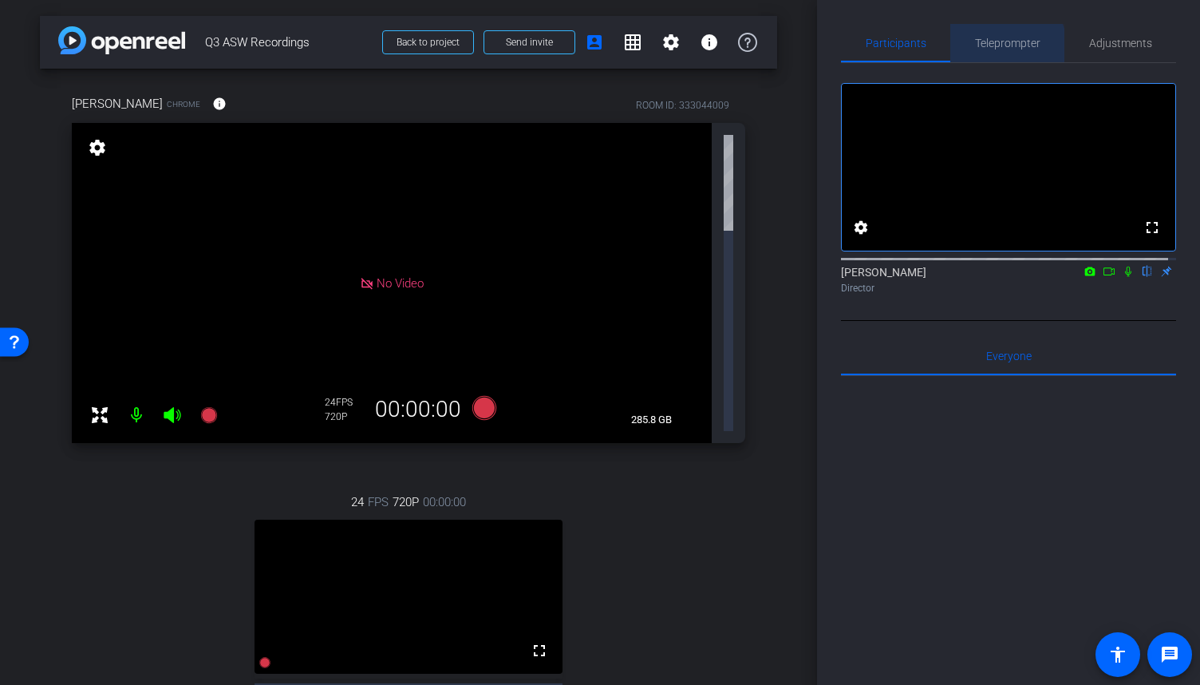
click at [1003, 45] on span "Teleprompter" at bounding box center [1007, 43] width 65 height 11
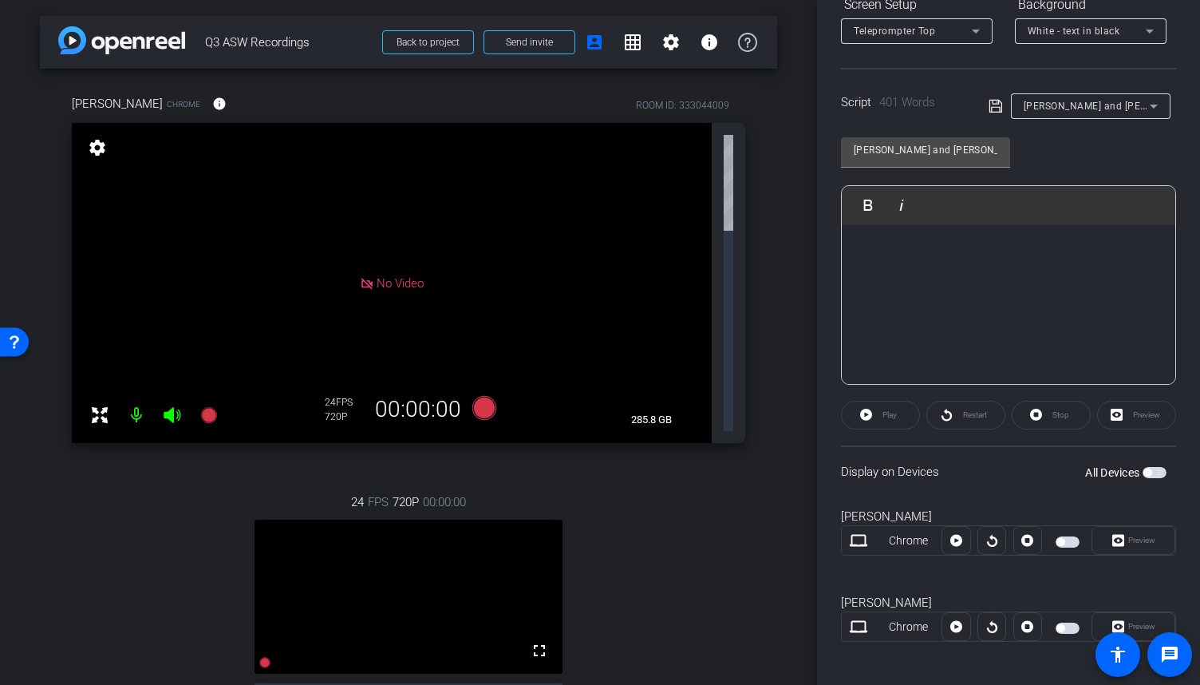
scroll to position [271, 0]
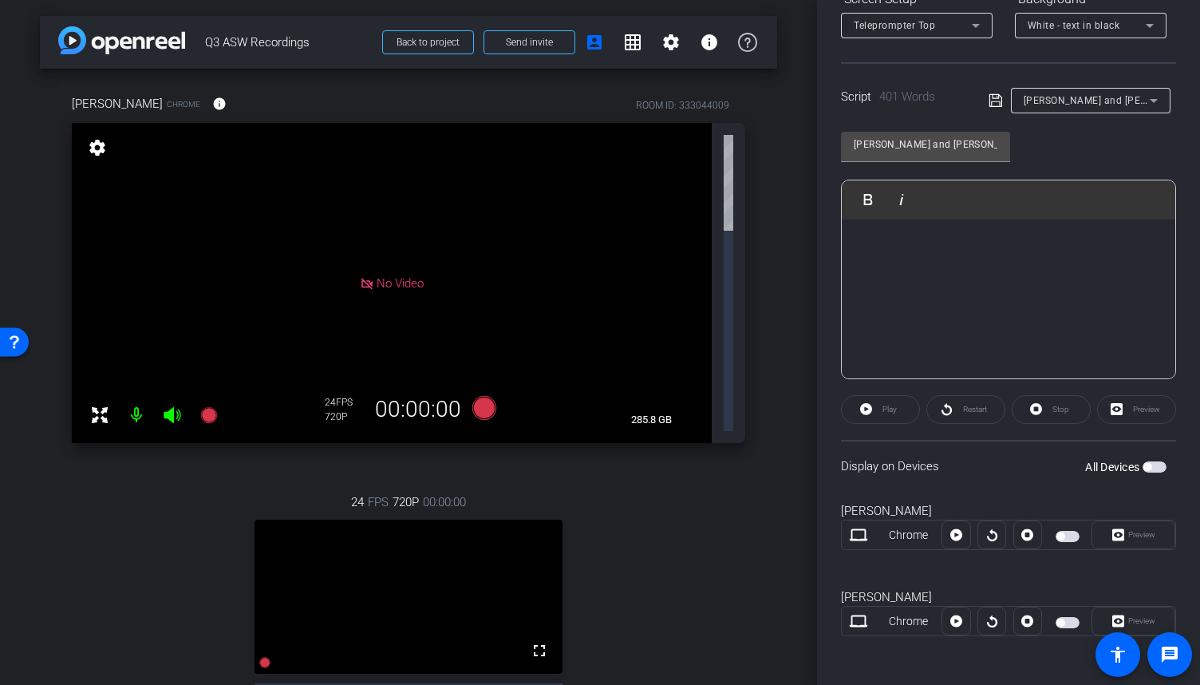
click at [1062, 619] on span "button" at bounding box center [1068, 622] width 24 height 11
click at [1131, 612] on span "Preview" at bounding box center [1140, 621] width 31 height 22
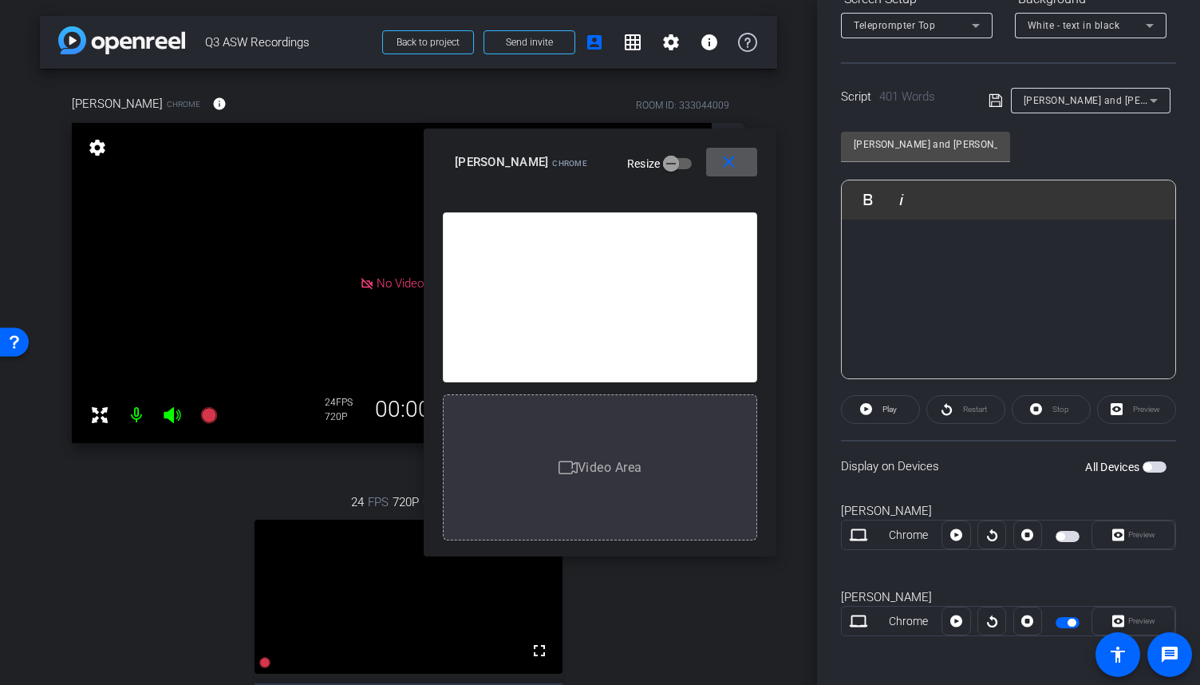
click at [738, 168] on mat-icon "close" at bounding box center [729, 162] width 20 height 20
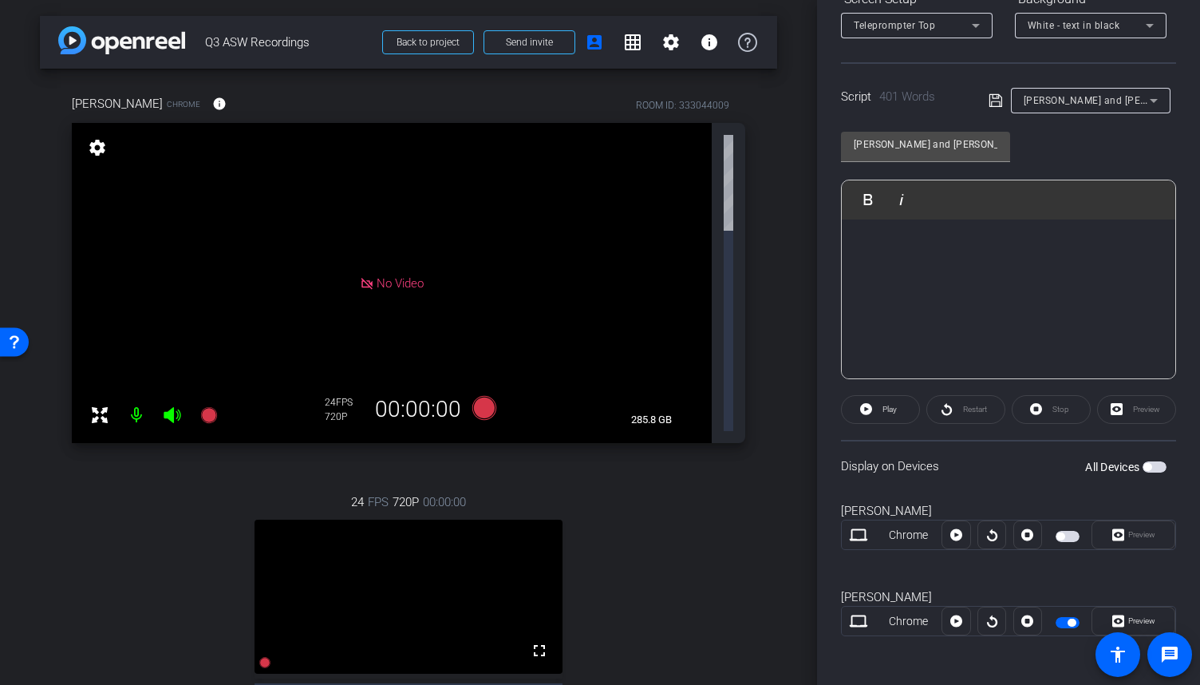
click at [860, 238] on p at bounding box center [1009, 244] width 302 height 18
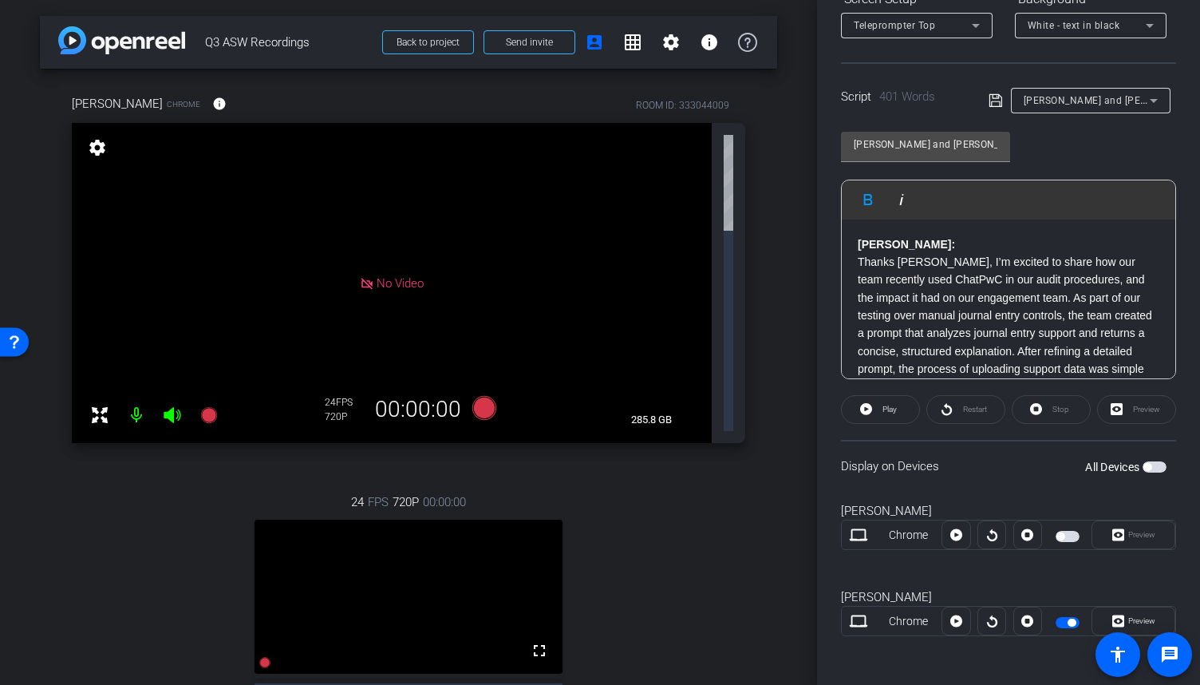
click at [1070, 619] on span "button" at bounding box center [1072, 623] width 8 height 8
click at [1065, 619] on span "button" at bounding box center [1068, 622] width 24 height 11
click at [1140, 616] on span "Preview" at bounding box center [1142, 620] width 27 height 9
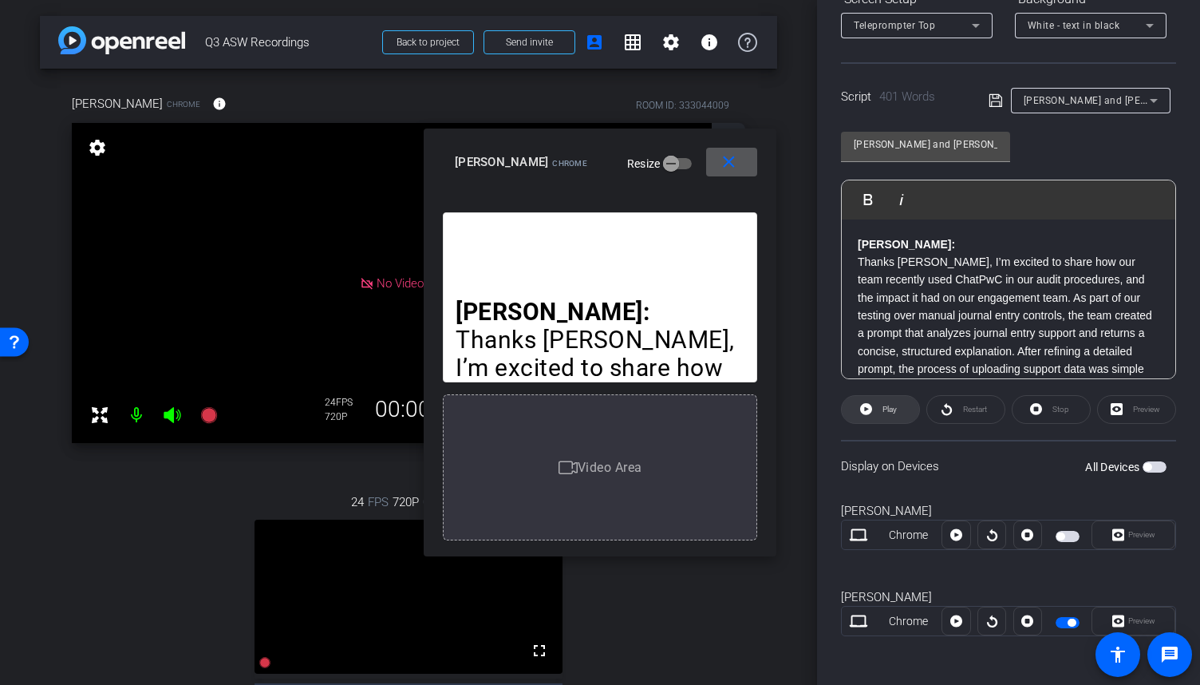
click at [885, 413] on span "Play" at bounding box center [888, 409] width 18 height 22
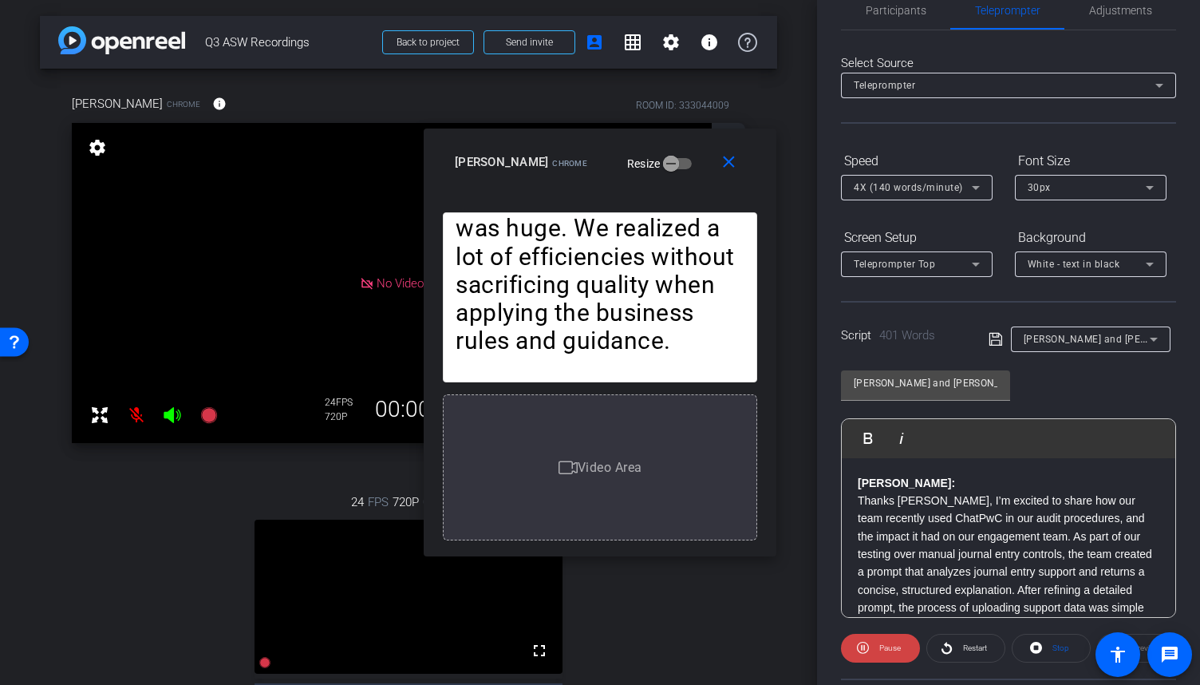
scroll to position [32, 0]
click at [891, 639] on span "Pause" at bounding box center [889, 649] width 26 height 22
click at [746, 171] on span at bounding box center [731, 162] width 51 height 38
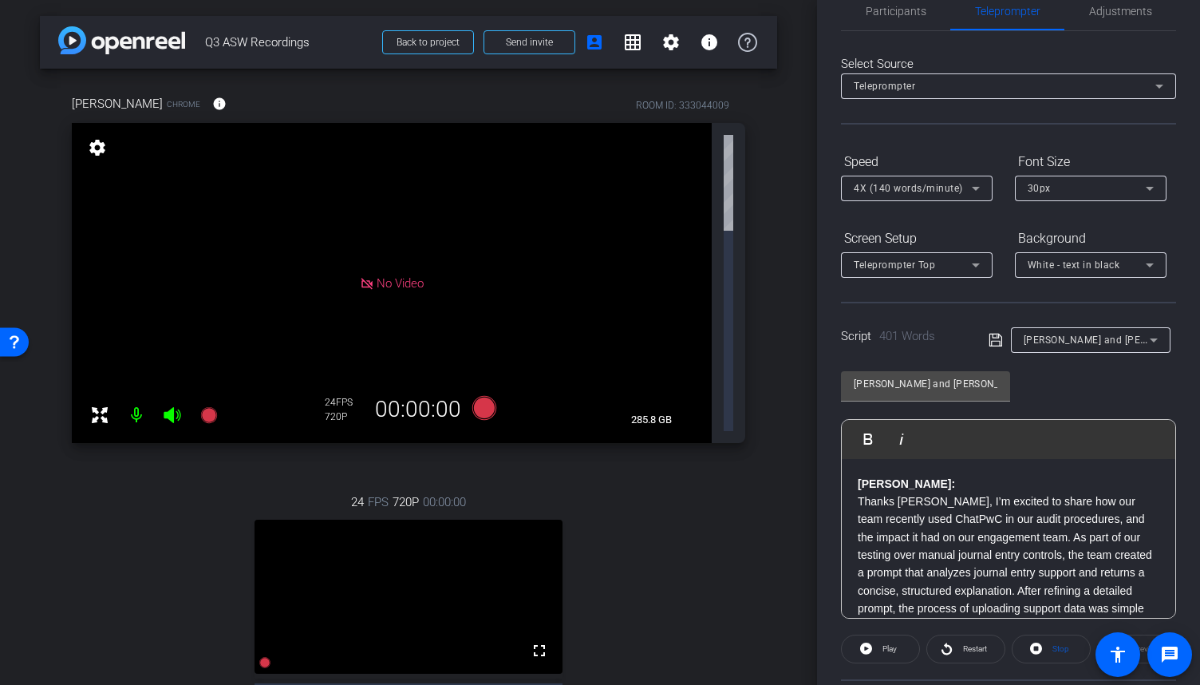
click at [971, 192] on icon at bounding box center [976, 188] width 19 height 19
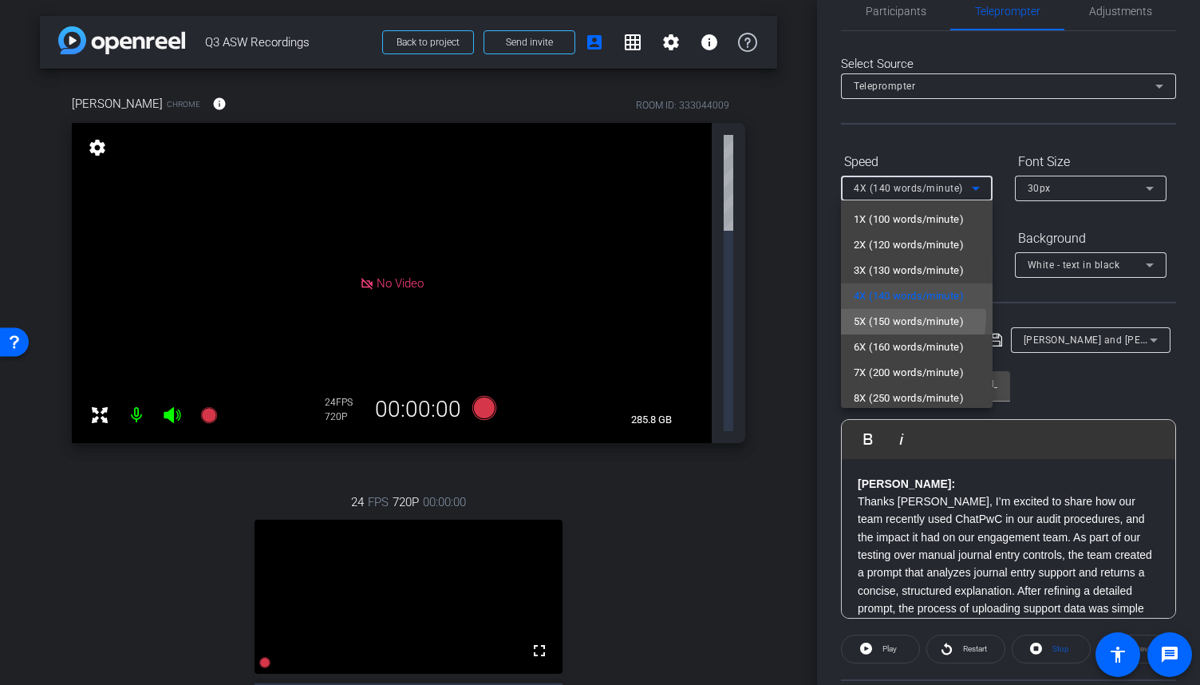
click at [906, 318] on span "5X (150 words/minute)" at bounding box center [909, 321] width 110 height 19
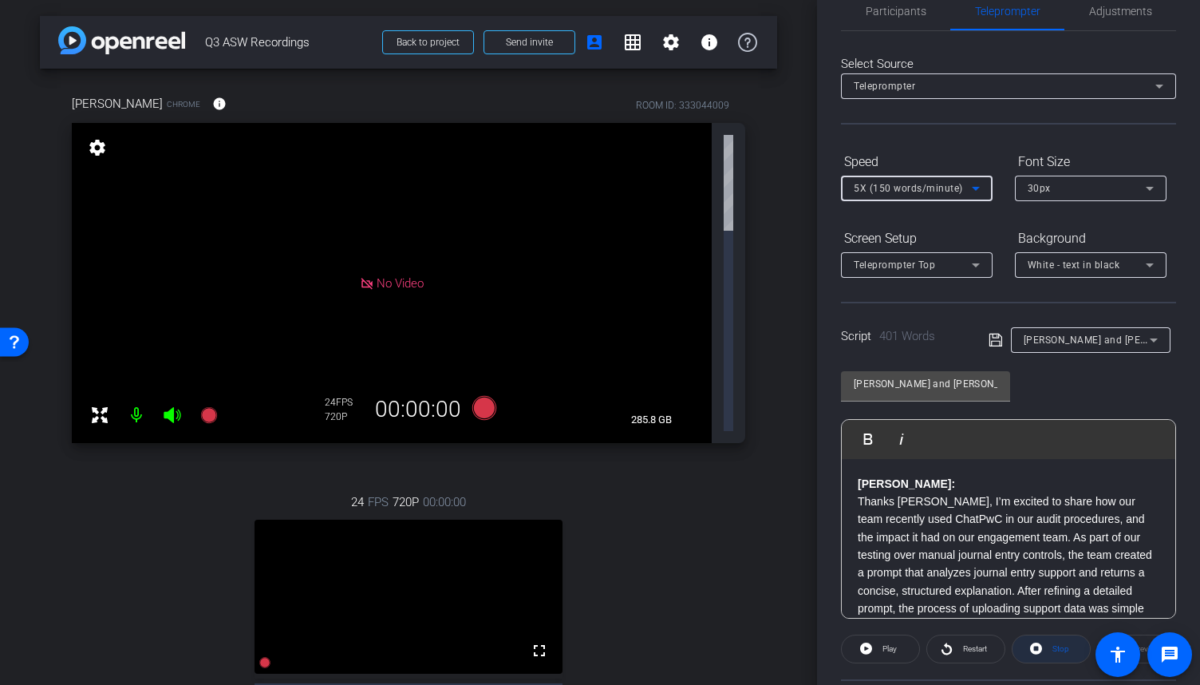
click at [1034, 651] on icon at bounding box center [1036, 649] width 12 height 12
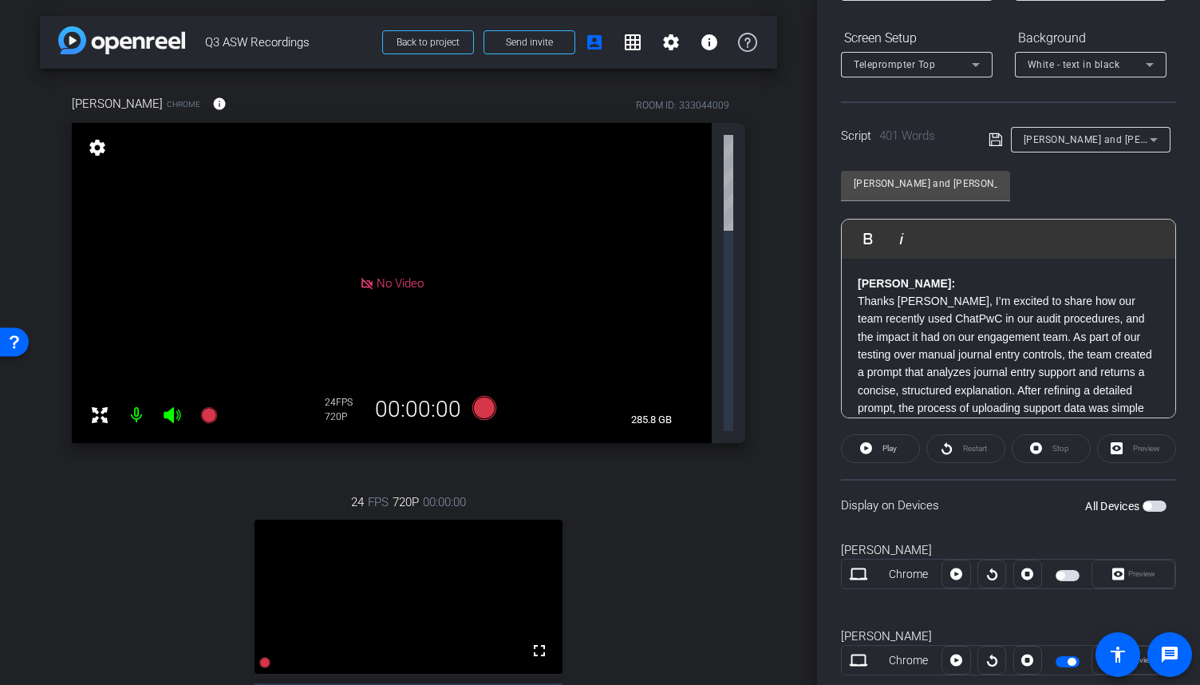
scroll to position [271, 0]
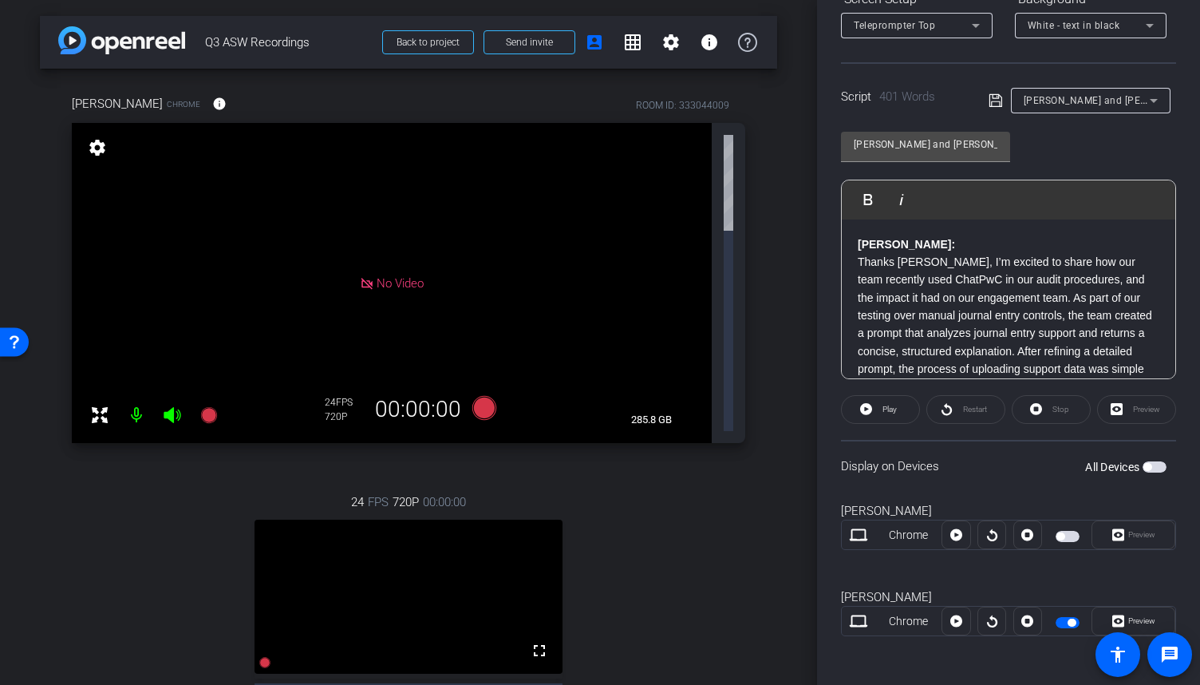
click at [1068, 622] on span "button" at bounding box center [1072, 623] width 8 height 8
click at [1066, 622] on span "button" at bounding box center [1068, 622] width 24 height 11
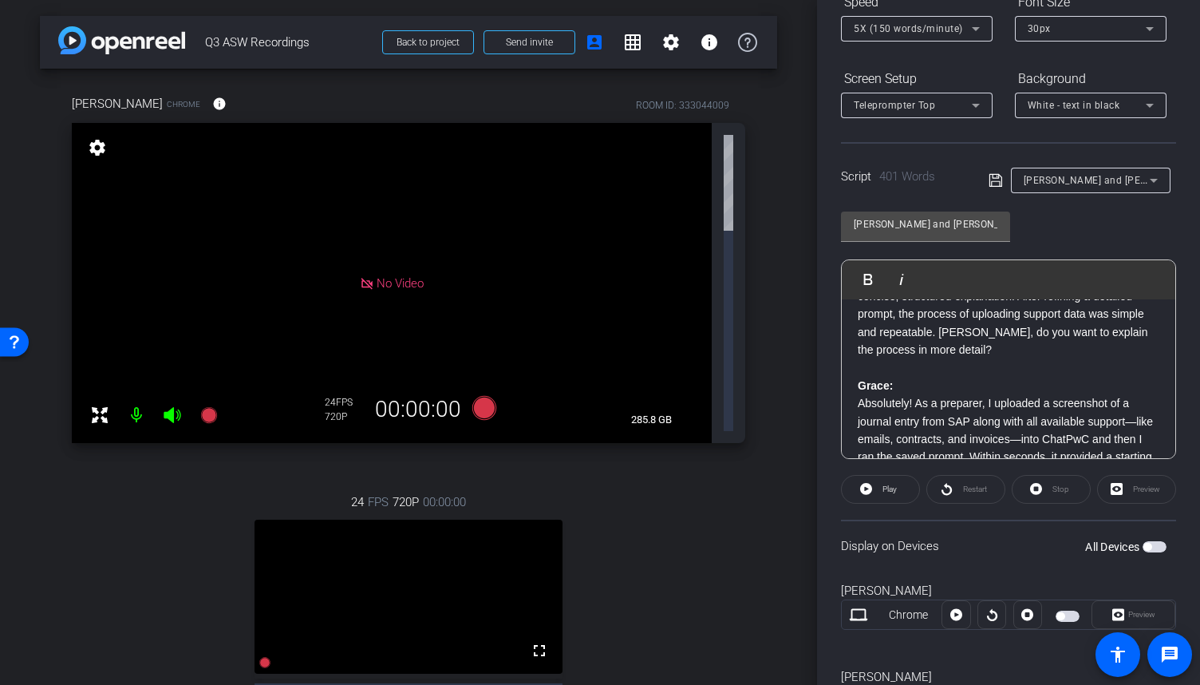
scroll to position [160, 0]
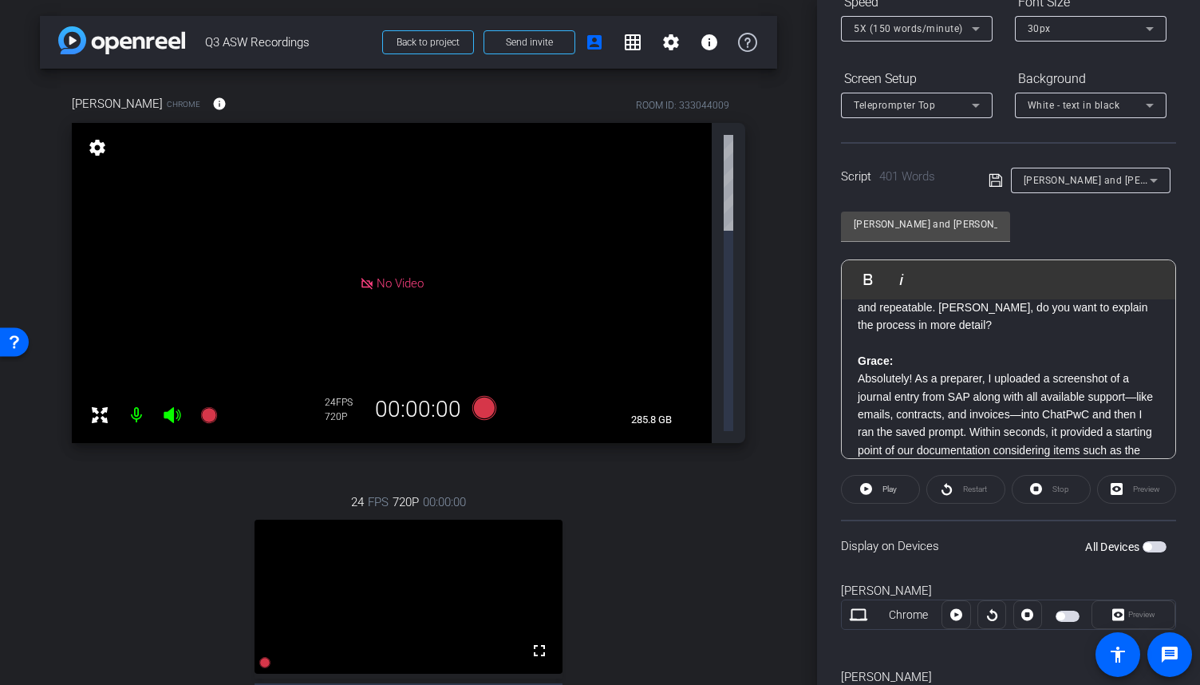
click at [856, 355] on div "Ryan: Thanks Mark, I’m excited to share how our team recently used ChatPwC in o…" at bounding box center [1009, 603] width 334 height 926
click at [879, 492] on span "Play" at bounding box center [888, 489] width 18 height 22
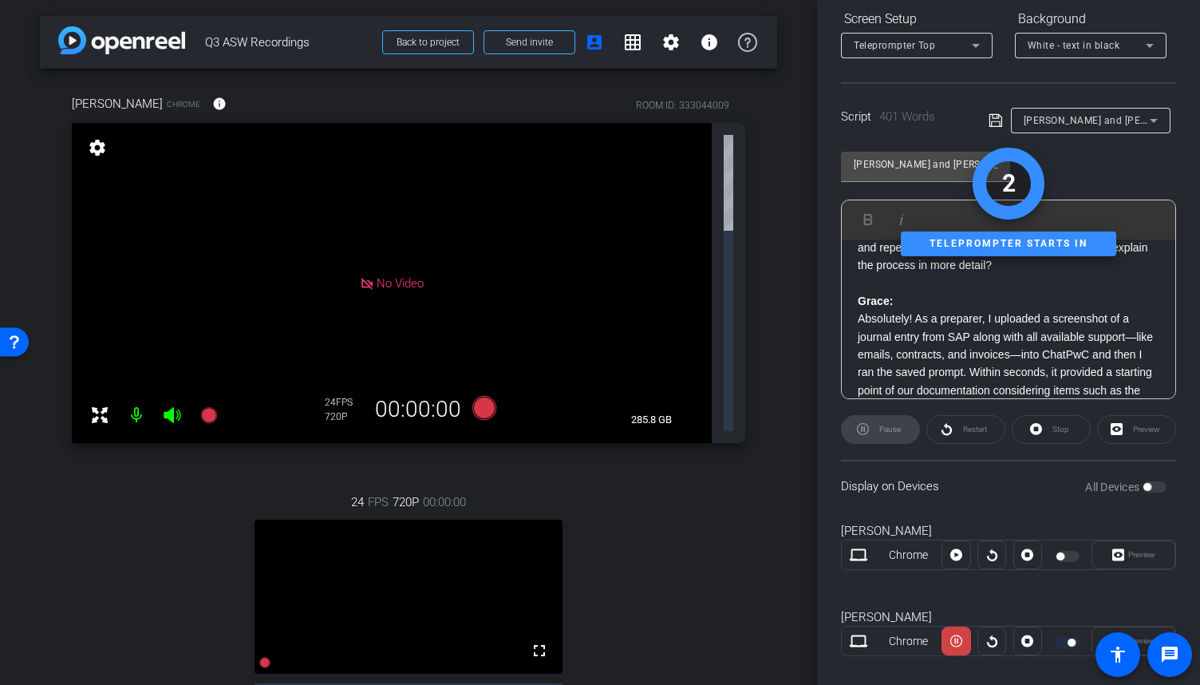
scroll to position [271, 0]
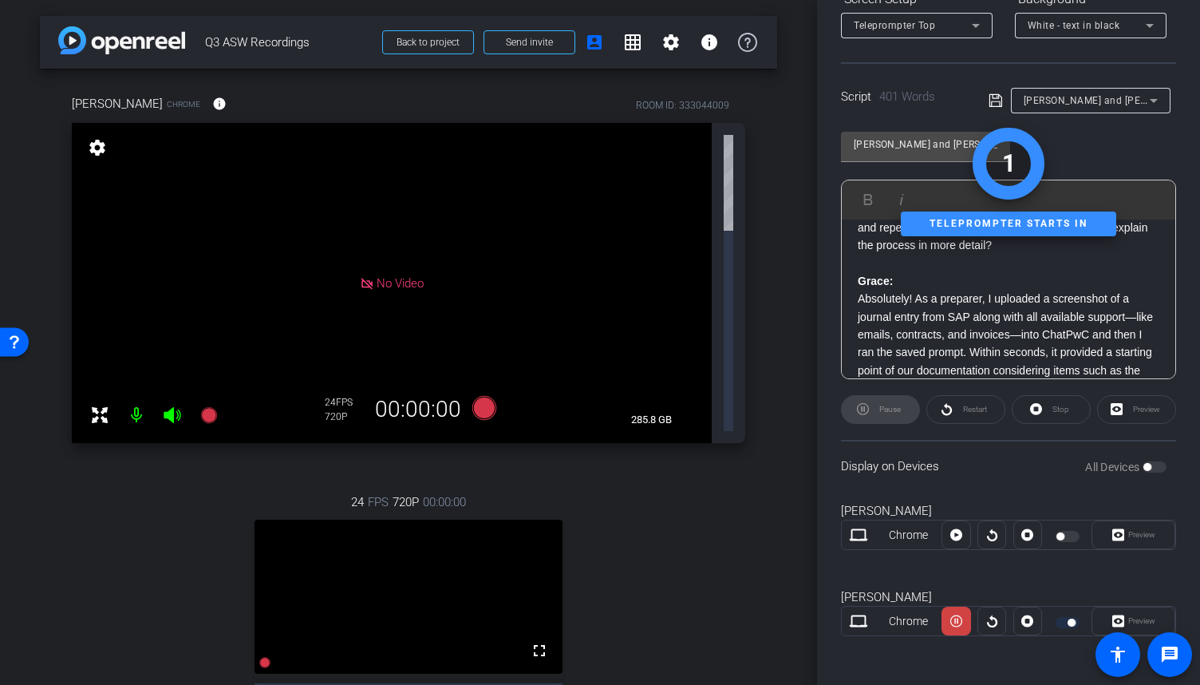
click at [1120, 617] on div "Preview" at bounding box center [1134, 621] width 84 height 29
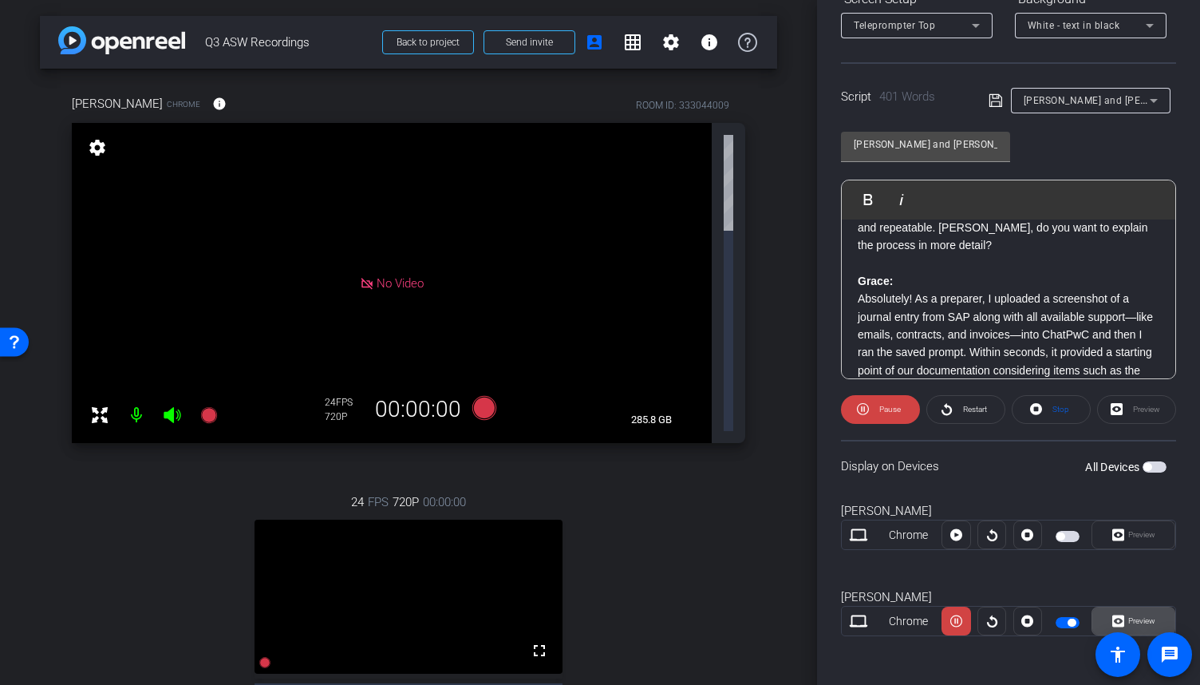
click at [1129, 617] on span "Preview" at bounding box center [1142, 620] width 27 height 9
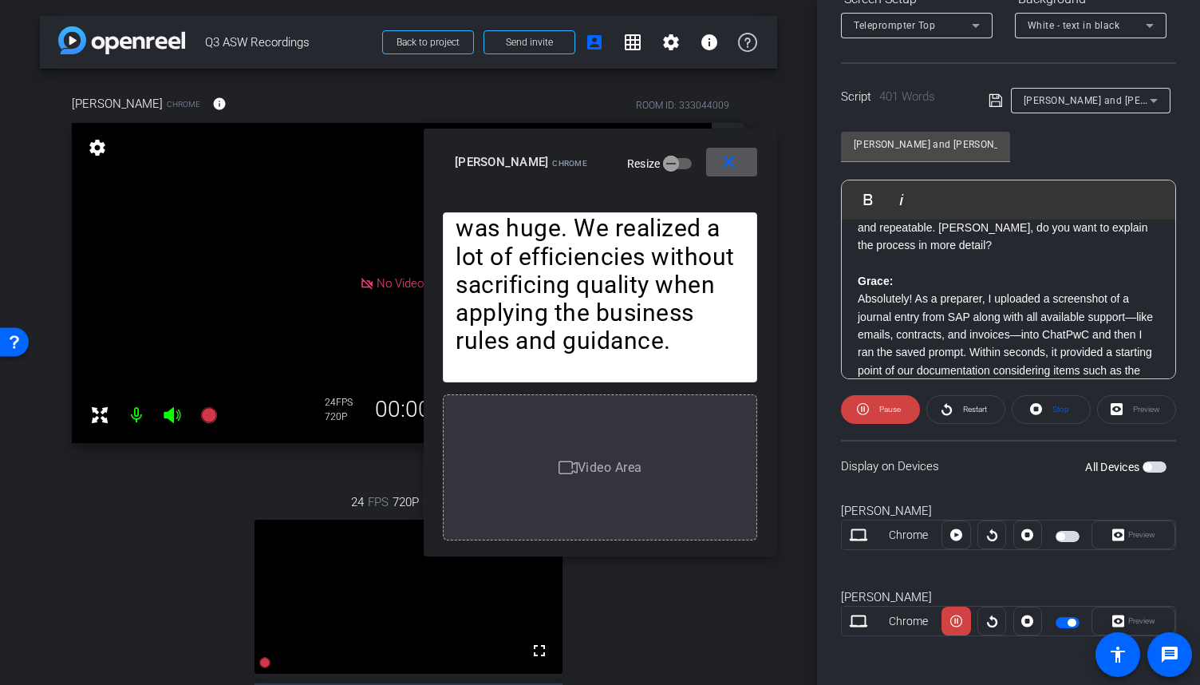
click at [860, 291] on p "Absolutely! As a preparer, I uploaded a screenshot of a journal entry from SAP …" at bounding box center [1009, 397] width 302 height 215
click at [880, 405] on span "Pause" at bounding box center [891, 409] width 22 height 9
click at [879, 405] on span "Play" at bounding box center [888, 409] width 18 height 22
click at [860, 296] on p "Absolutely! As a preparer, I uploaded a screenshot of a journal entry from SAP …" at bounding box center [1009, 397] width 302 height 215
click at [864, 200] on button "Play Play from this location" at bounding box center [872, 200] width 38 height 32
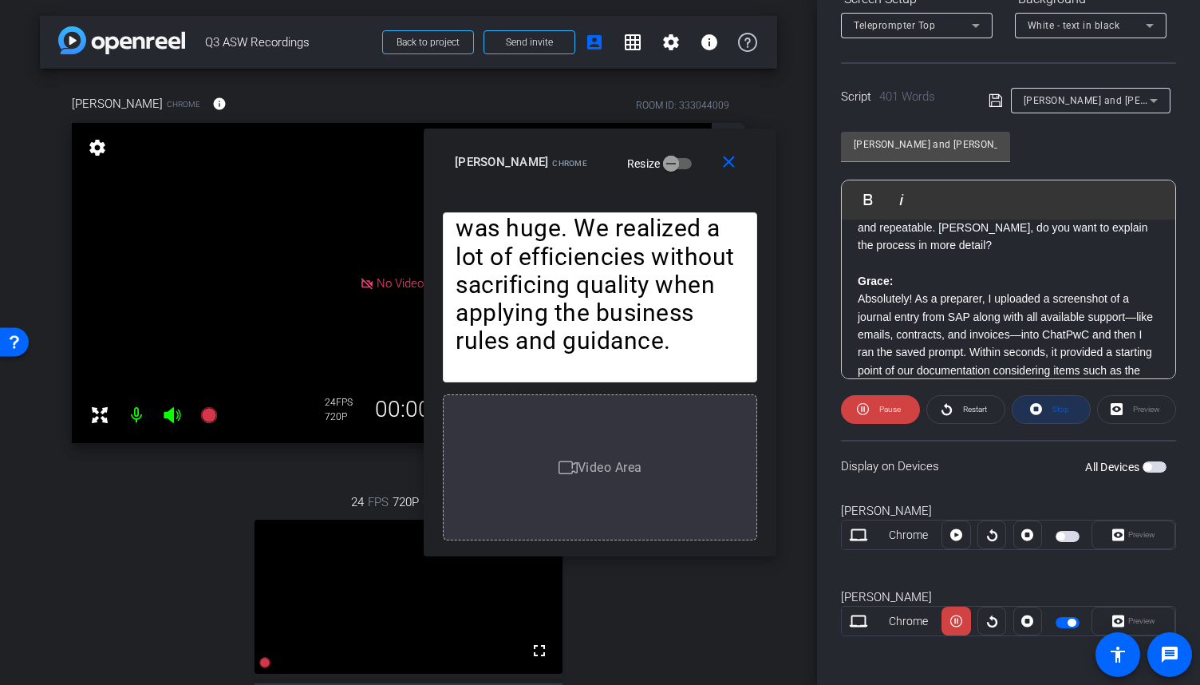
click at [1056, 417] on span "Stop" at bounding box center [1059, 409] width 21 height 22
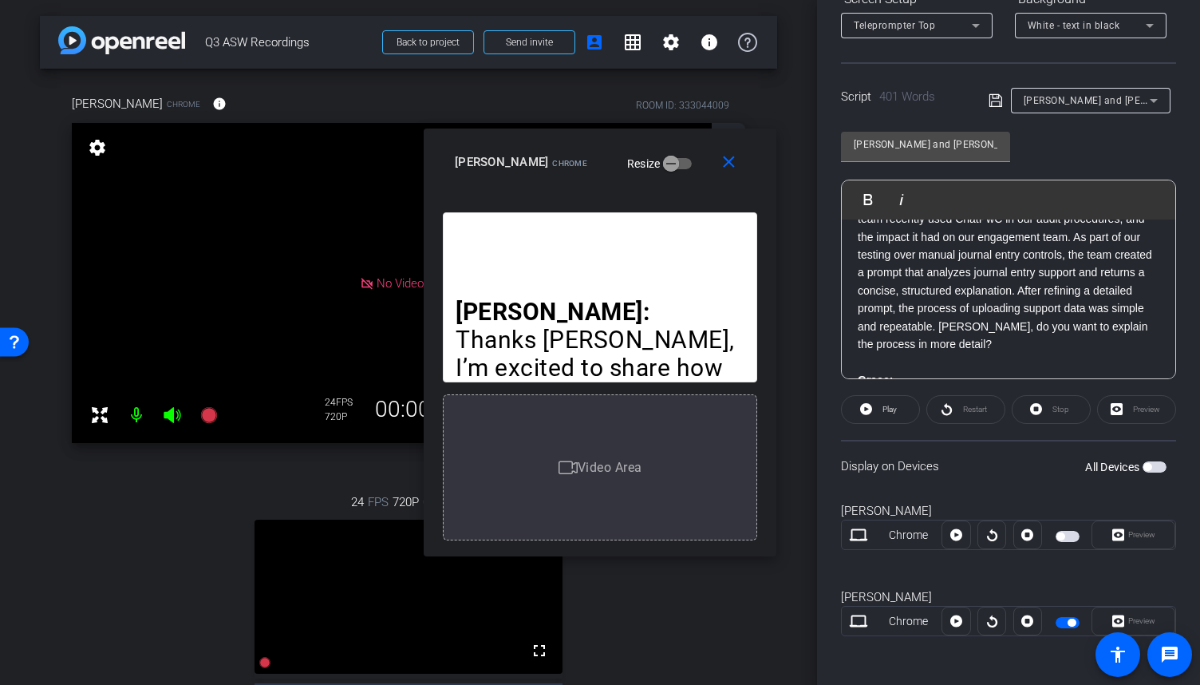
scroll to position [0, 0]
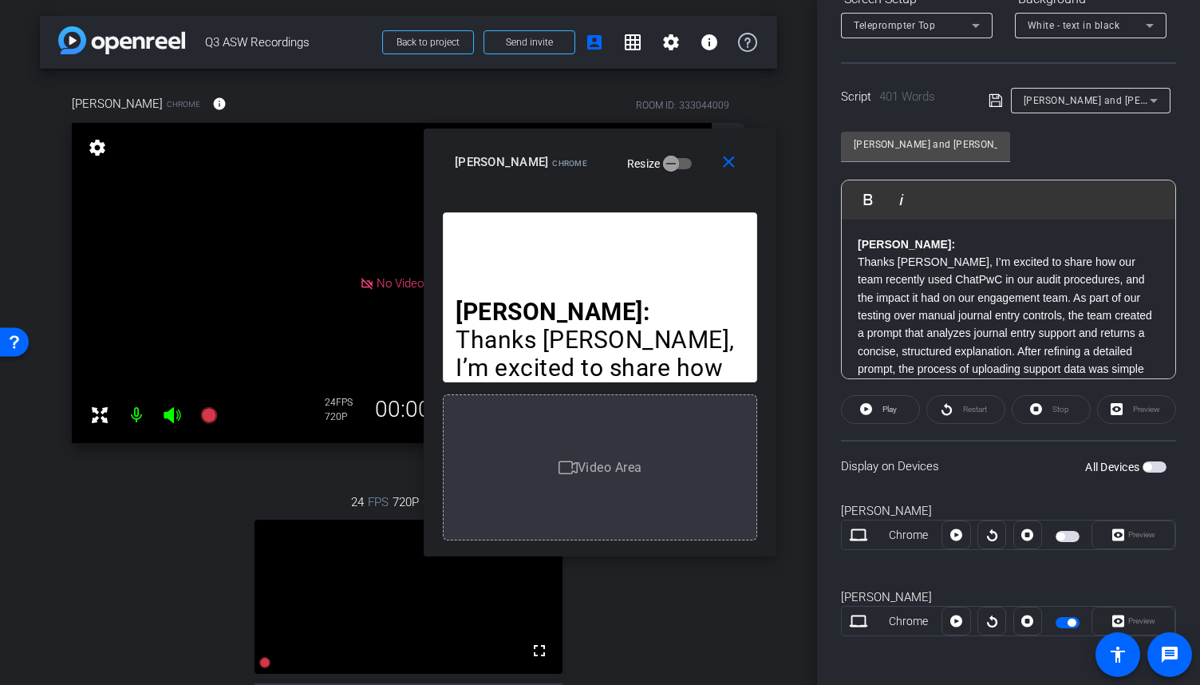
click at [854, 237] on div "Ryan: Thanks Mark, I’m excited to share how our team recently used ChatPwC in o…" at bounding box center [1009, 682] width 334 height 926
click at [742, 170] on span at bounding box center [731, 162] width 51 height 38
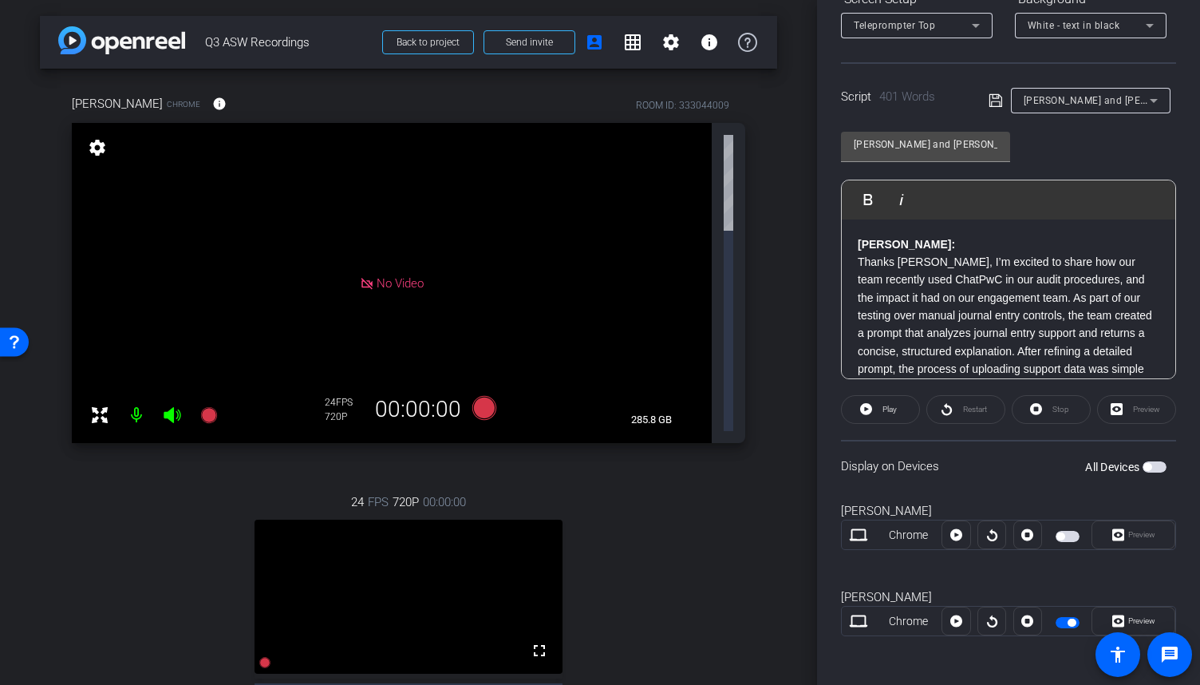
click at [1068, 619] on span "button" at bounding box center [1072, 623] width 8 height 8
click at [1064, 619] on span "button" at bounding box center [1068, 622] width 24 height 11
click at [259, 657] on icon at bounding box center [264, 662] width 11 height 11
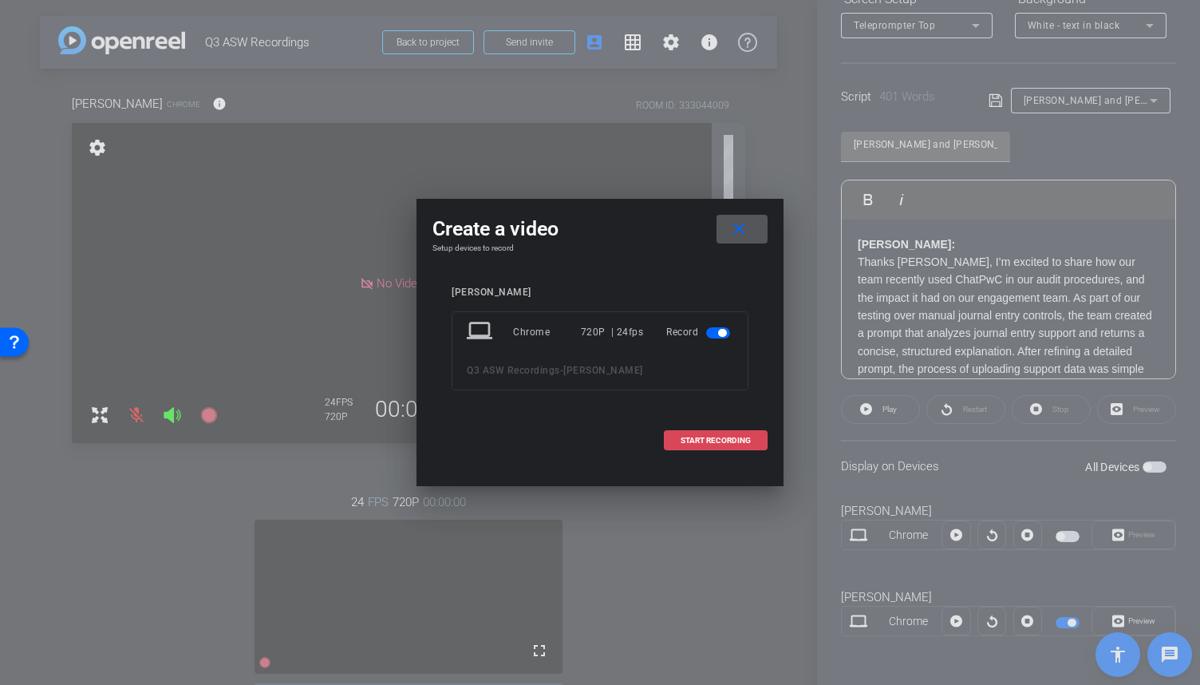
click at [706, 438] on span "START RECORDING" at bounding box center [716, 441] width 70 height 8
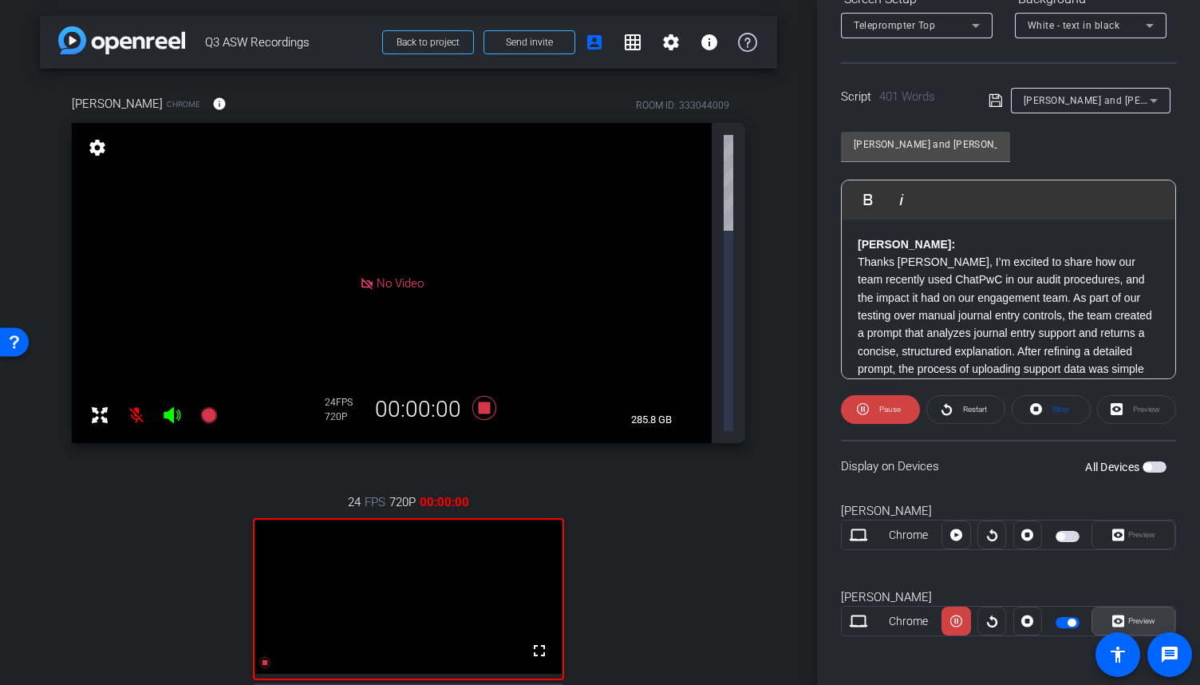
click at [1143, 619] on span "Preview" at bounding box center [1142, 620] width 27 height 9
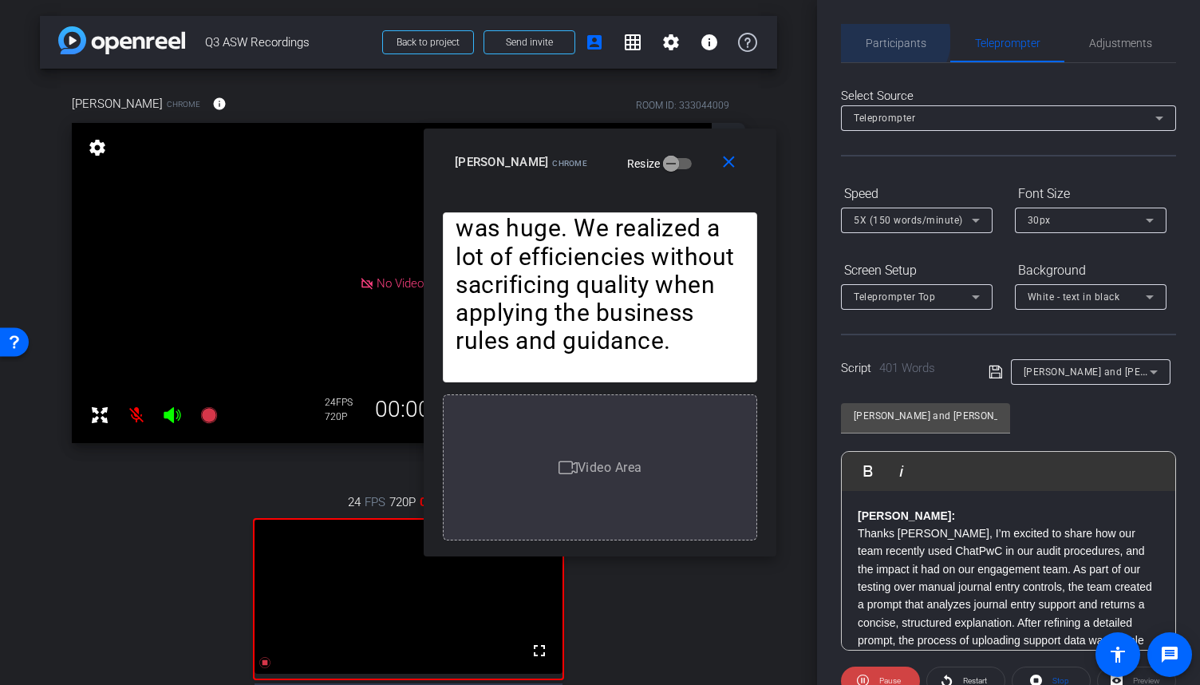
click at [891, 39] on span "Participants" at bounding box center [896, 43] width 61 height 11
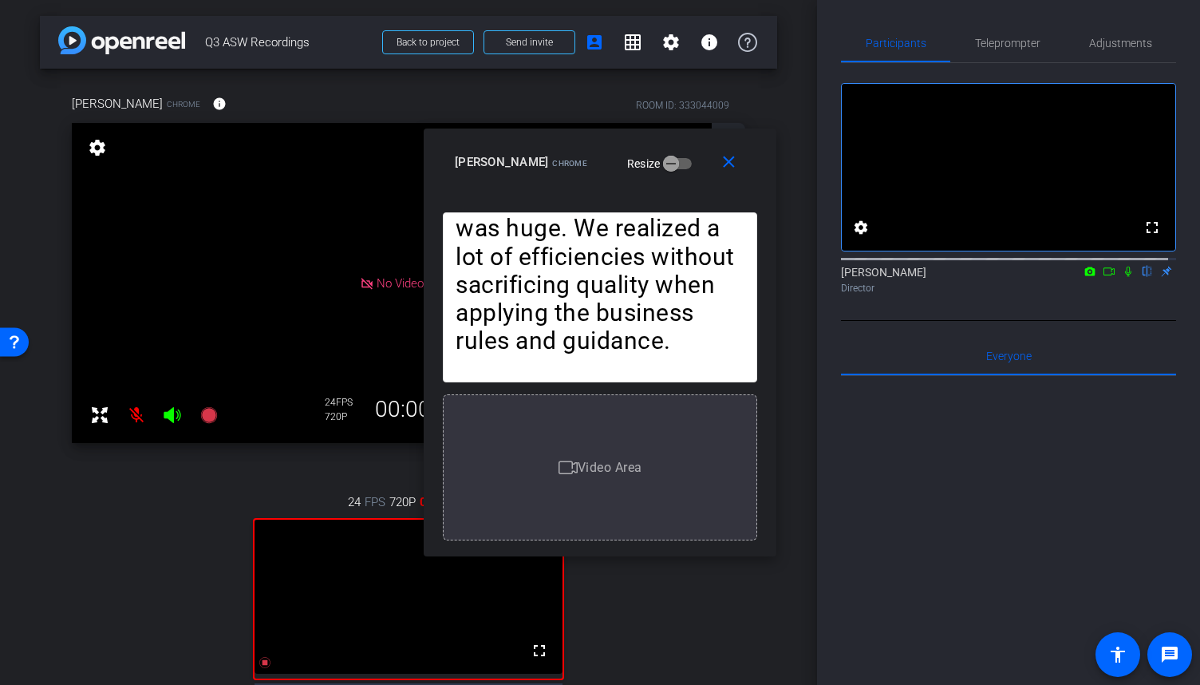
click at [1125, 277] on icon at bounding box center [1128, 272] width 6 height 10
click at [1105, 277] on icon at bounding box center [1109, 271] width 13 height 11
click at [734, 165] on mat-icon "close" at bounding box center [729, 162] width 20 height 20
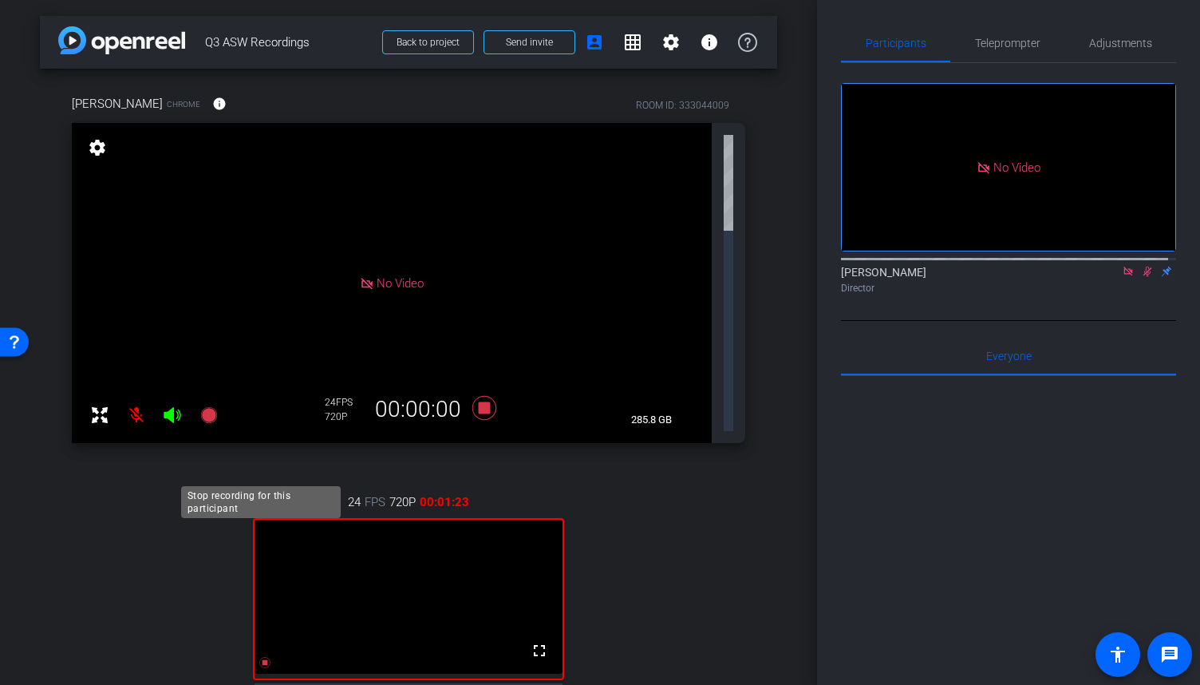
click at [262, 657] on icon at bounding box center [264, 662] width 11 height 11
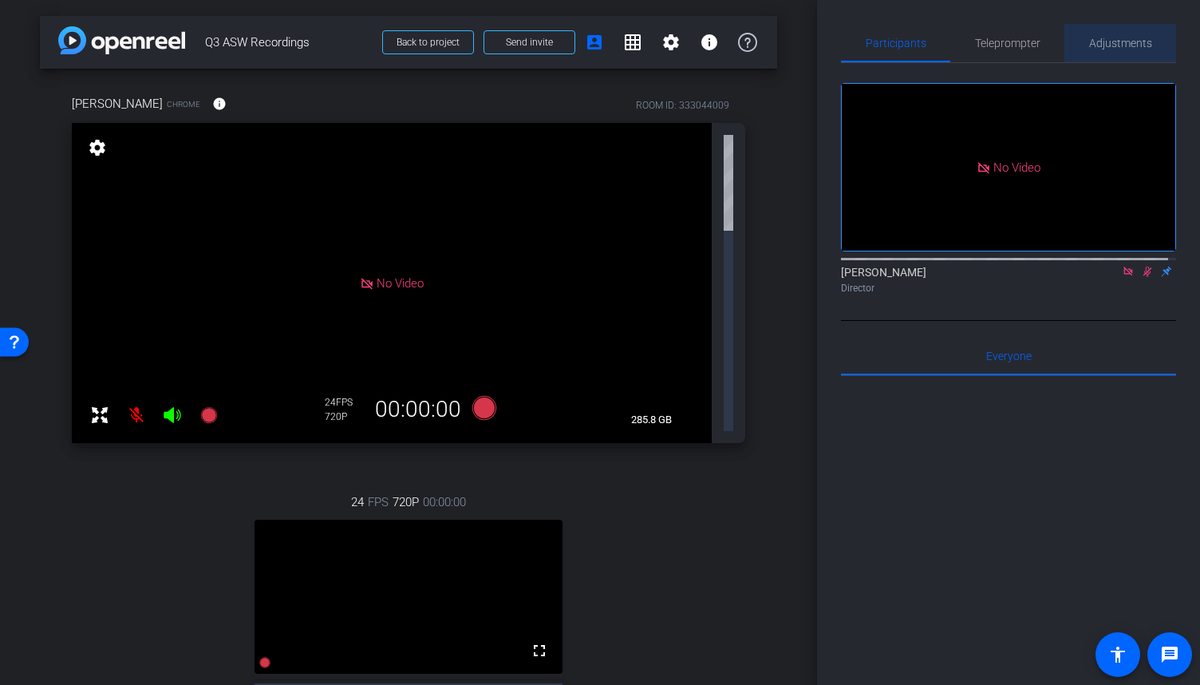
click at [1126, 45] on span "Adjustments" at bounding box center [1121, 43] width 63 height 11
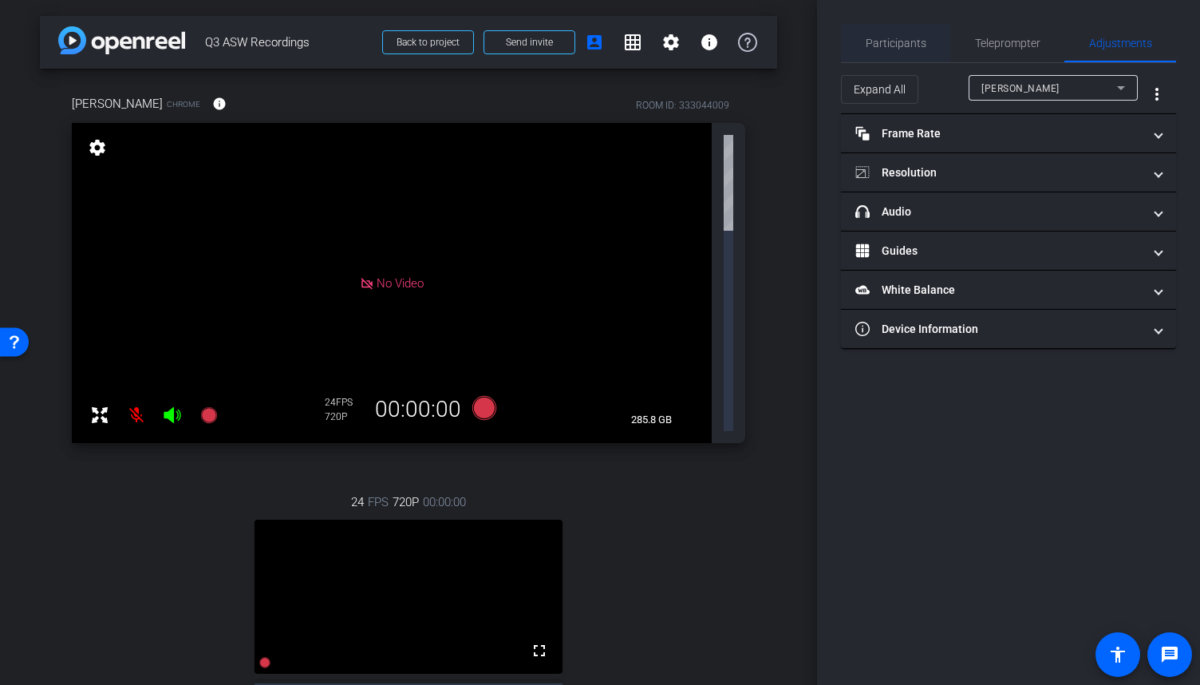
click at [896, 44] on span "Participants" at bounding box center [896, 43] width 61 height 11
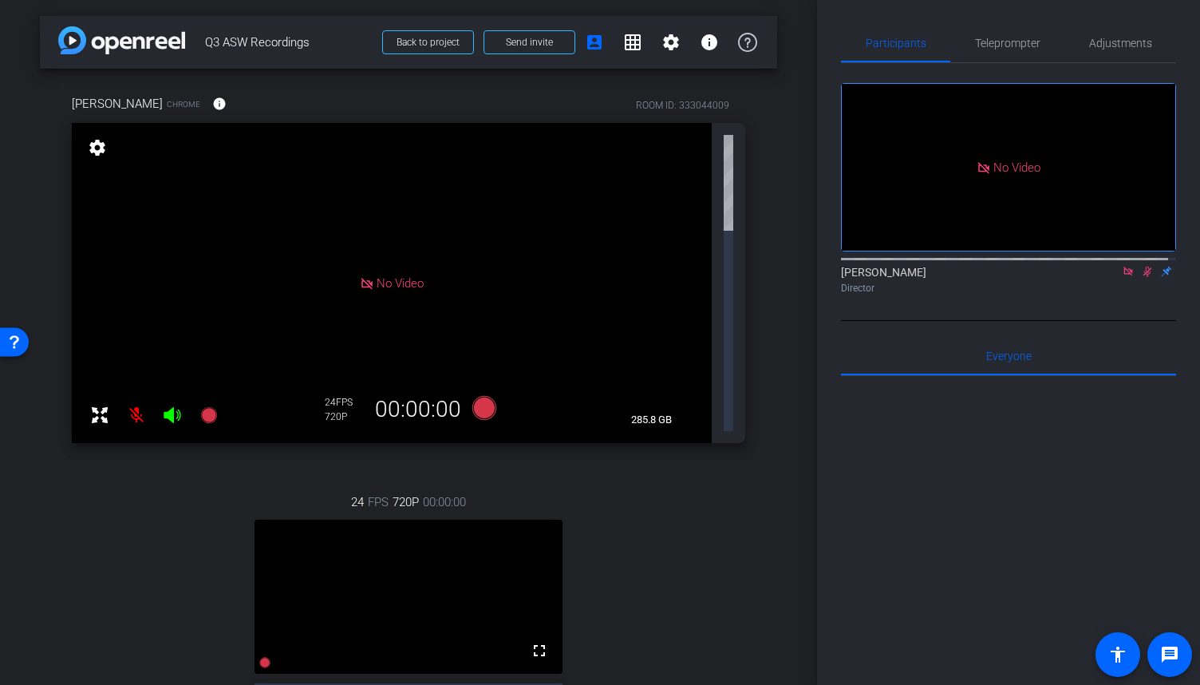
click at [1143, 266] on icon at bounding box center [1147, 271] width 13 height 11
click at [1127, 264] on mat-icon at bounding box center [1128, 271] width 19 height 14
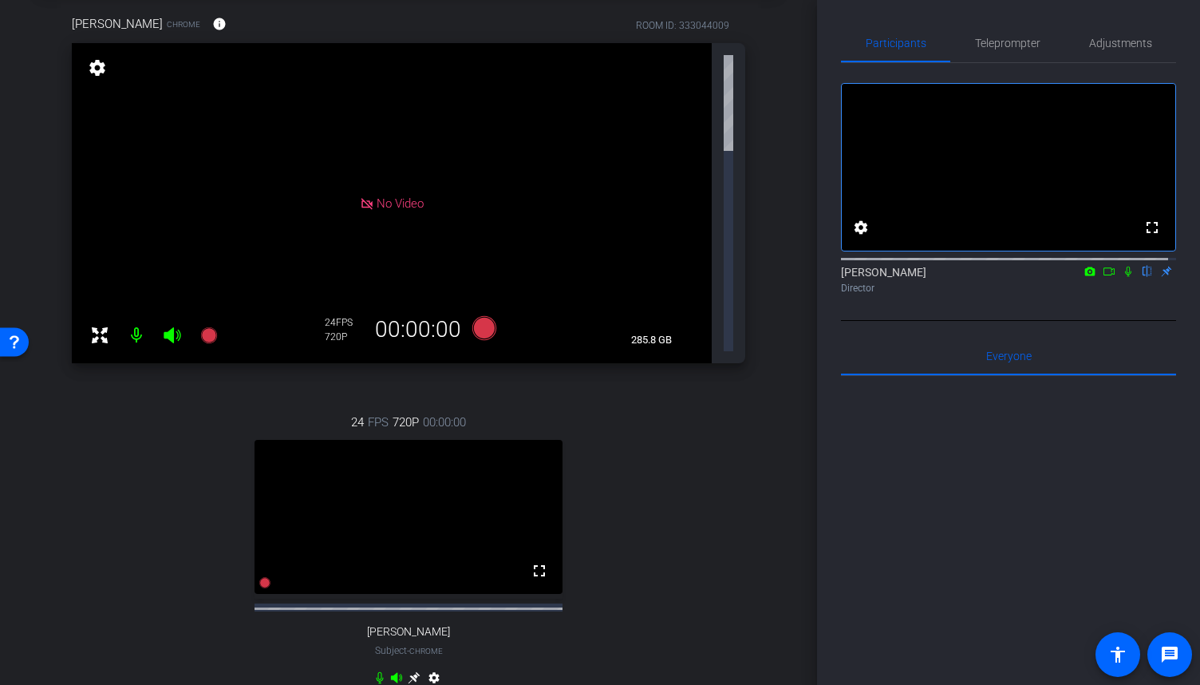
scroll to position [239, 0]
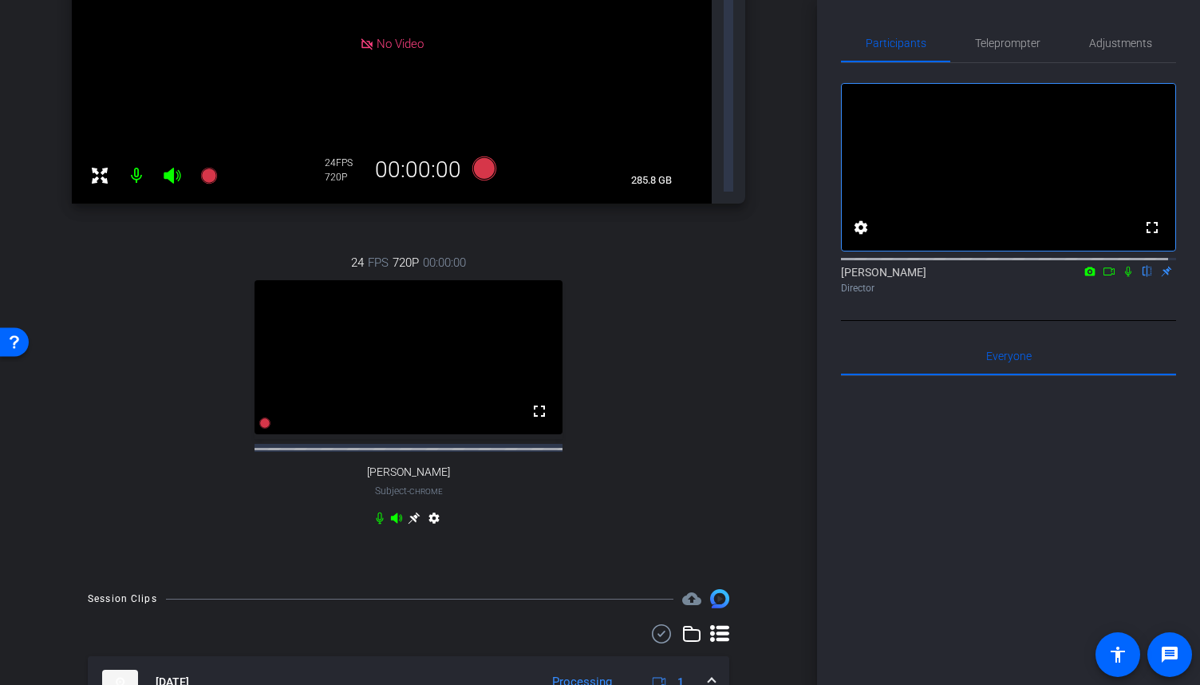
click at [1125, 277] on icon at bounding box center [1128, 272] width 6 height 10
click at [1124, 277] on icon at bounding box center [1128, 271] width 13 height 11
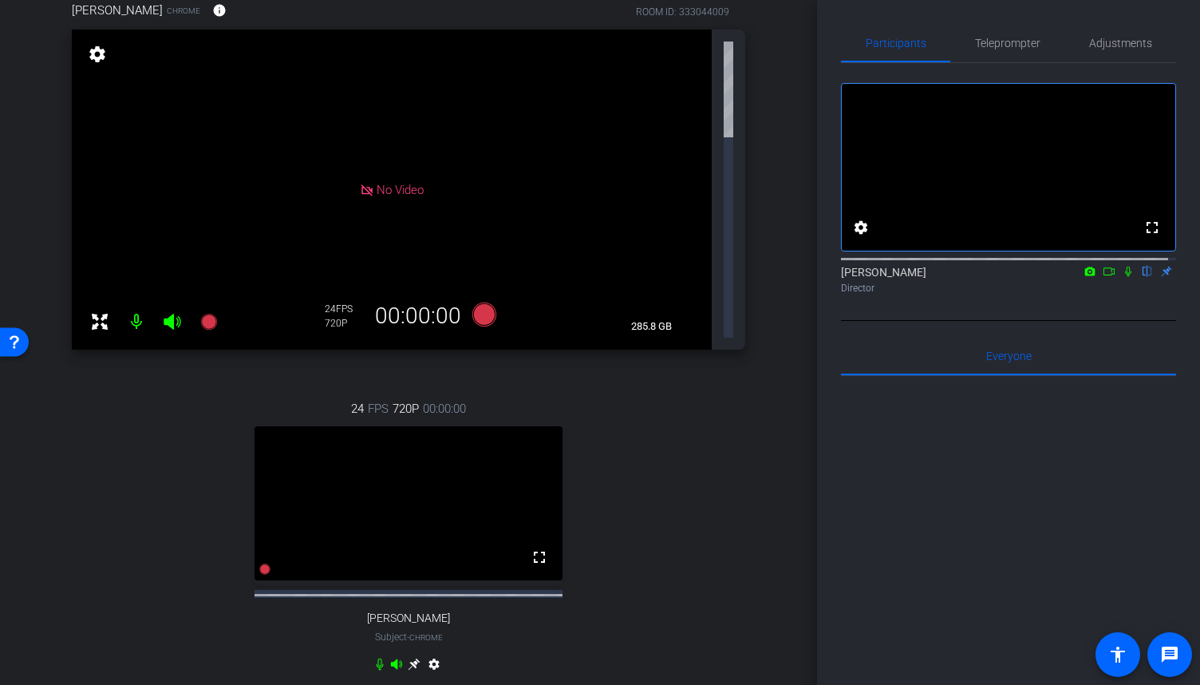
scroll to position [0, 0]
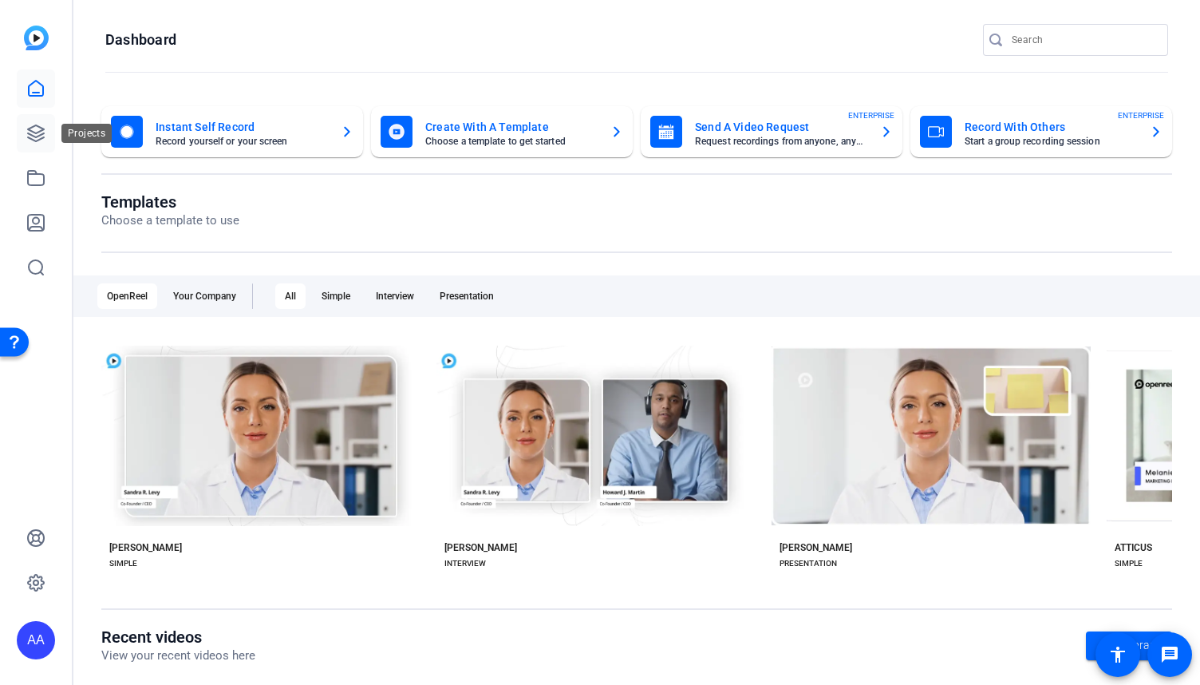
click at [49, 130] on link at bounding box center [36, 133] width 38 height 38
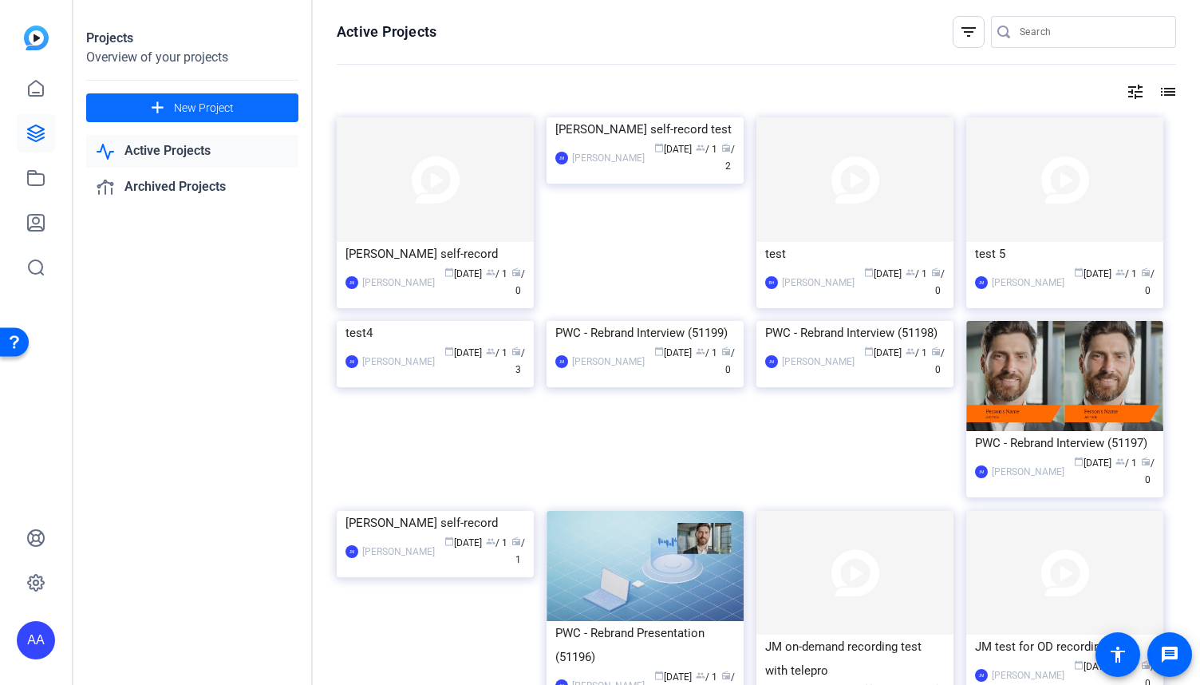
click at [179, 105] on span "New Project" at bounding box center [204, 108] width 60 height 17
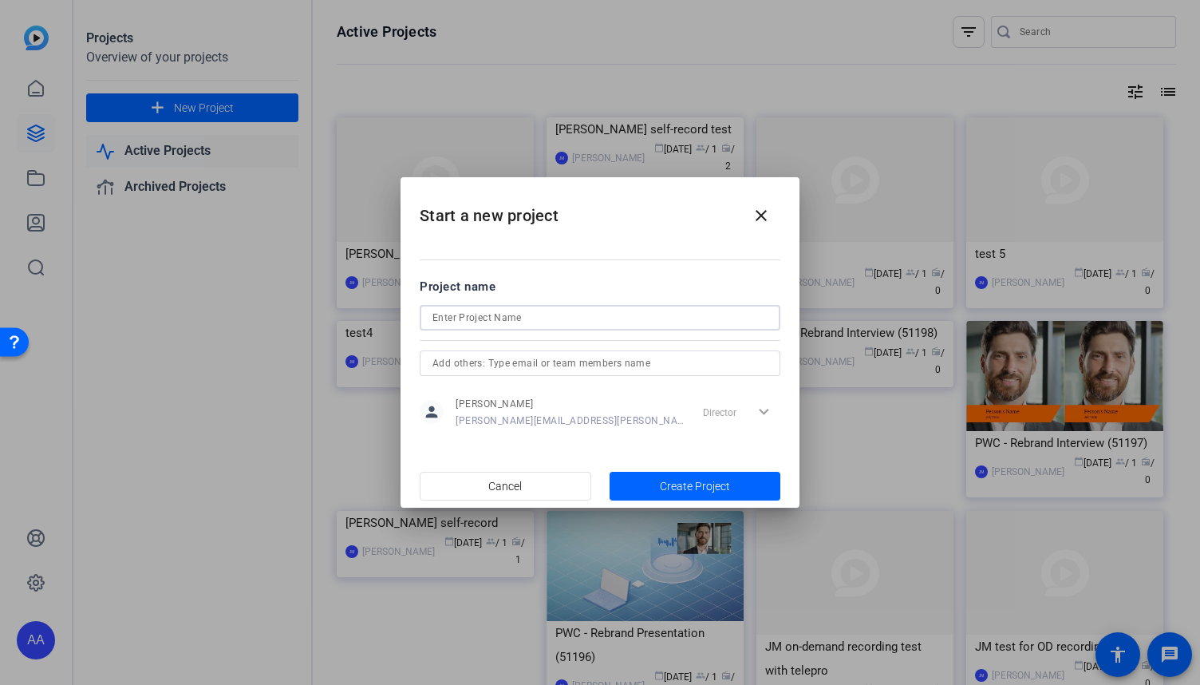
click at [557, 325] on input at bounding box center [600, 317] width 335 height 19
type input "Subpart F Re-record"
click at [674, 492] on span "Create Project" at bounding box center [695, 486] width 70 height 17
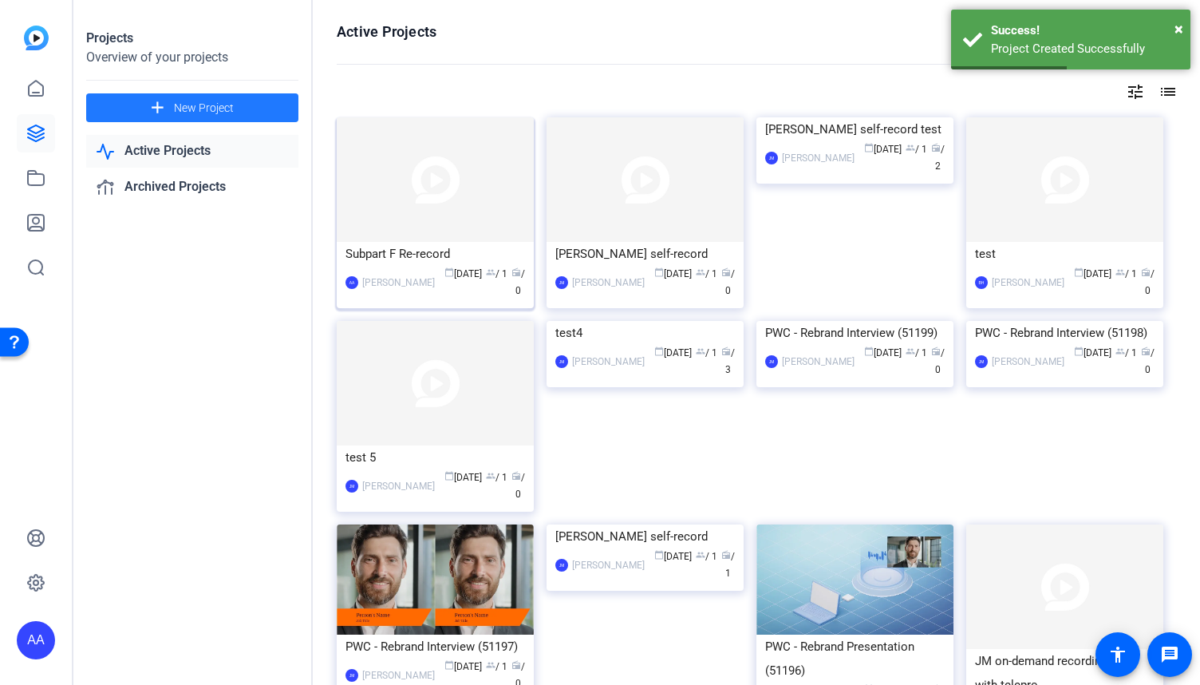
click at [429, 218] on img at bounding box center [435, 179] width 197 height 125
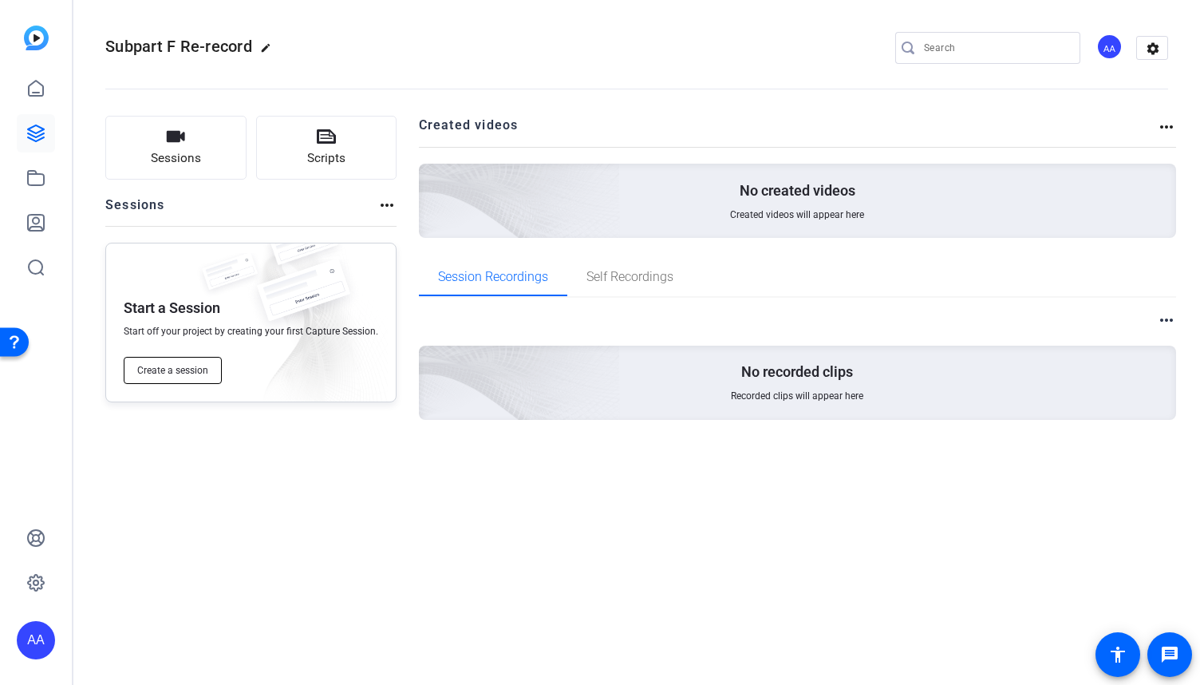
click at [187, 373] on span "Create a session" at bounding box center [172, 370] width 71 height 13
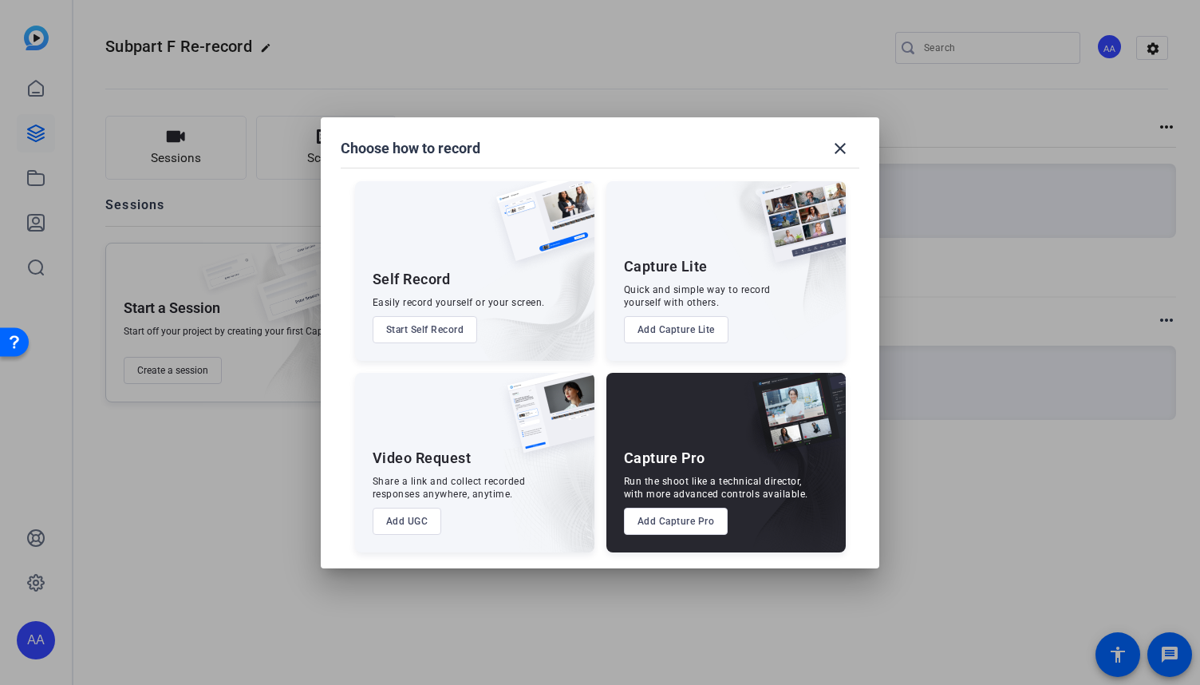
click at [704, 528] on button "Add Capture Pro" at bounding box center [676, 521] width 105 height 27
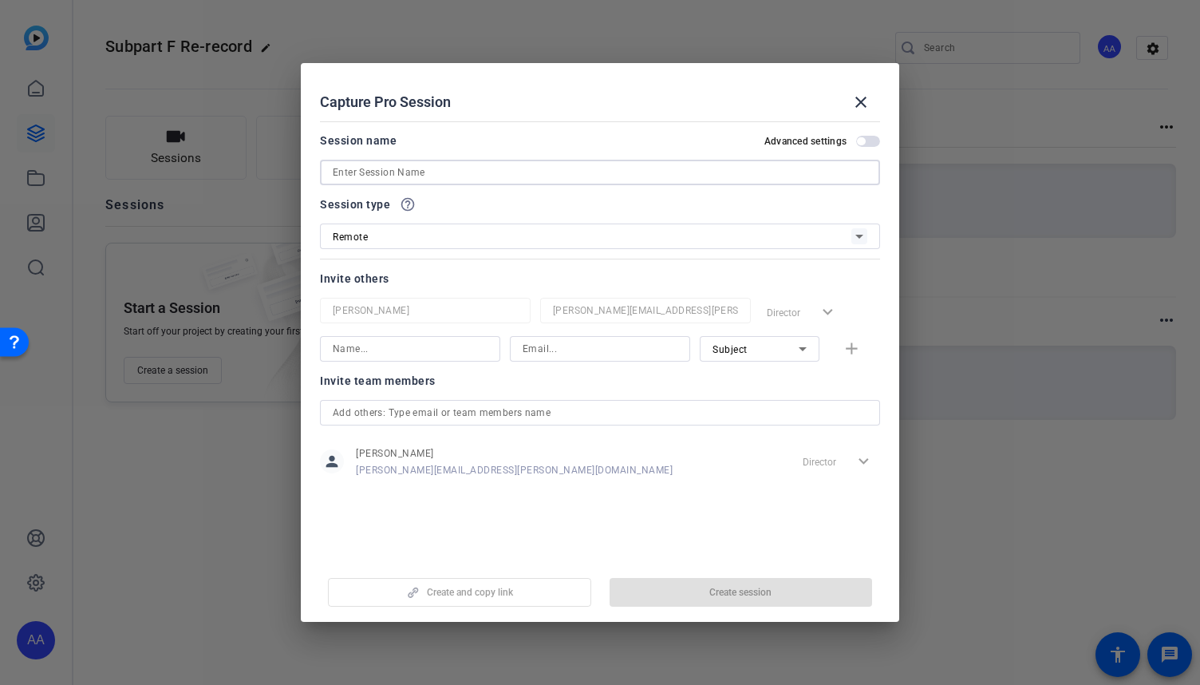
click at [452, 174] on input at bounding box center [600, 172] width 535 height 19
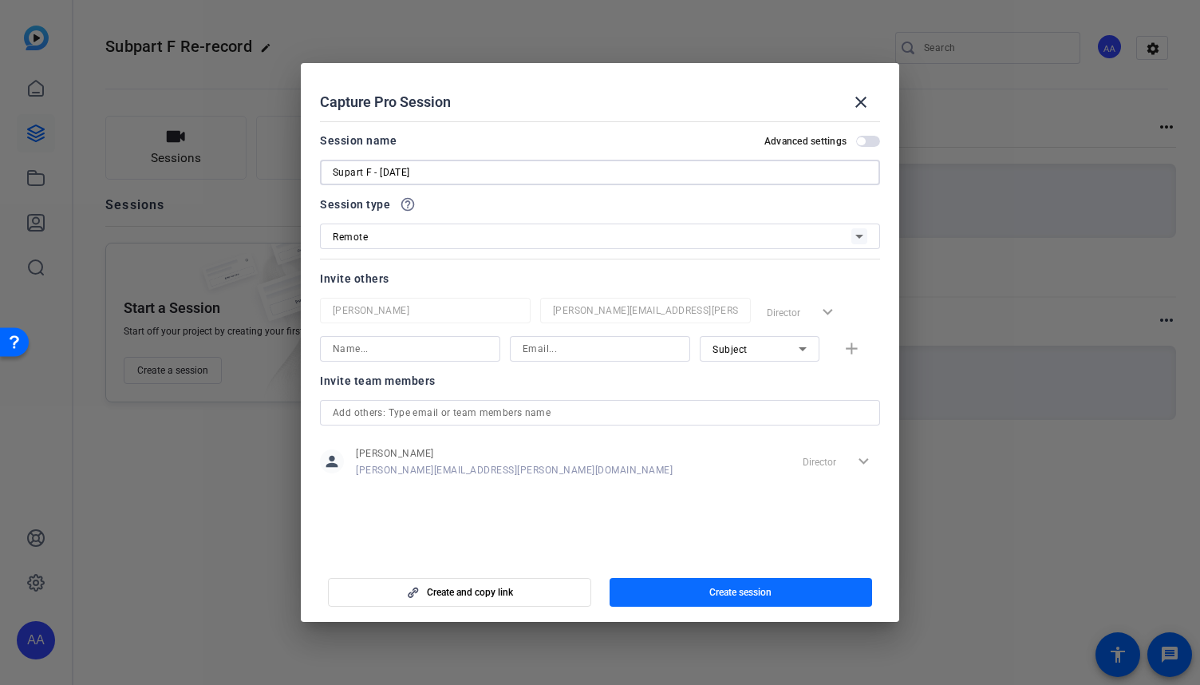
type input "Supart F - [DATE]"
click at [714, 585] on span "button" at bounding box center [741, 592] width 263 height 38
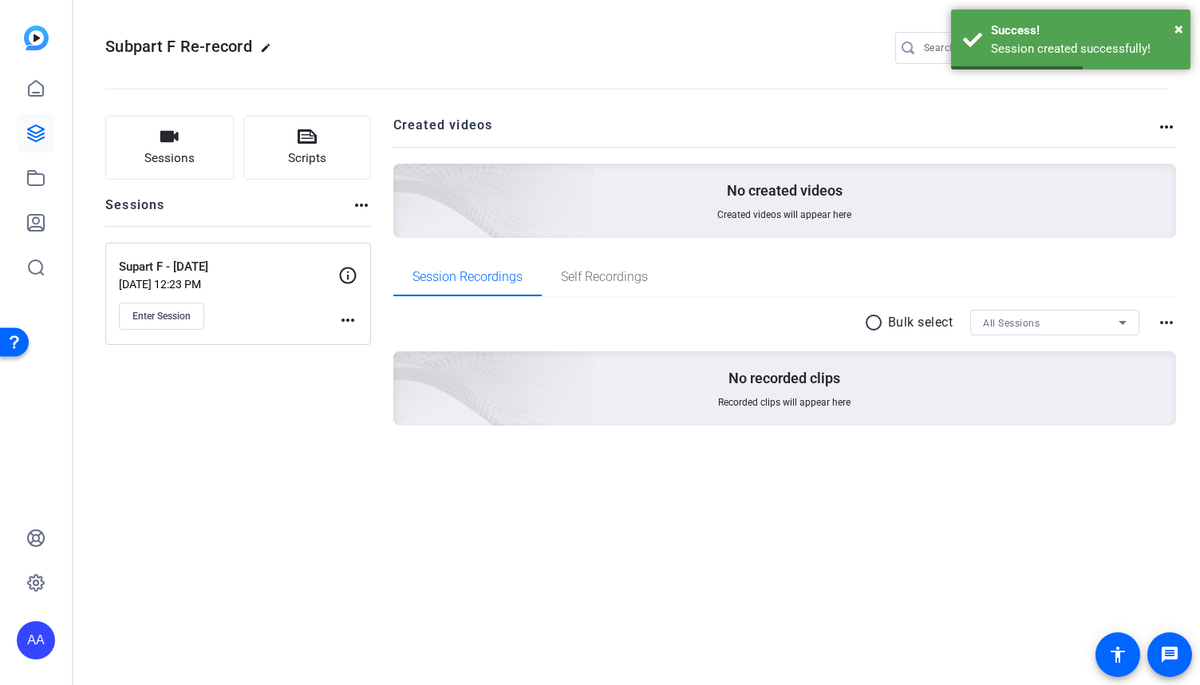
click at [348, 320] on mat-icon "more_horiz" at bounding box center [347, 319] width 19 height 19
click at [365, 346] on span "Edit Session" at bounding box center [387, 342] width 73 height 19
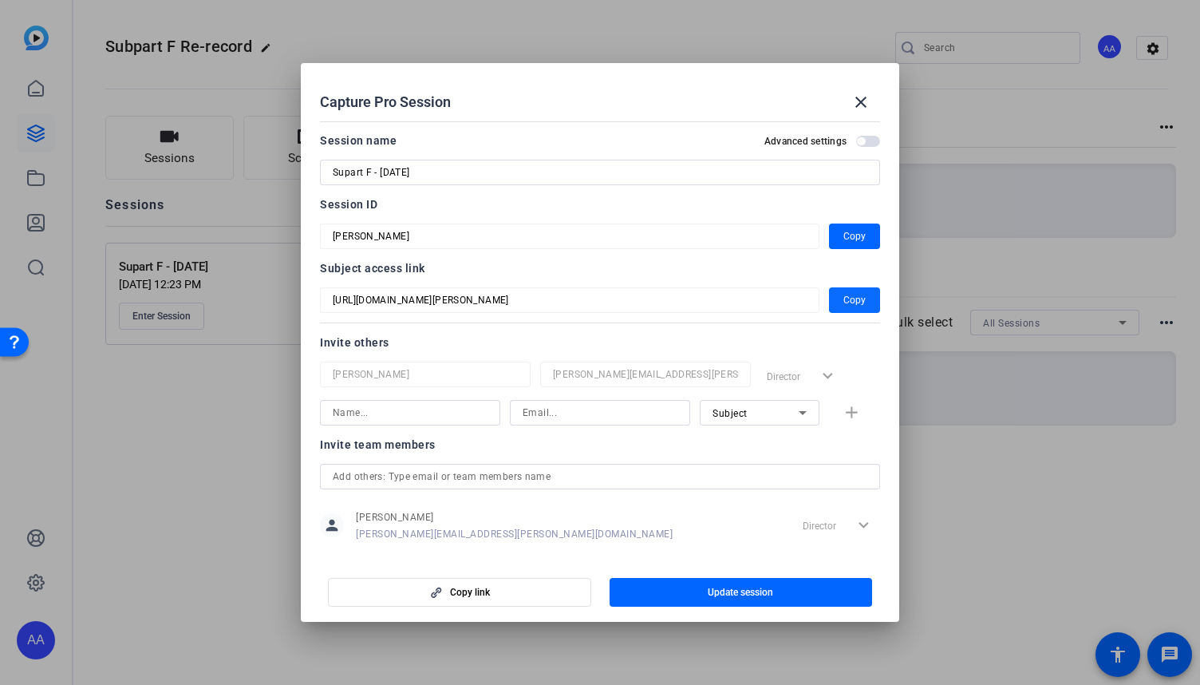
click at [850, 304] on span "Copy" at bounding box center [855, 300] width 22 height 19
click at [856, 101] on mat-icon "close" at bounding box center [861, 102] width 19 height 19
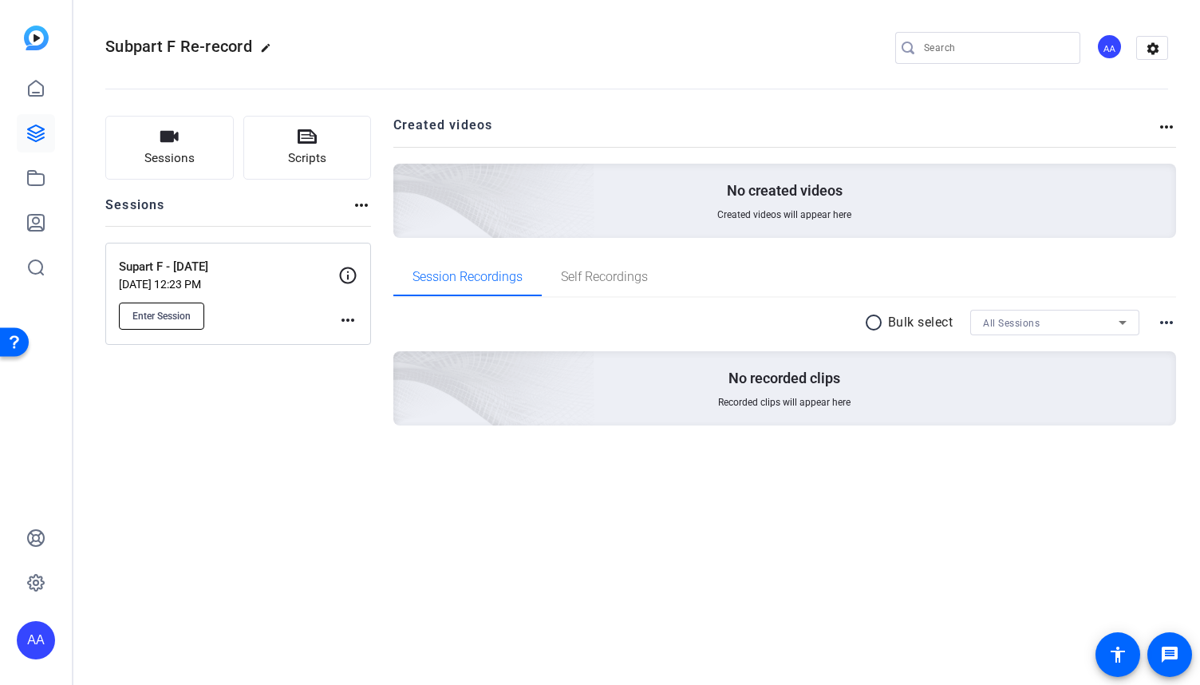
click at [184, 316] on span "Enter Session" at bounding box center [161, 316] width 58 height 13
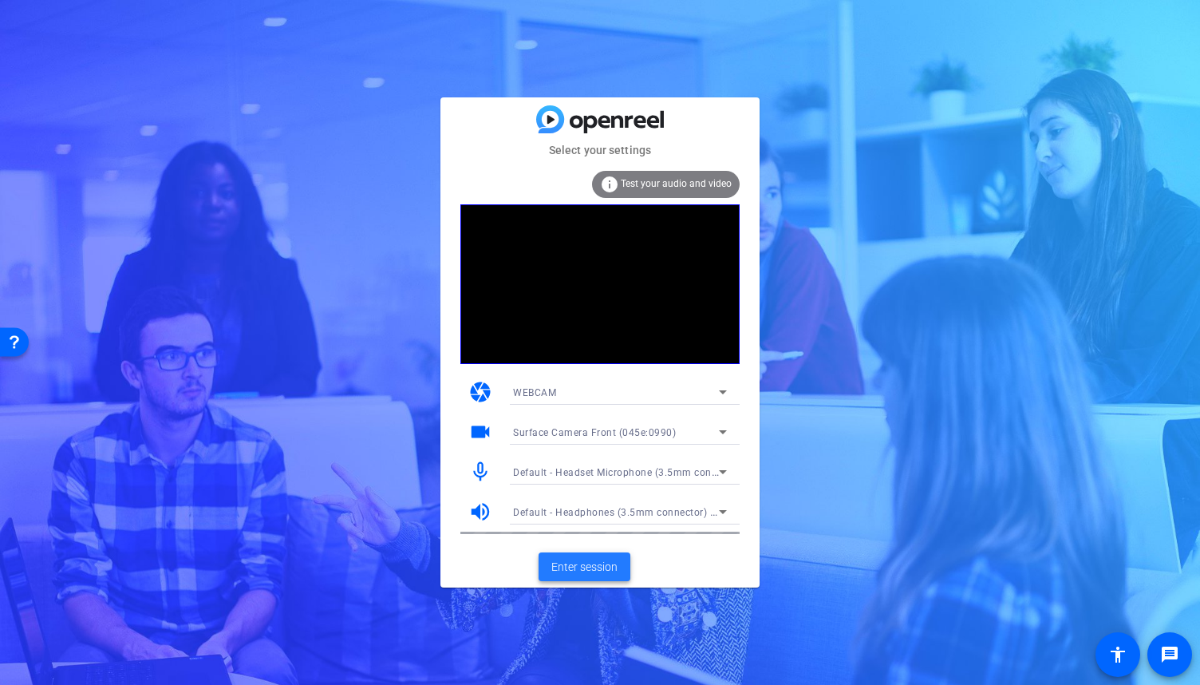
click at [583, 577] on span at bounding box center [585, 567] width 92 height 38
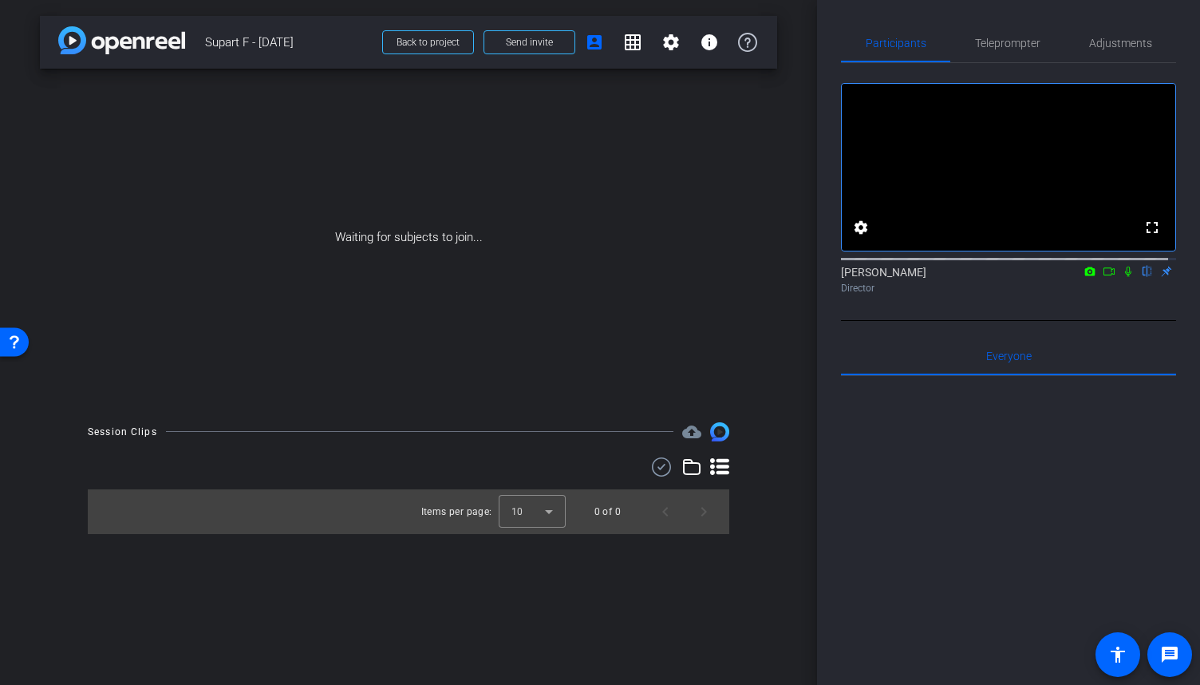
click at [223, 43] on span "Supart F - [DATE]" at bounding box center [289, 42] width 168 height 32
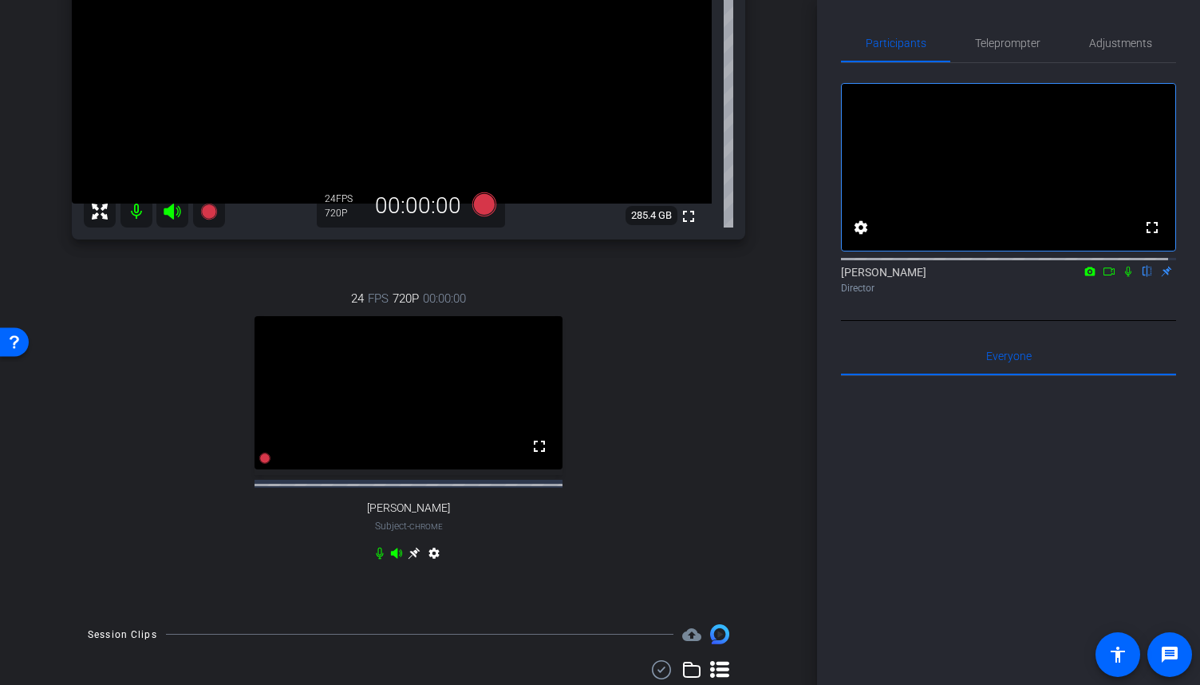
scroll to position [160, 0]
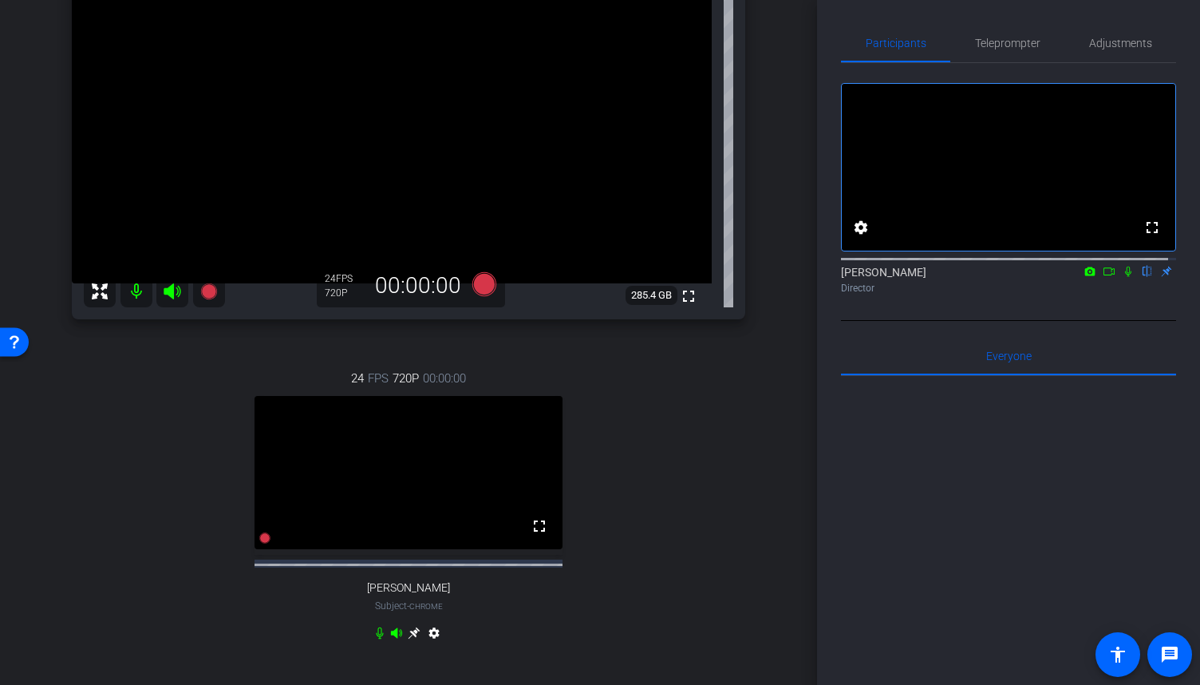
click at [1122, 277] on icon at bounding box center [1128, 271] width 13 height 11
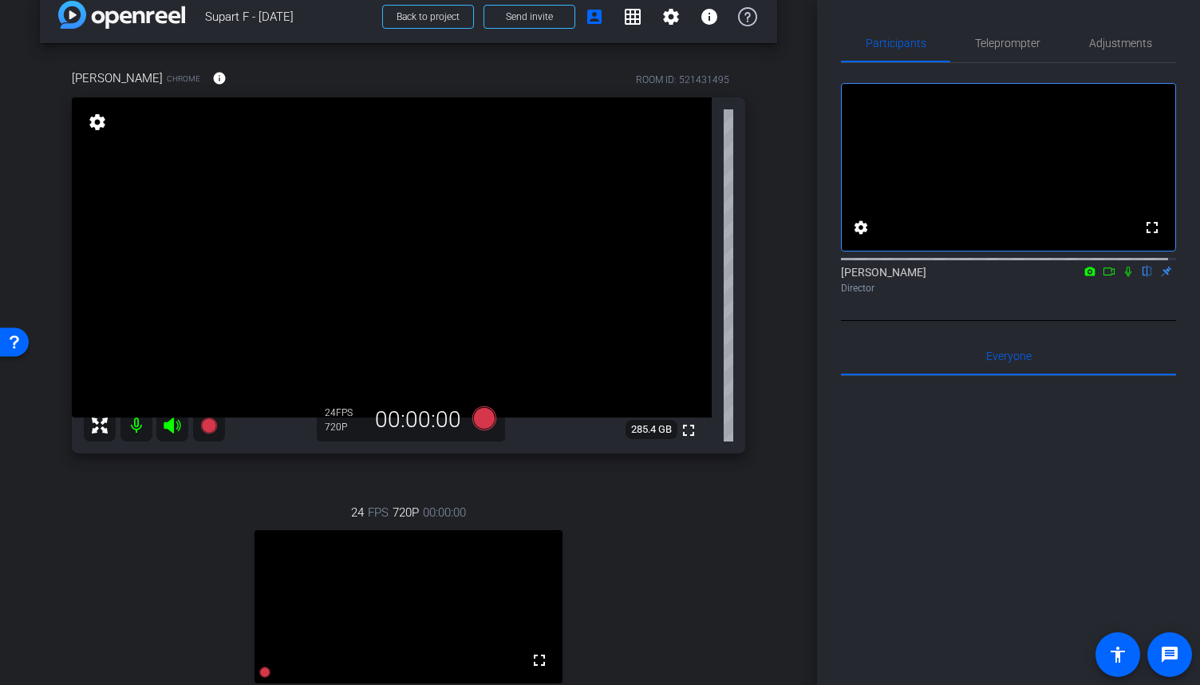
scroll to position [0, 0]
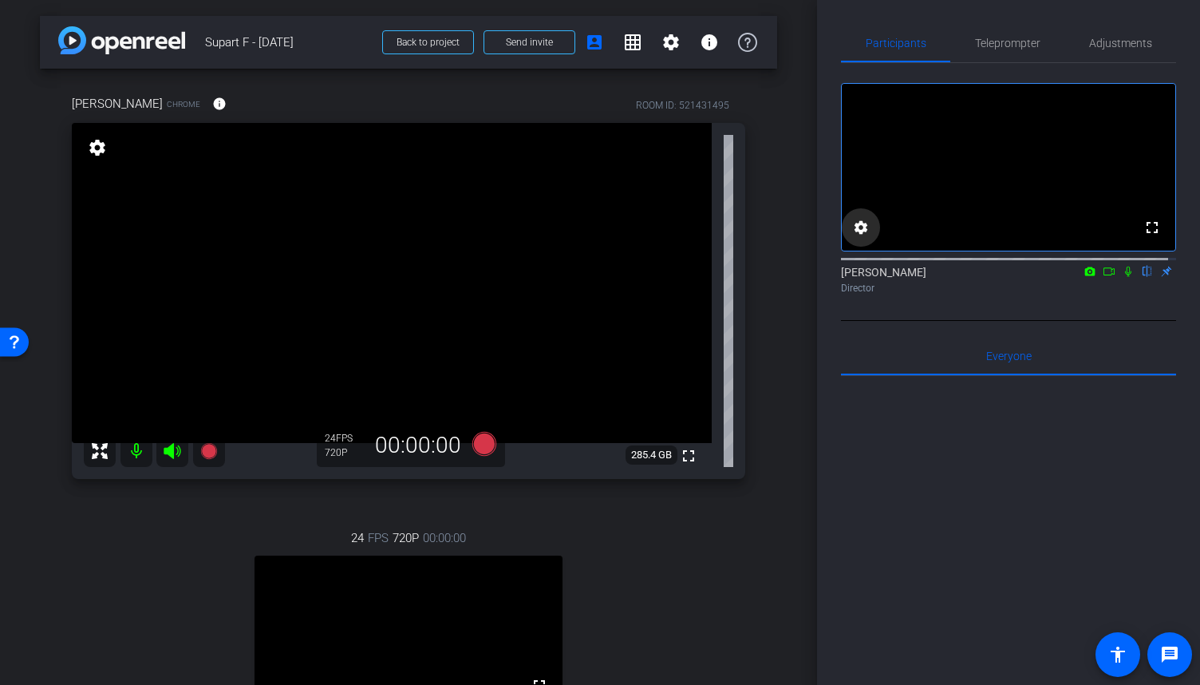
click at [869, 237] on mat-icon "settings" at bounding box center [861, 227] width 19 height 19
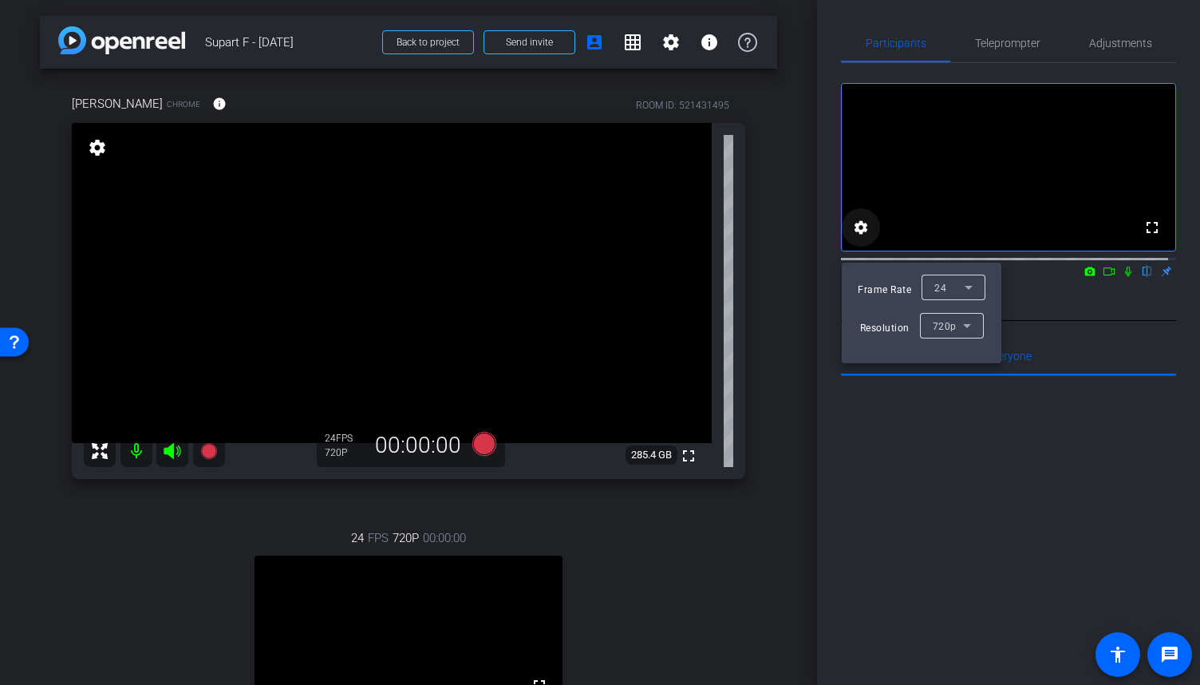
click at [869, 240] on div at bounding box center [600, 342] width 1200 height 685
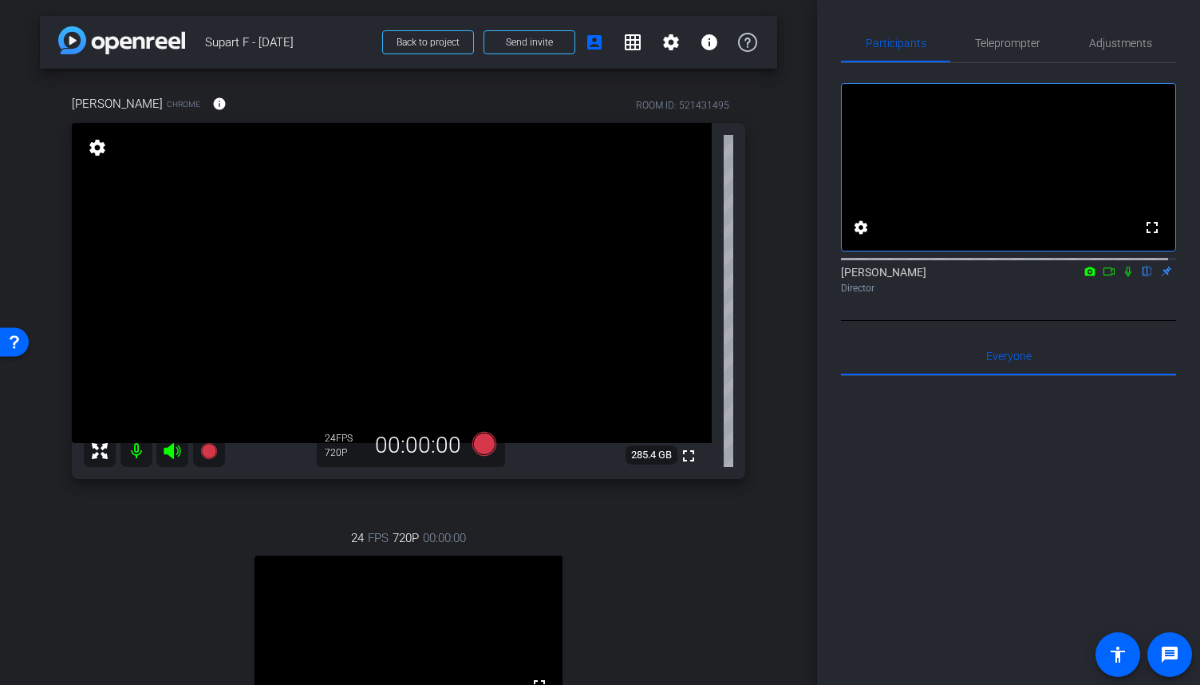
click at [1125, 277] on icon at bounding box center [1128, 272] width 6 height 10
click at [1125, 277] on icon at bounding box center [1129, 272] width 9 height 10
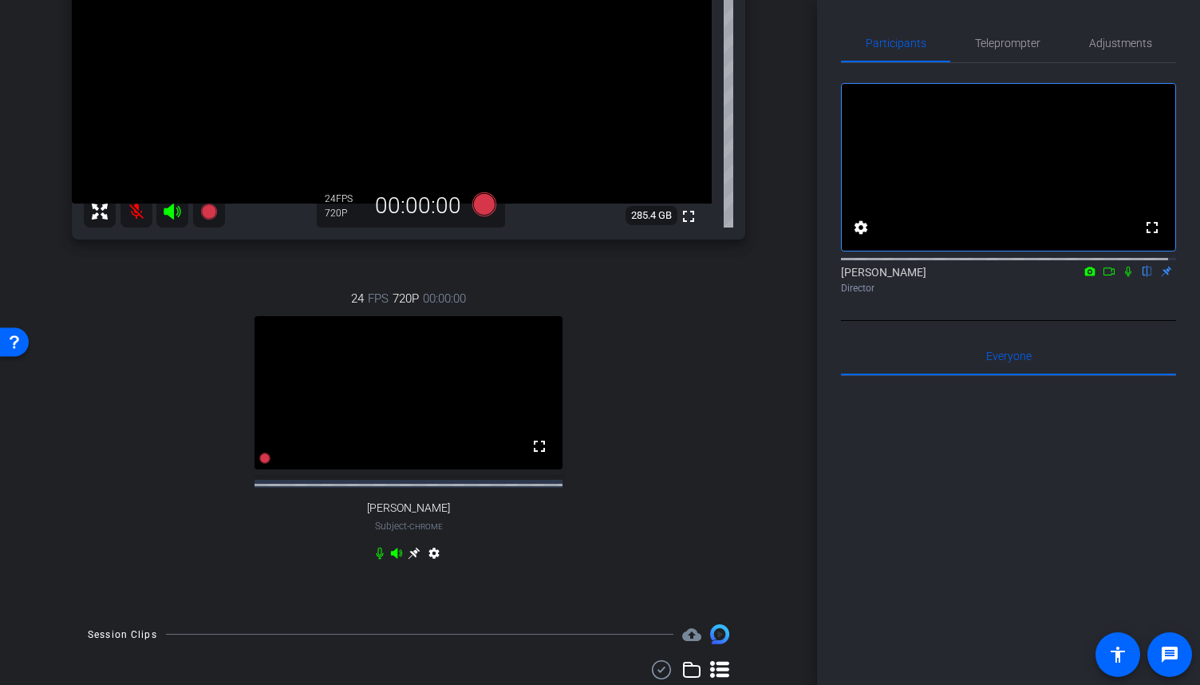
scroll to position [160, 0]
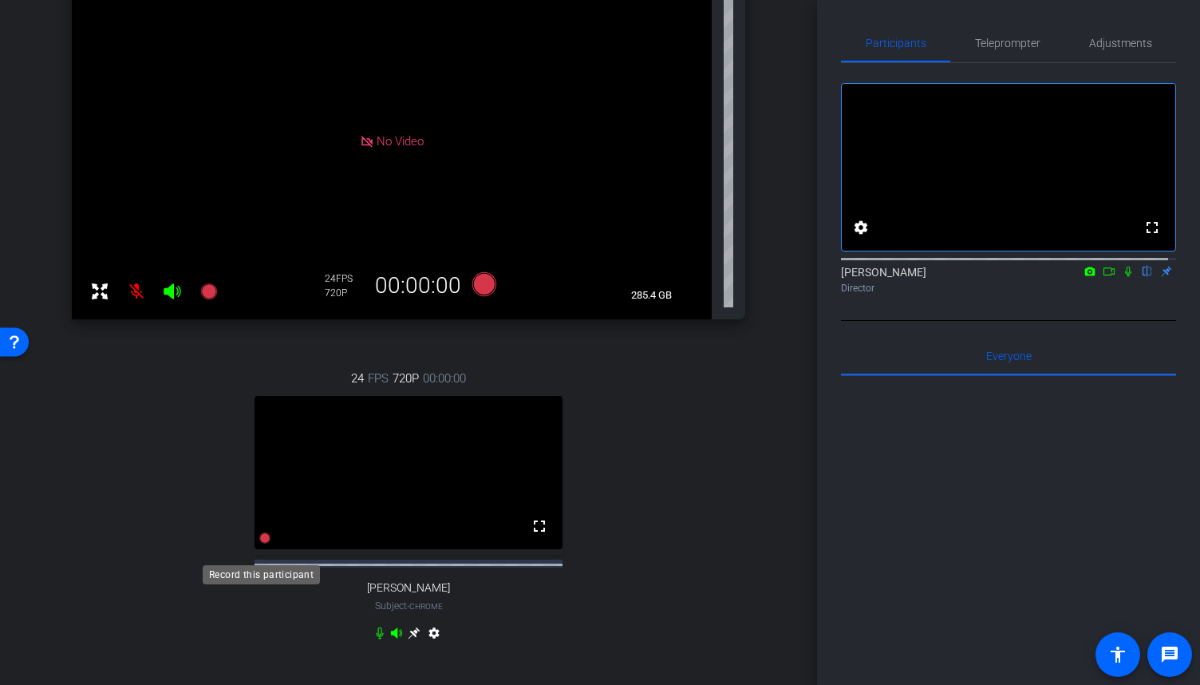
click at [259, 544] on icon at bounding box center [264, 538] width 11 height 11
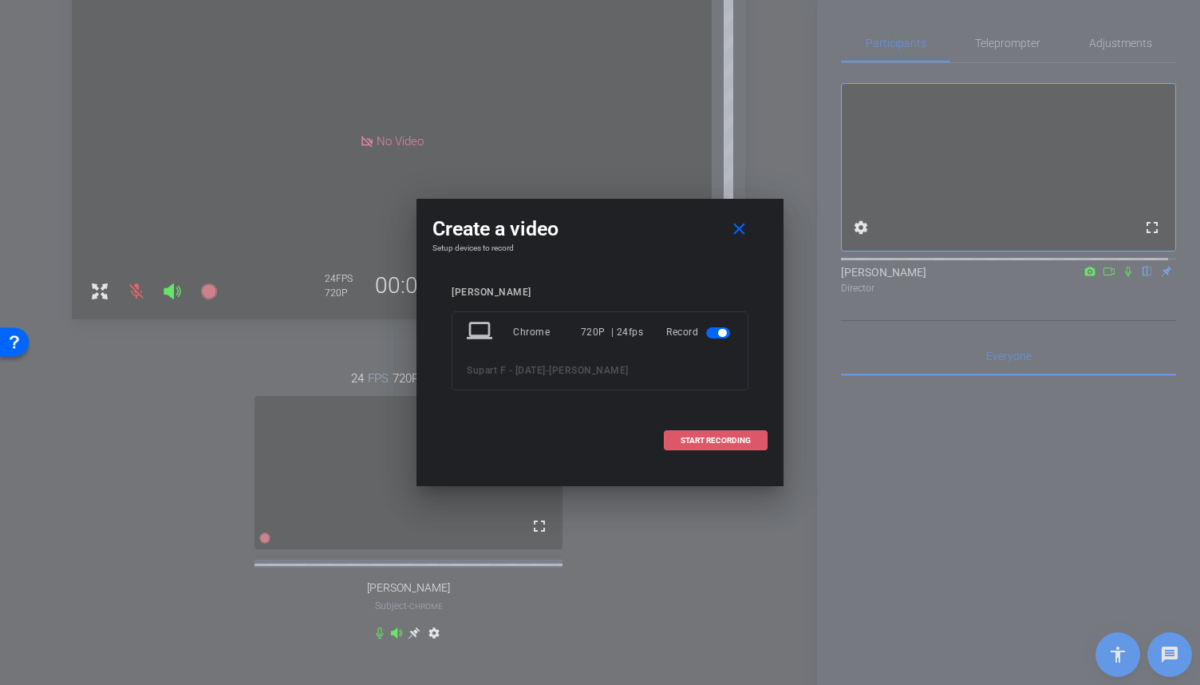
click at [702, 439] on span "START RECORDING" at bounding box center [716, 441] width 70 height 8
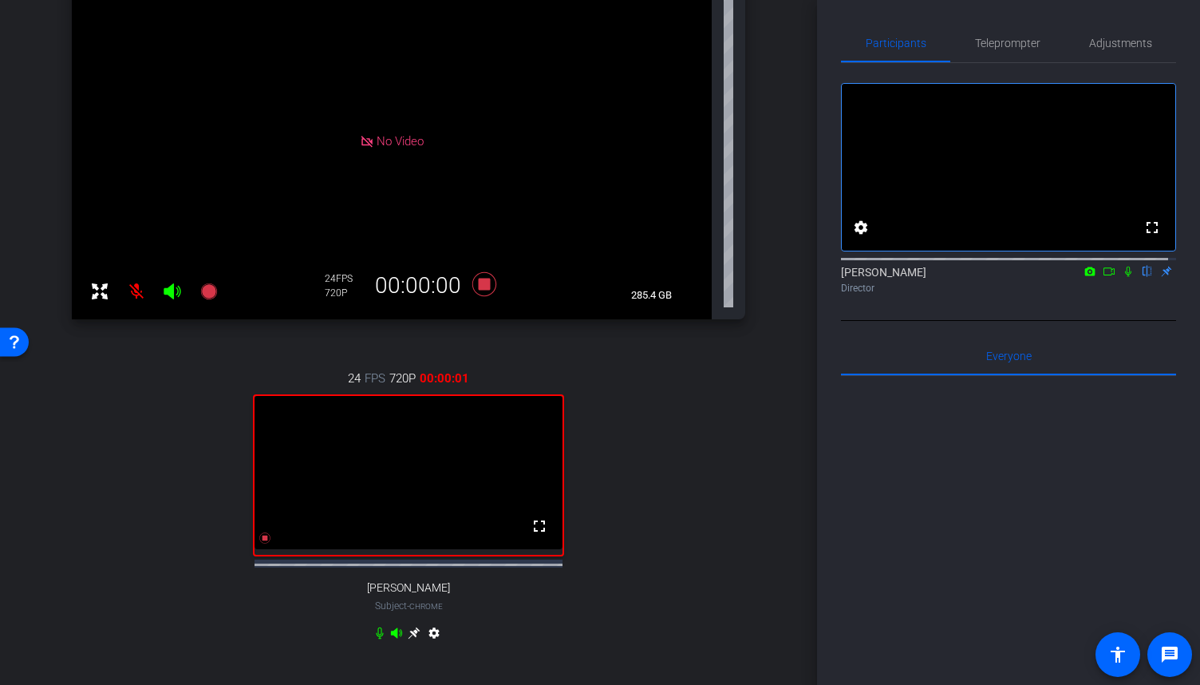
click at [1125, 277] on icon at bounding box center [1128, 272] width 6 height 10
click at [1106, 275] on icon at bounding box center [1109, 271] width 11 height 8
click at [261, 544] on icon at bounding box center [264, 538] width 11 height 11
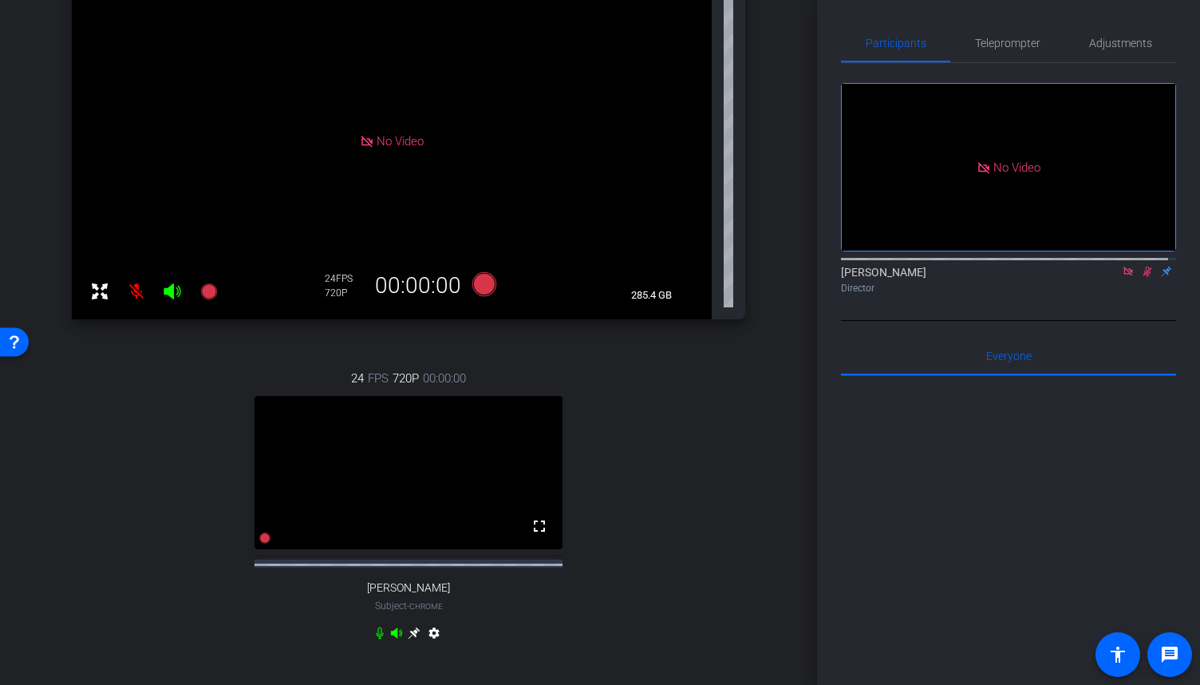
click at [1141, 277] on icon at bounding box center [1147, 271] width 13 height 11
click at [1123, 277] on icon at bounding box center [1128, 271] width 13 height 11
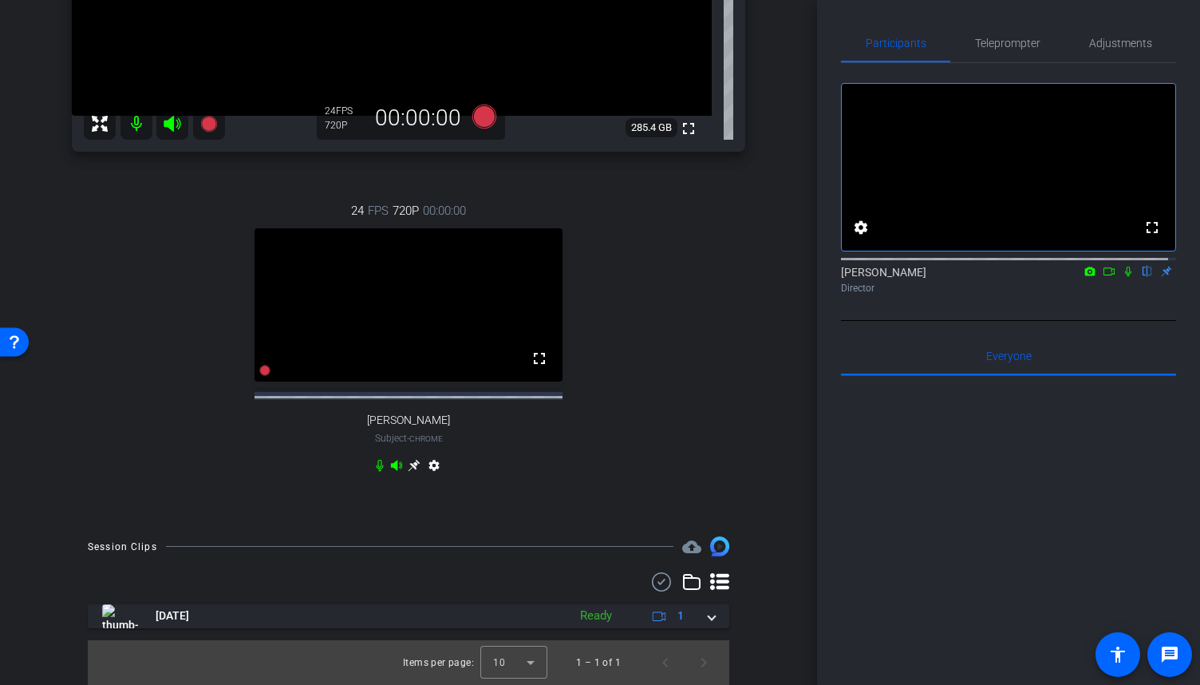
scroll to position [0, 0]
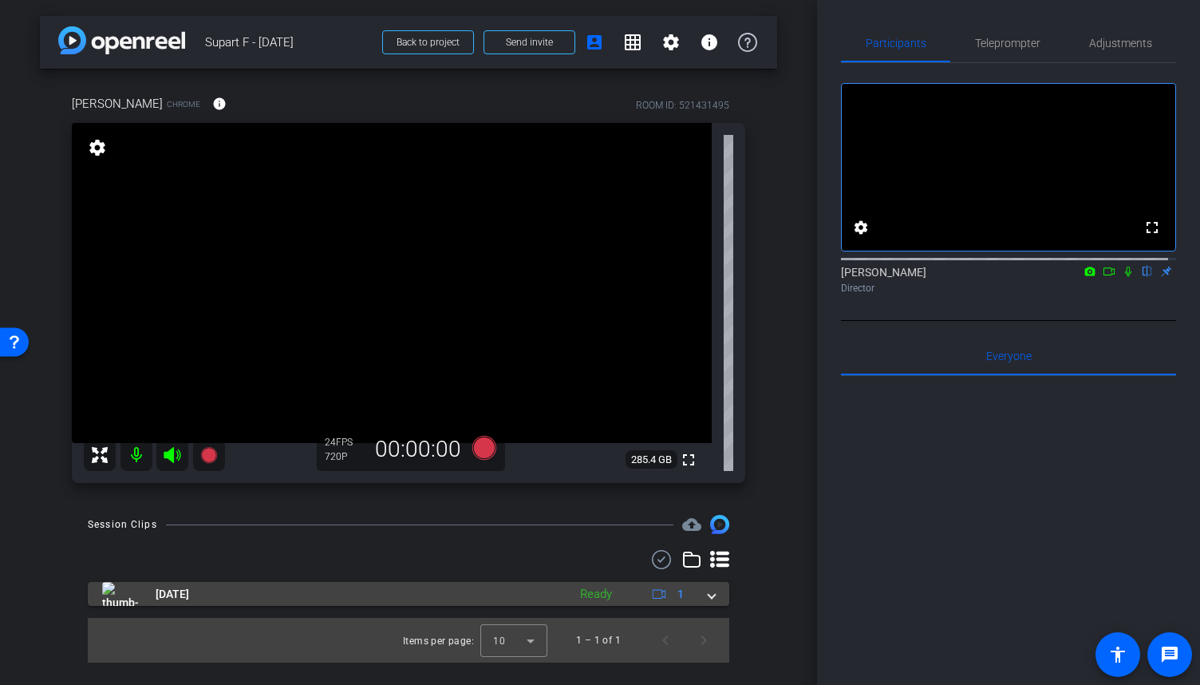
click at [715, 598] on mat-expansion-panel-header "[DATE] Ready 1" at bounding box center [409, 594] width 642 height 24
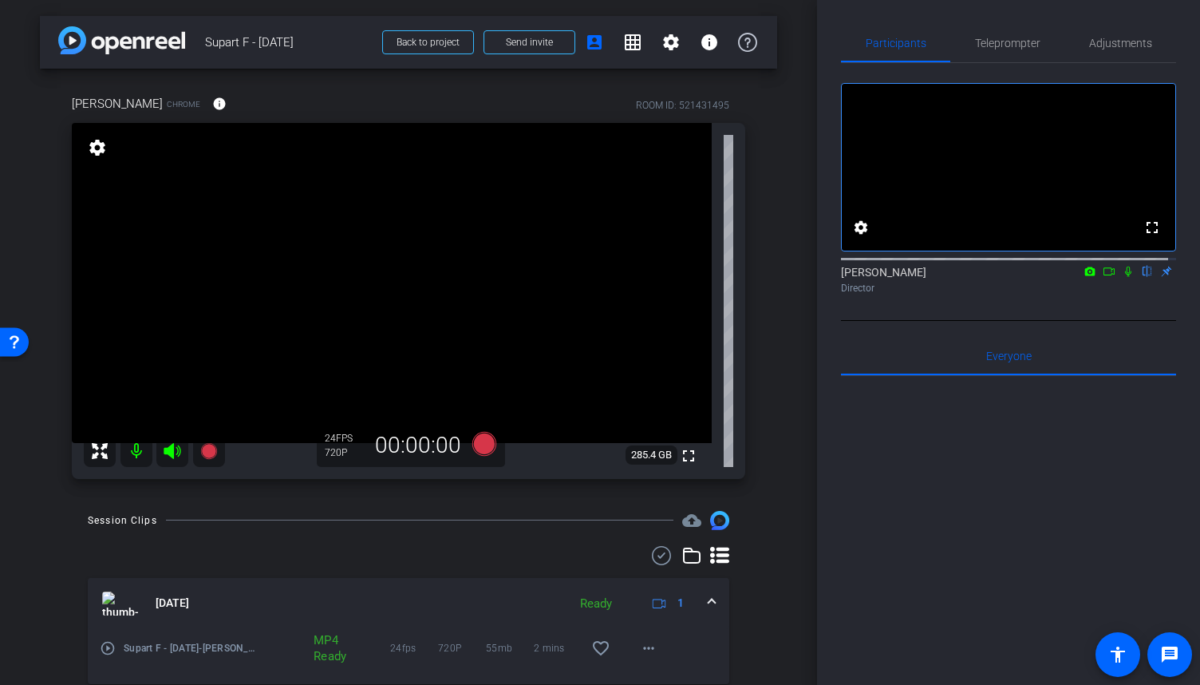
scroll to position [56, 0]
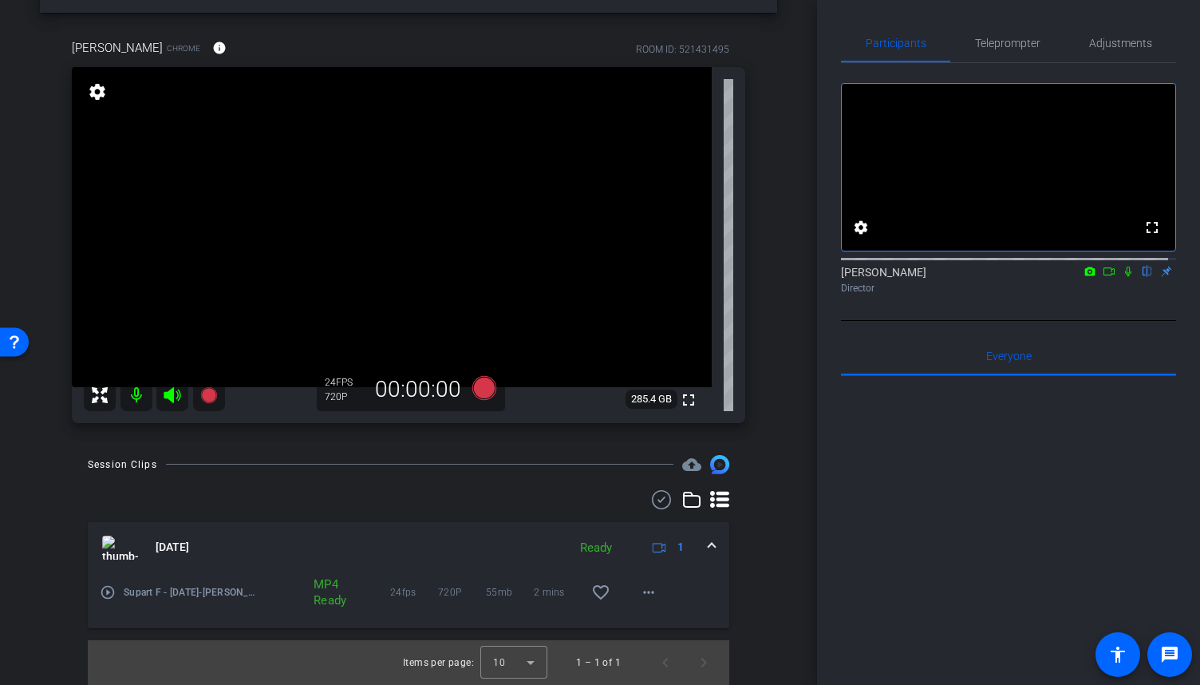
click at [112, 591] on mat-icon "play_circle_outline" at bounding box center [108, 592] width 16 height 16
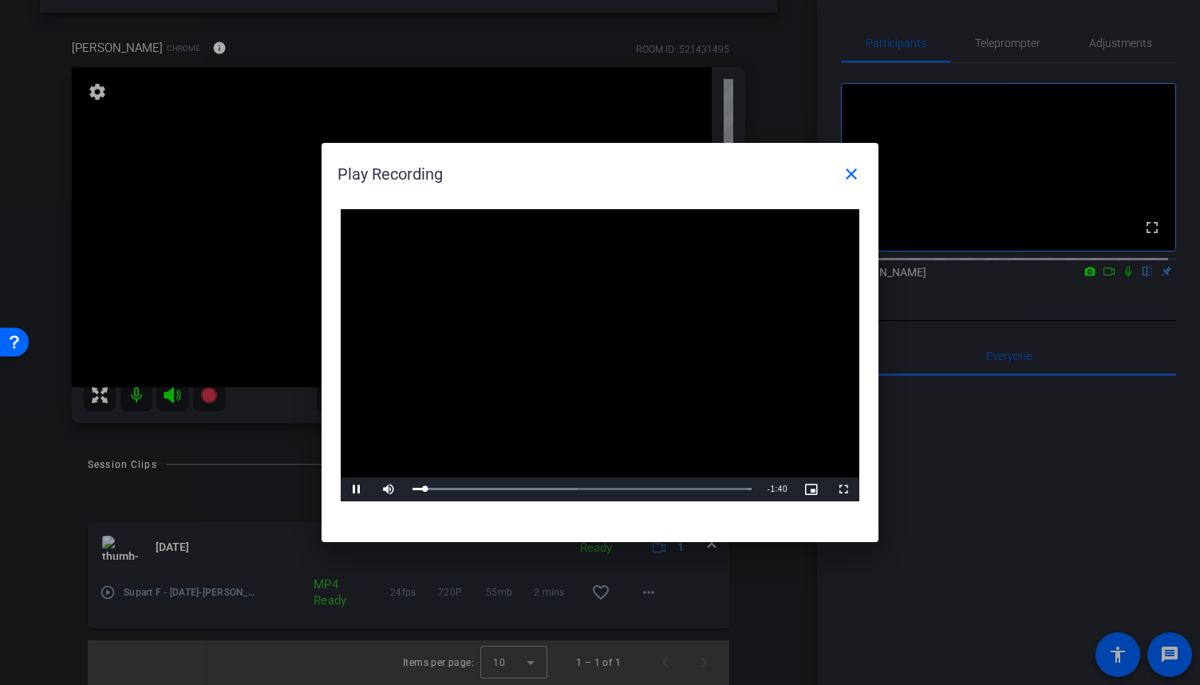
click at [615, 355] on video "Video Player" at bounding box center [600, 355] width 519 height 292
drag, startPoint x: 421, startPoint y: 491, endPoint x: 401, endPoint y: 484, distance: 21.7
click div "Play Unmute 0% Current Time 0:00 / Duration 1:43 Loaded : 100.00% 0:00 0:00 Str…"
click mat-icon "close"
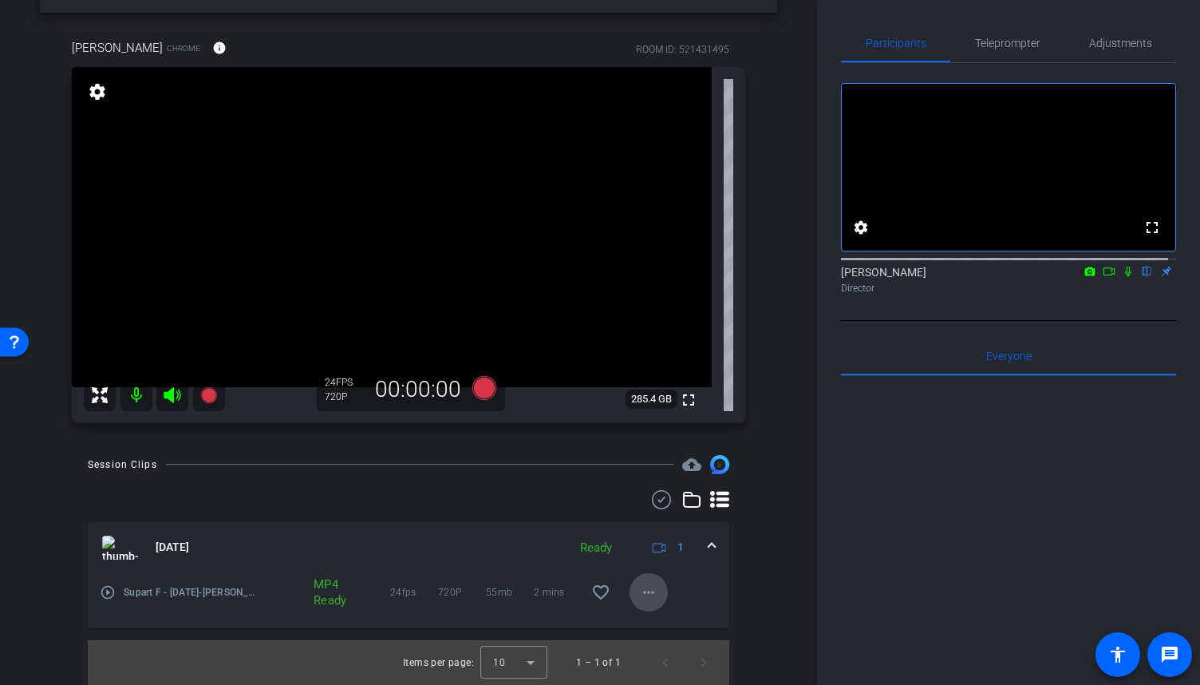
click mat-icon "more_horiz"
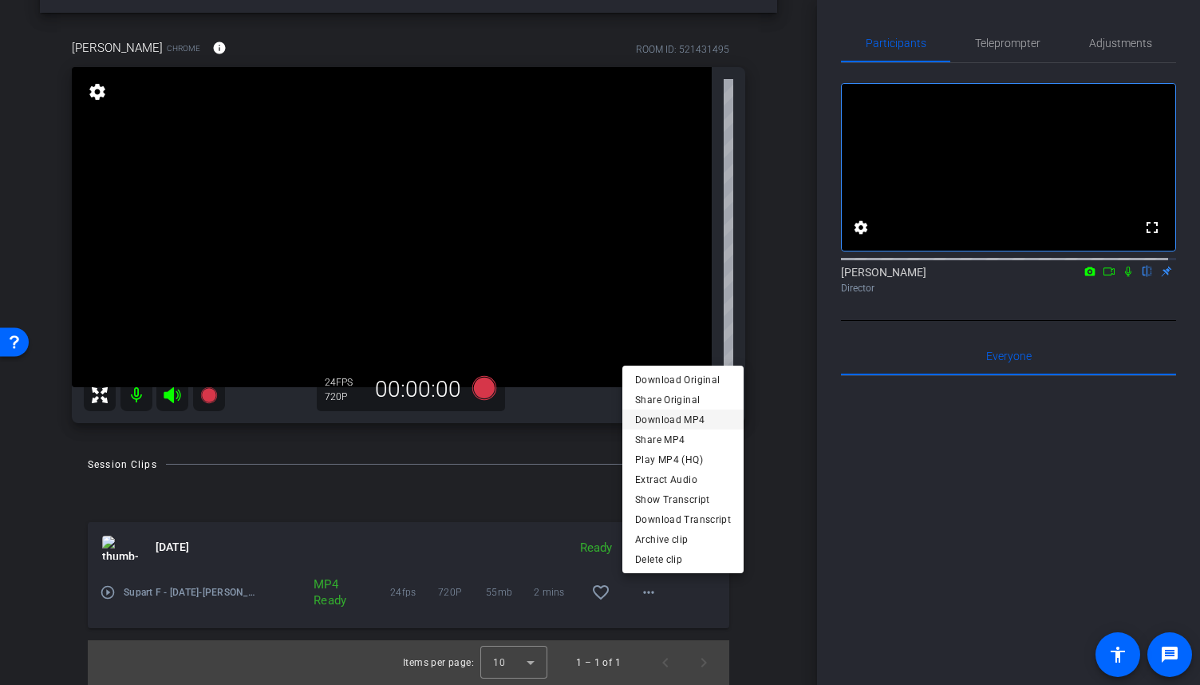
click span "Download MP4"
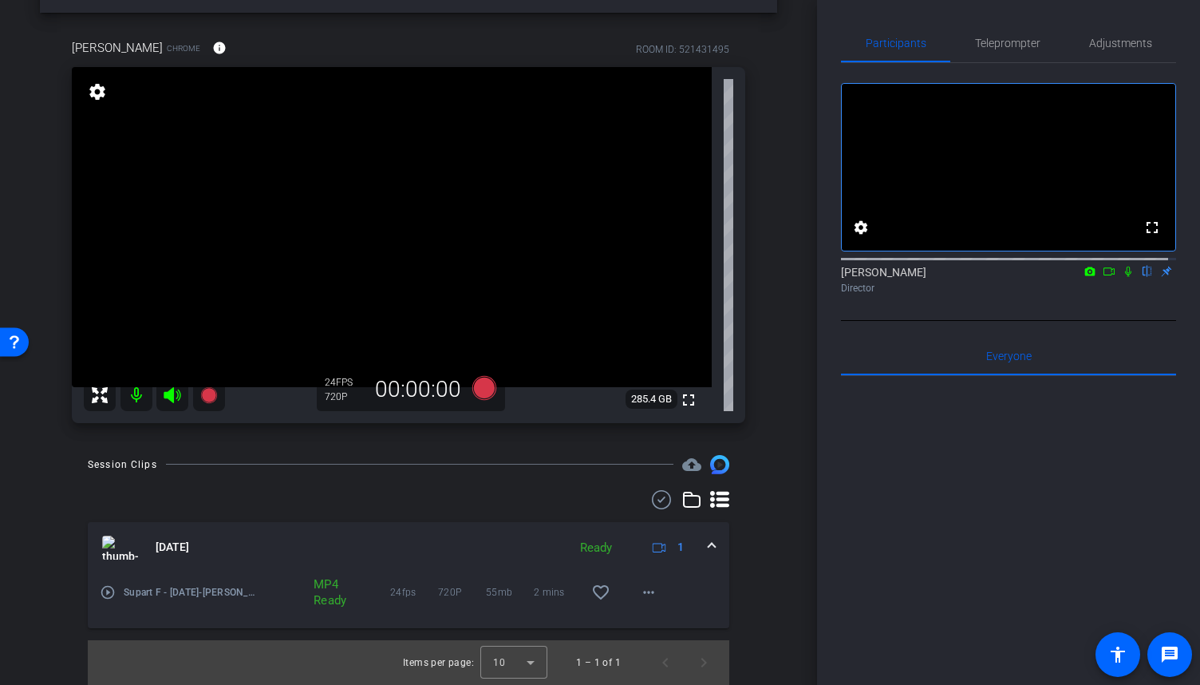
click div
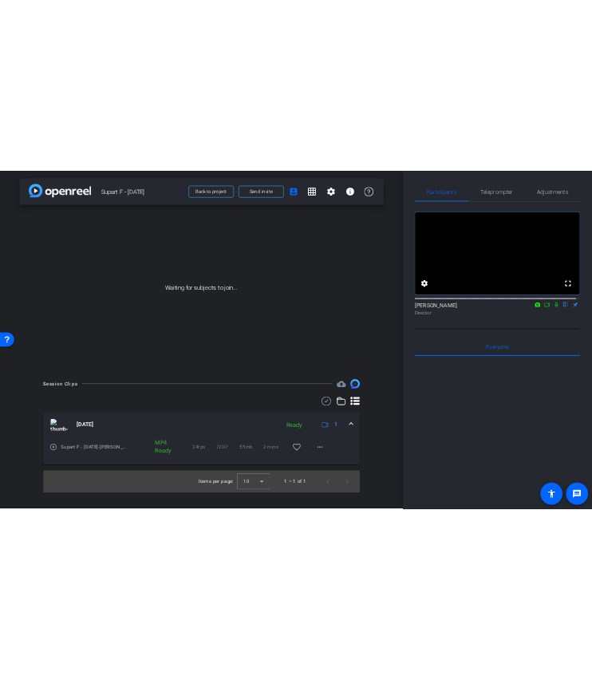
scroll to position [0, 0]
